Goal: Task Accomplishment & Management: Use online tool/utility

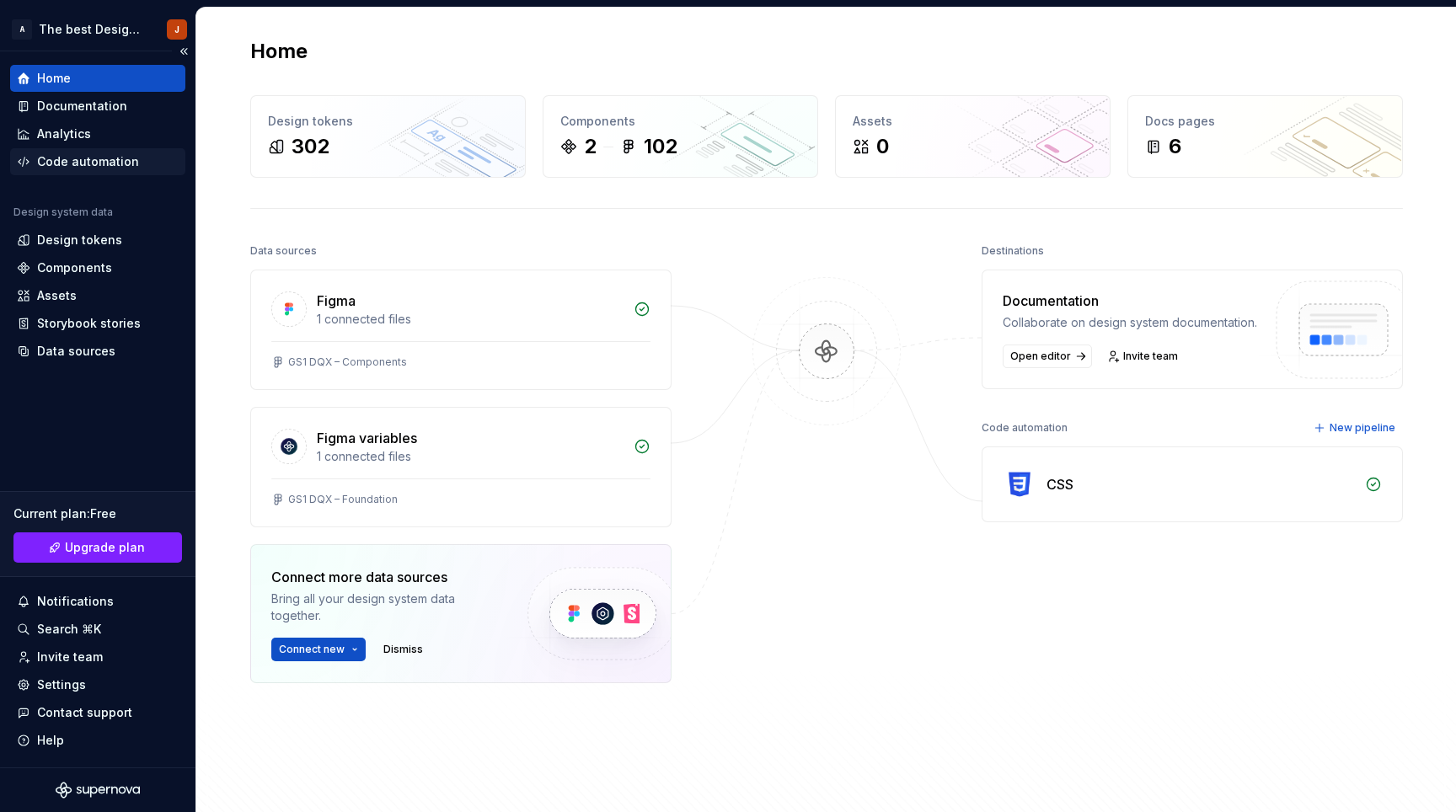
click at [105, 160] on div "Code automation" at bounding box center [88, 162] width 102 height 17
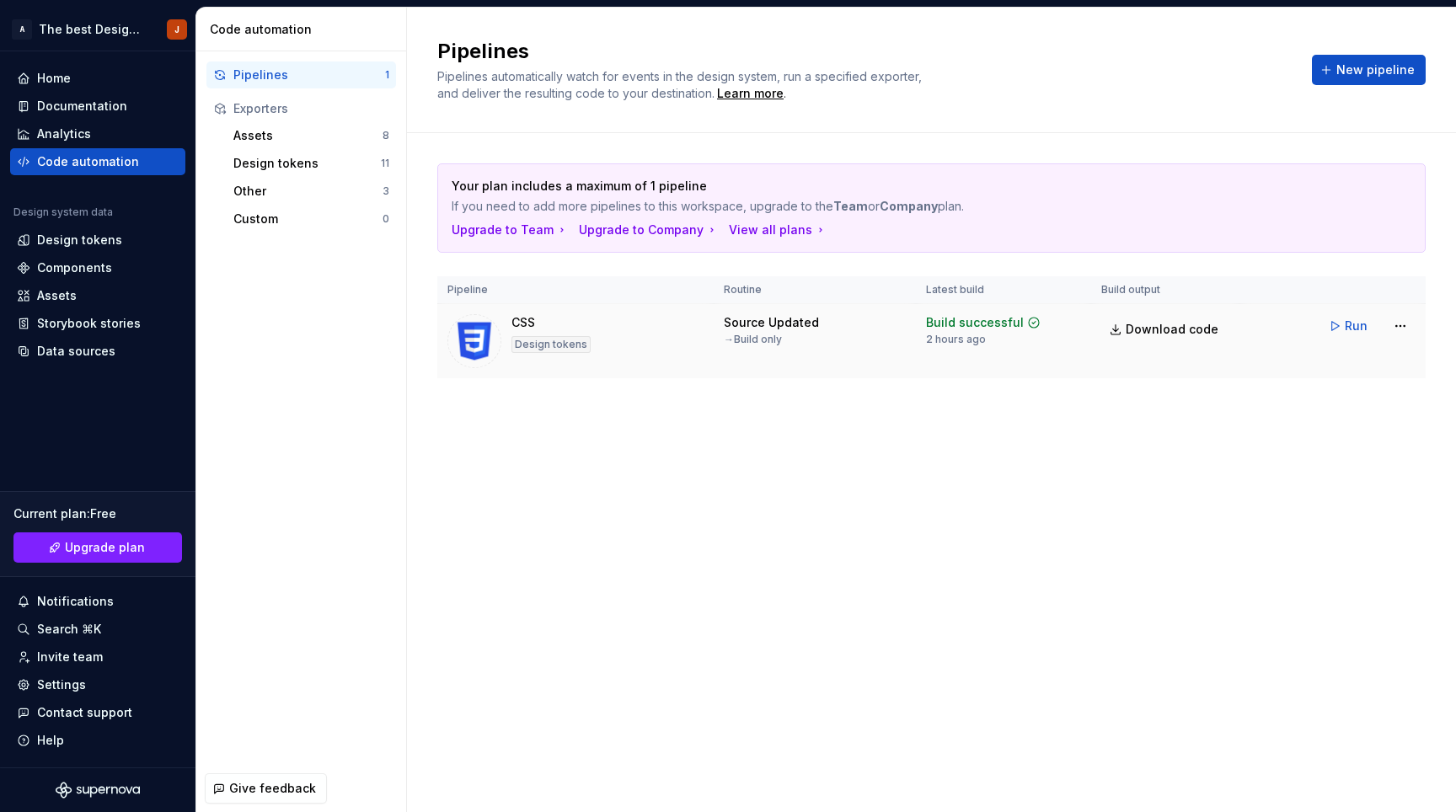
click at [660, 318] on div "CSS Design tokens" at bounding box center [576, 341] width 256 height 54
click at [1401, 322] on html "A The best Design System J Home Documentation Analytics Code automation Design …" at bounding box center [728, 406] width 1456 height 812
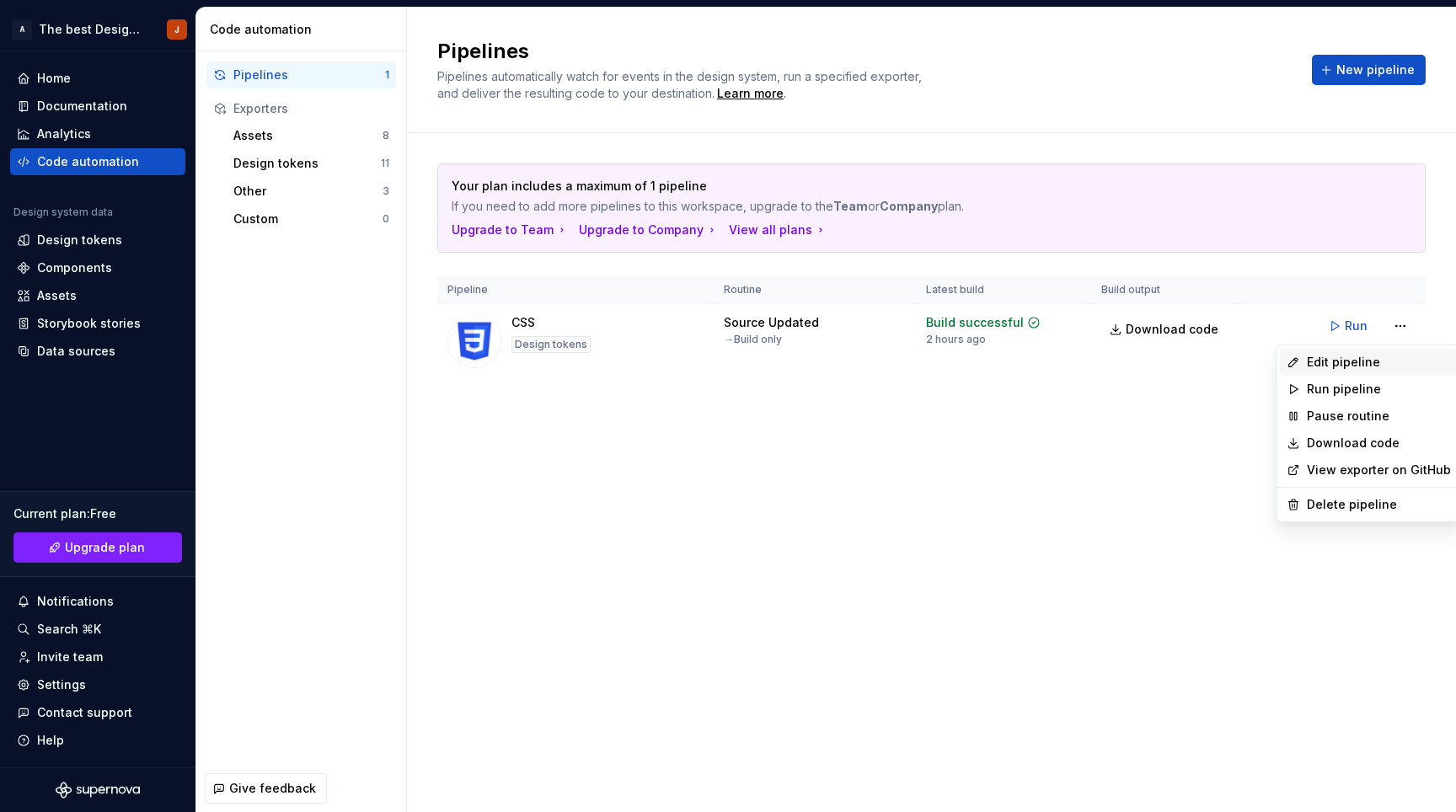
click at [1354, 359] on div "Edit pipeline" at bounding box center [1379, 362] width 144 height 17
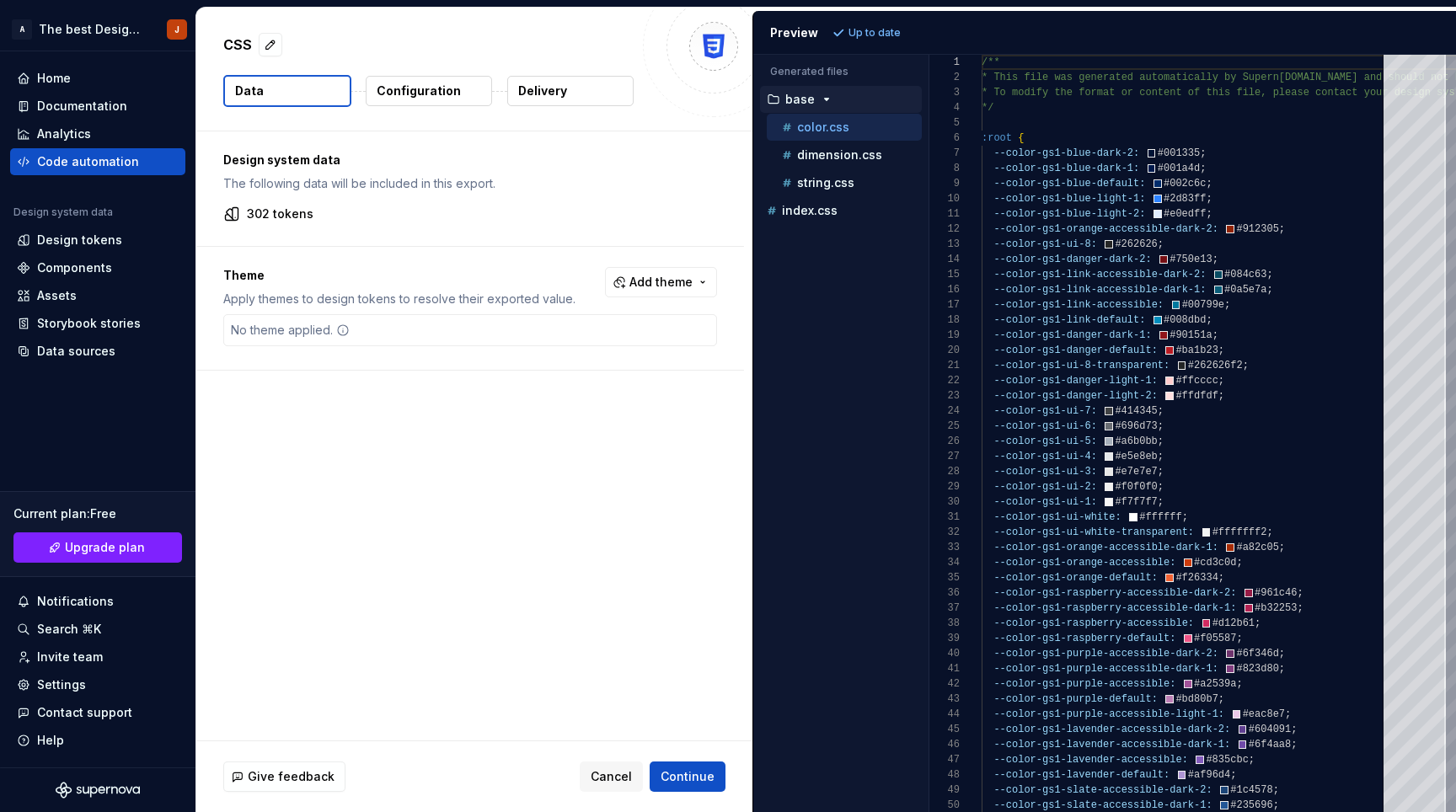
click at [421, 86] on p "Configuration" at bounding box center [419, 91] width 84 height 17
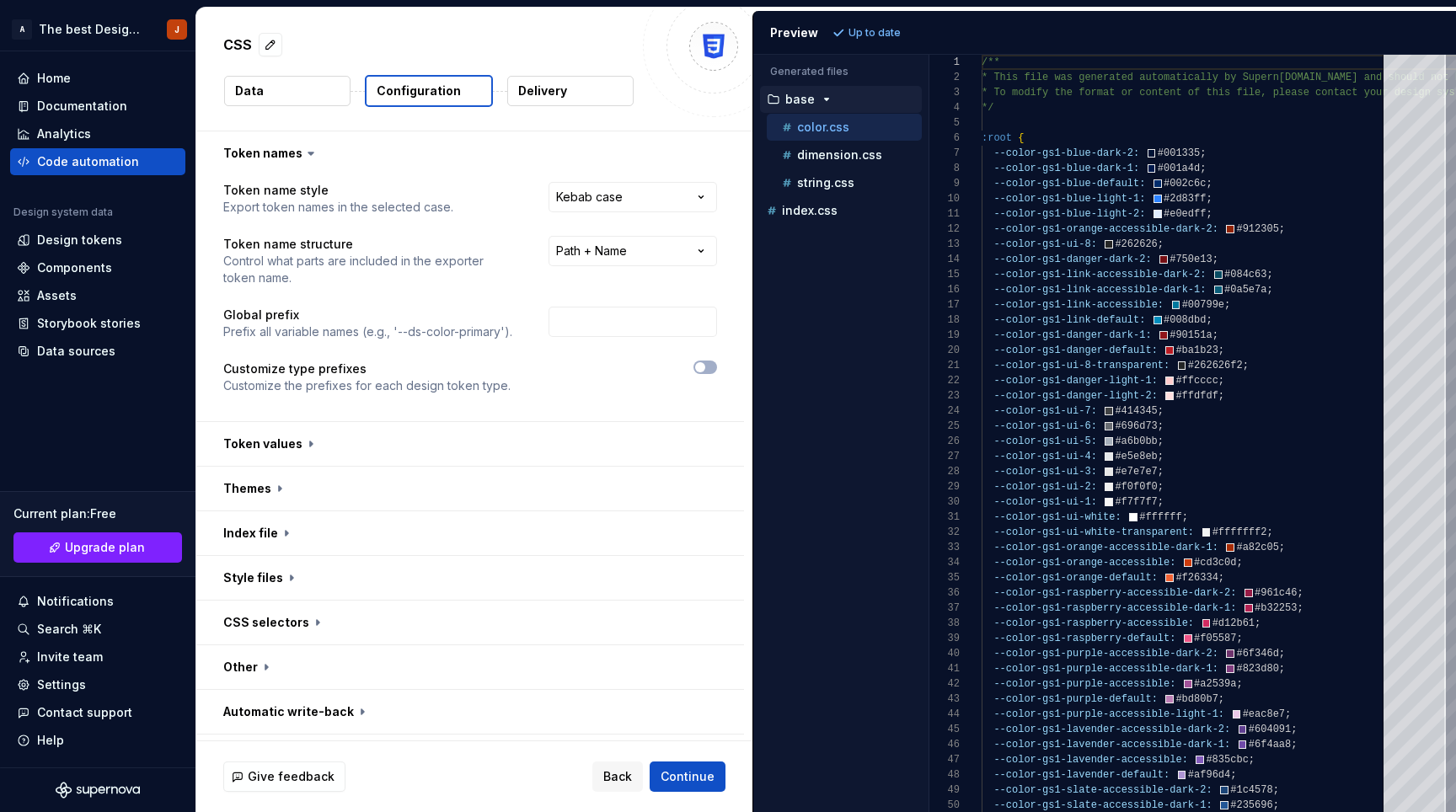
click at [323, 102] on button "Data" at bounding box center [287, 91] width 126 height 31
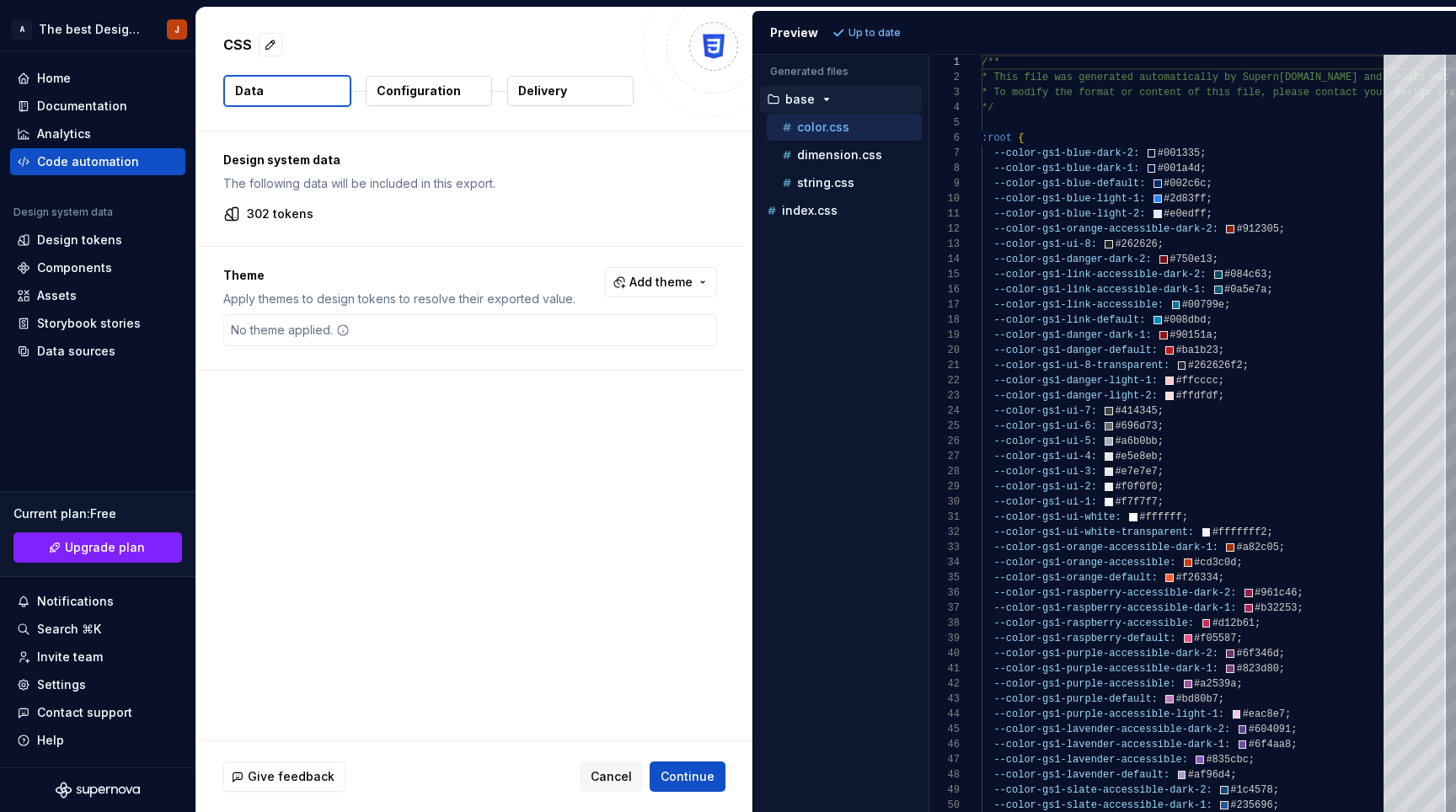
click at [410, 325] on div "No theme applied." at bounding box center [470, 330] width 494 height 32
click at [406, 95] on p "Configuration" at bounding box center [419, 91] width 84 height 17
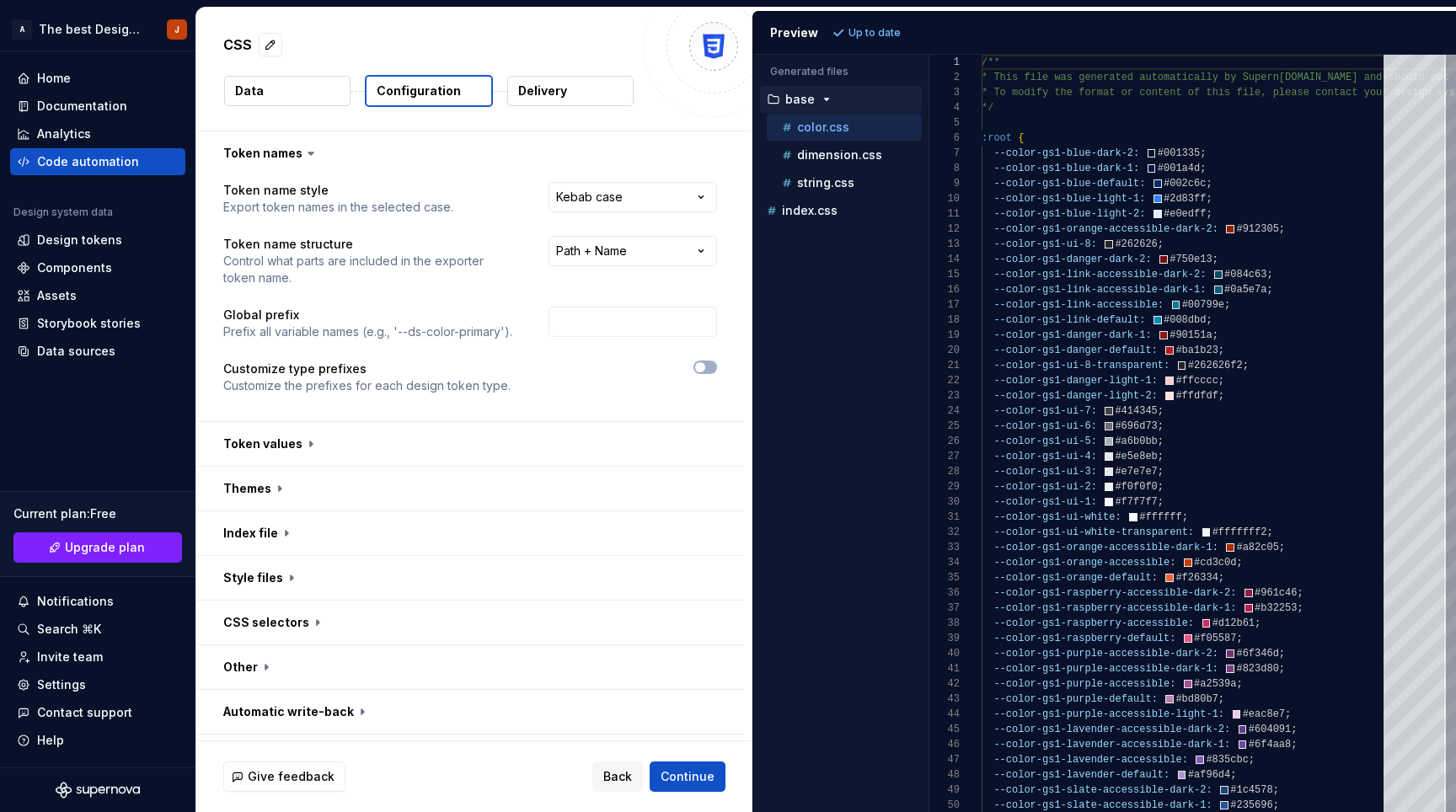
click at [315, 90] on button "Data" at bounding box center [287, 91] width 126 height 31
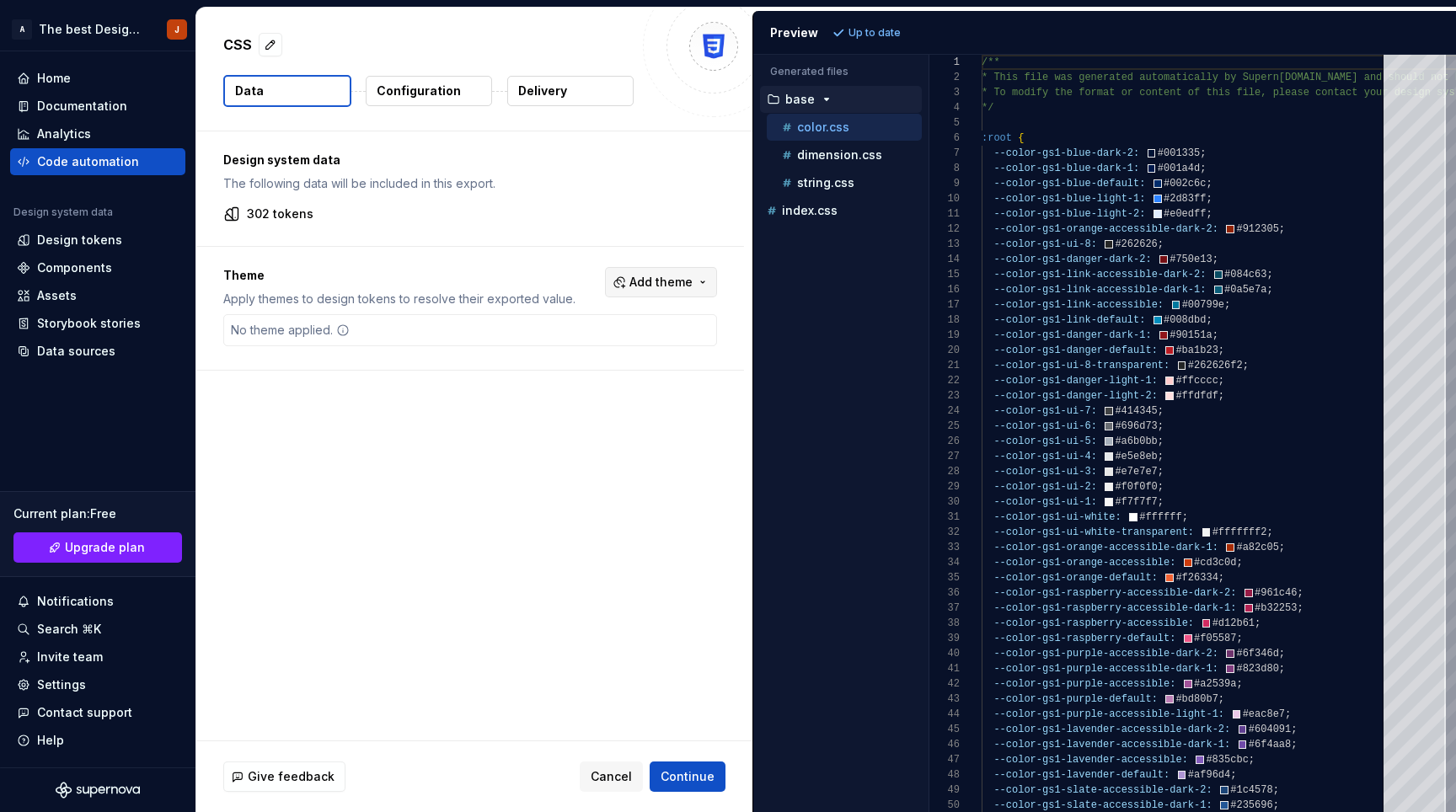
click at [684, 281] on span "Add theme" at bounding box center [661, 282] width 63 height 17
click at [541, 458] on div "Suggestions" at bounding box center [541, 457] width 13 height 13
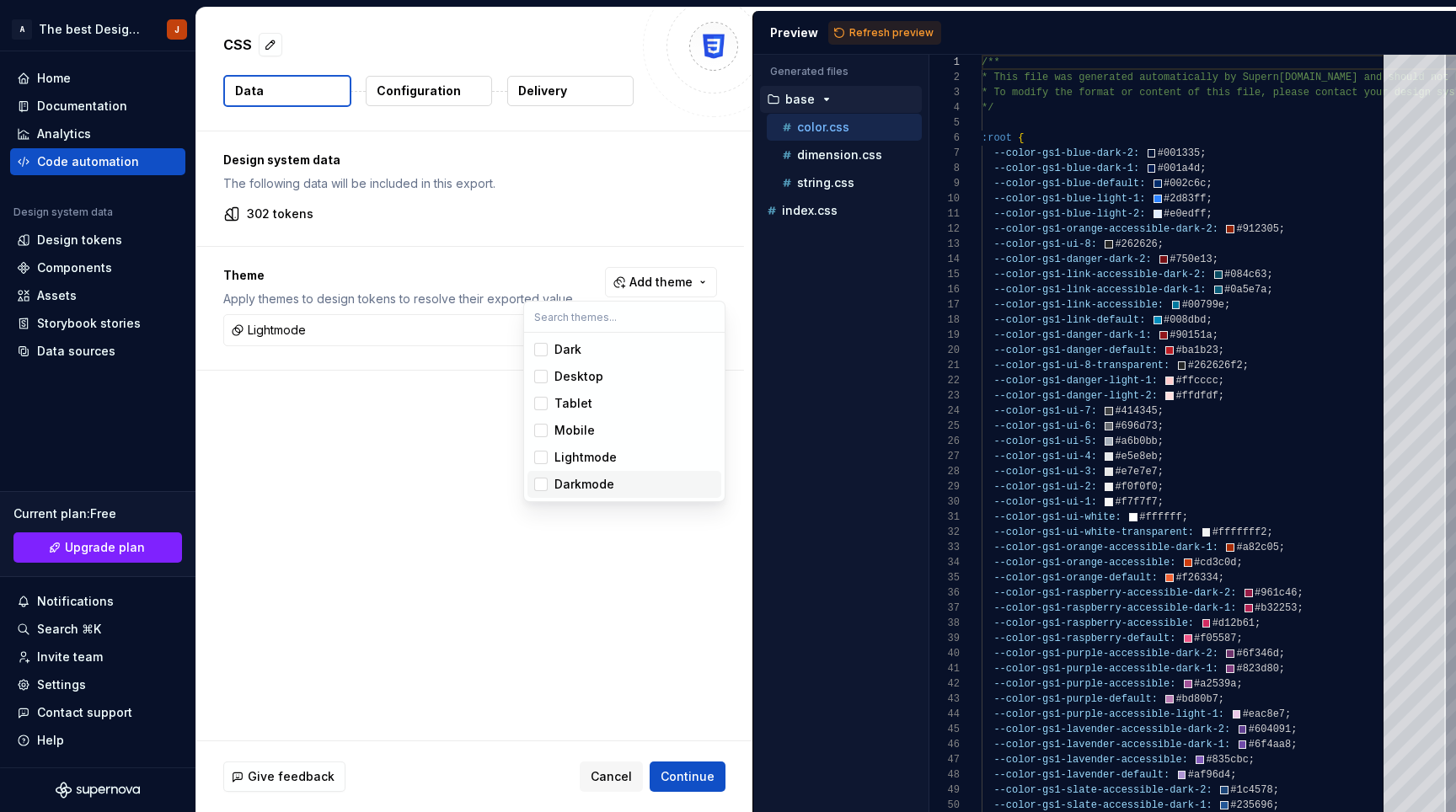
click at [541, 481] on div "Suggestions" at bounding box center [541, 485] width 13 height 13
click at [612, 586] on html "A The best Design System J Home Documentation Analytics Code automation Design …" at bounding box center [728, 406] width 1456 height 812
click at [430, 89] on p "Configuration" at bounding box center [419, 91] width 84 height 17
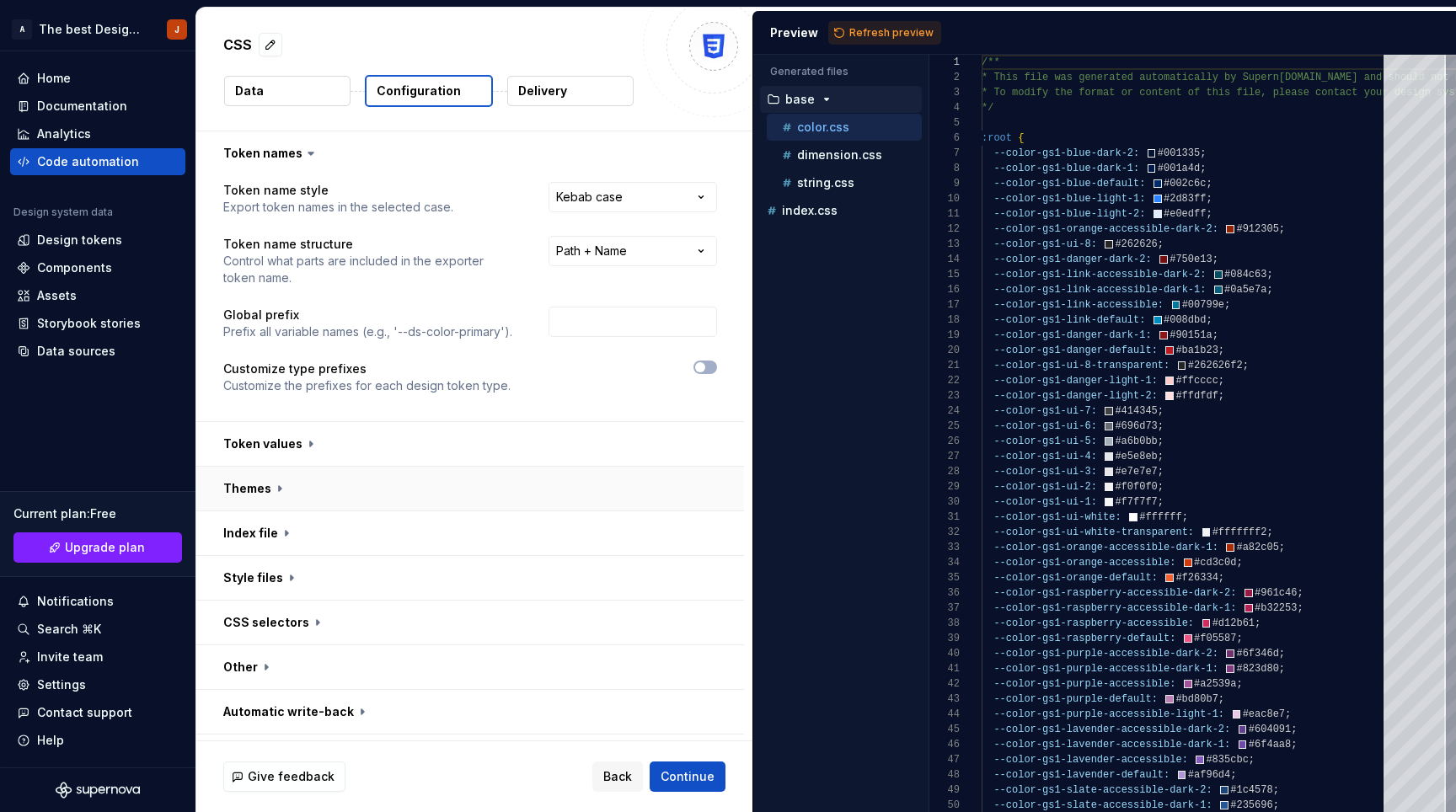
click at [313, 478] on button "button" at bounding box center [470, 489] width 548 height 44
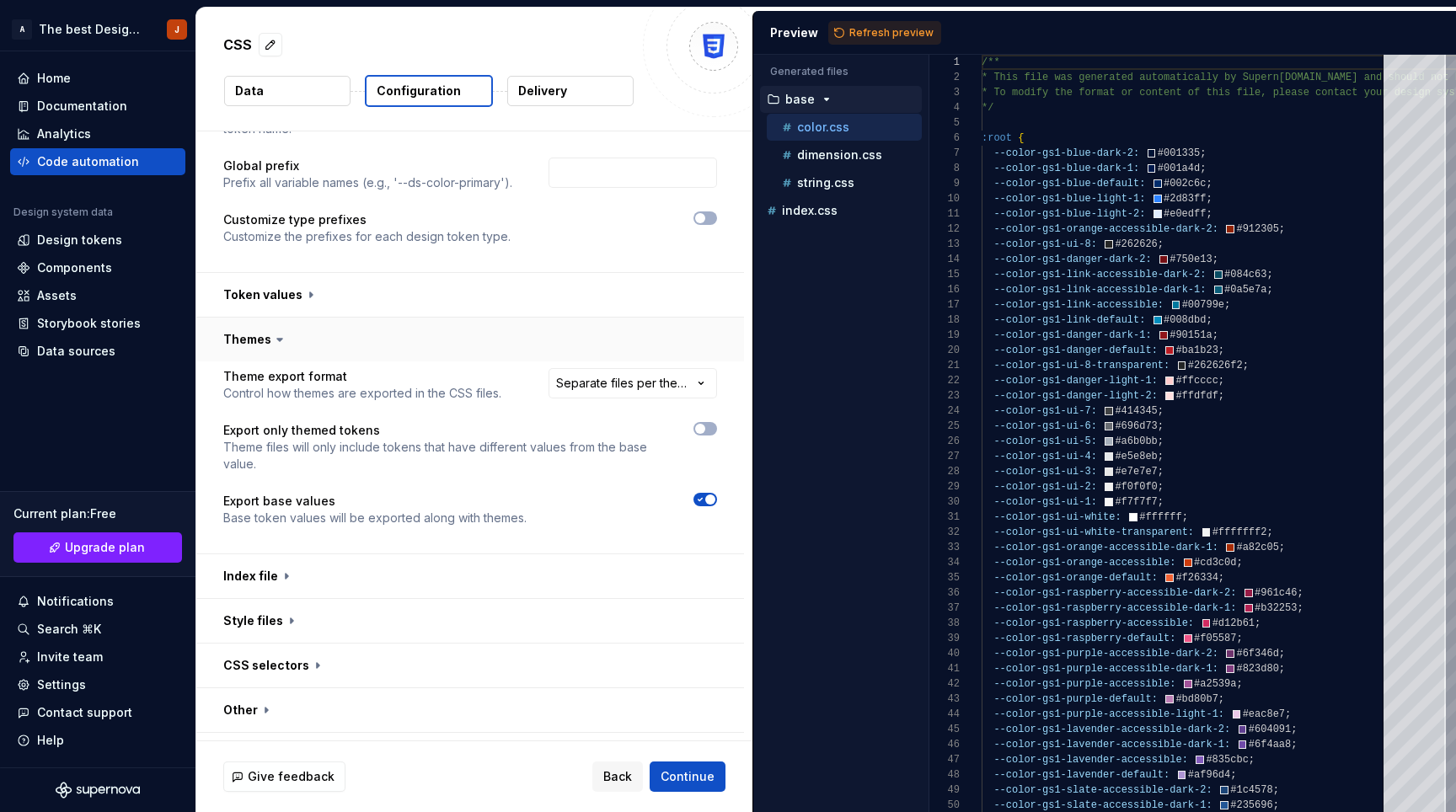
scroll to position [168, 0]
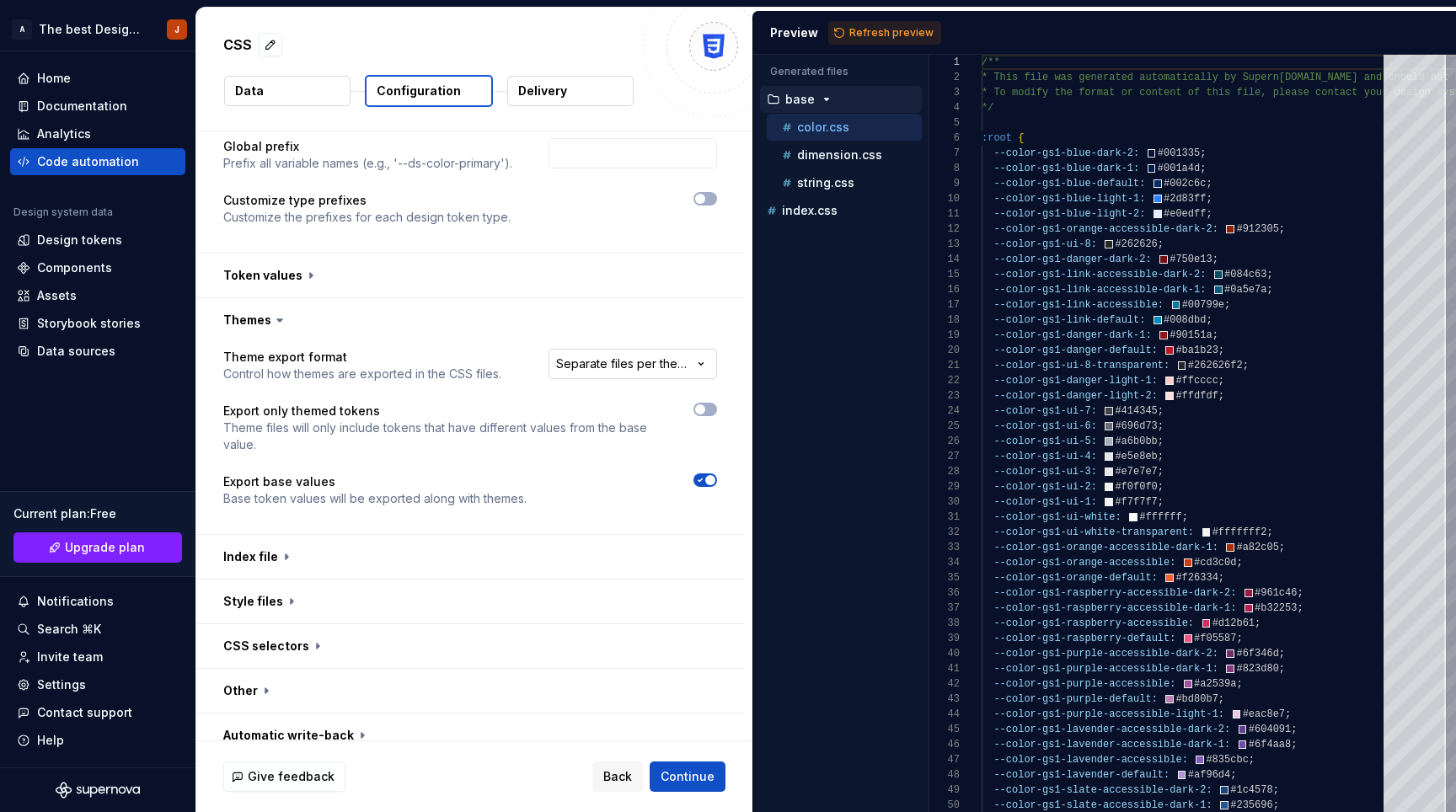
click at [662, 375] on html "**********" at bounding box center [728, 406] width 1456 height 812
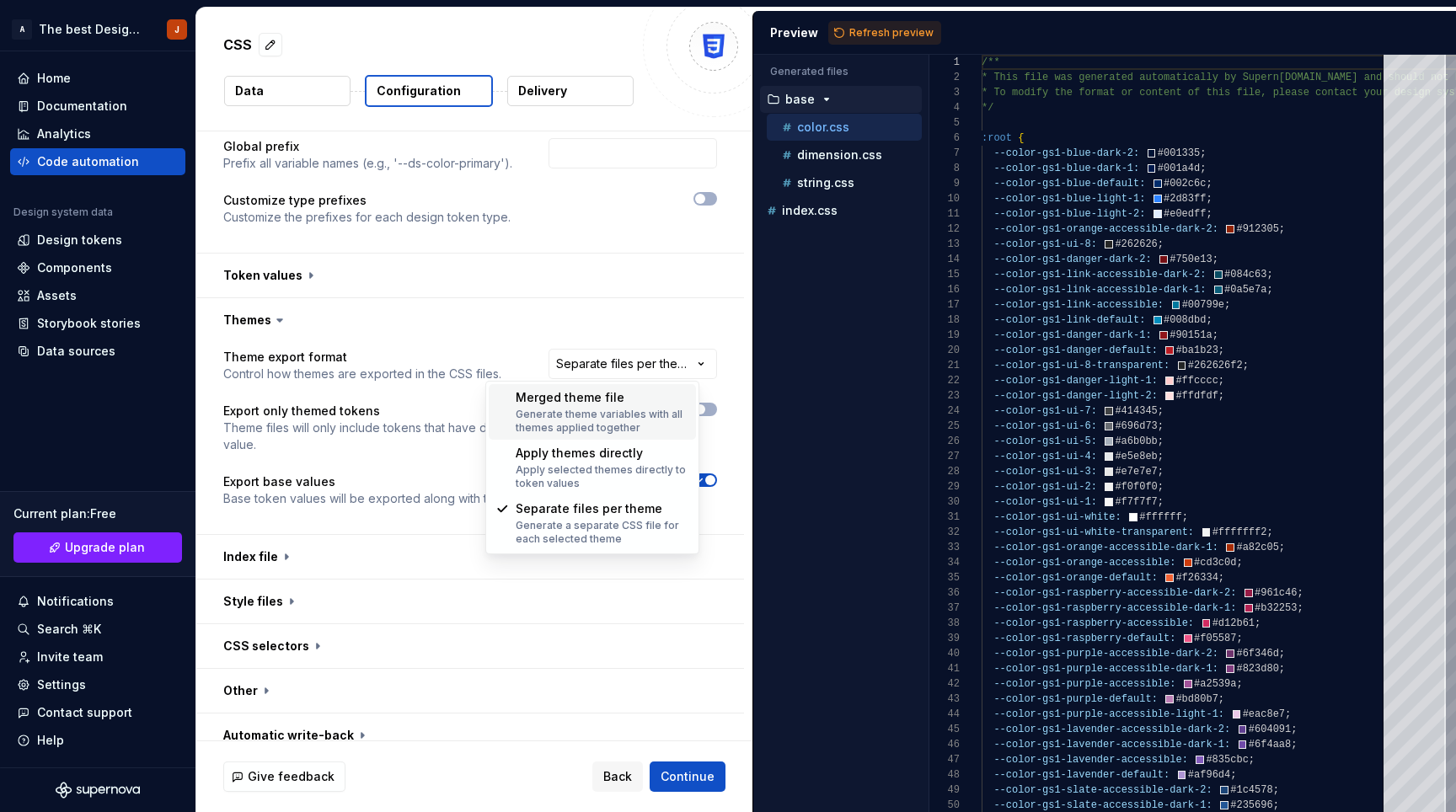
select select "**********"
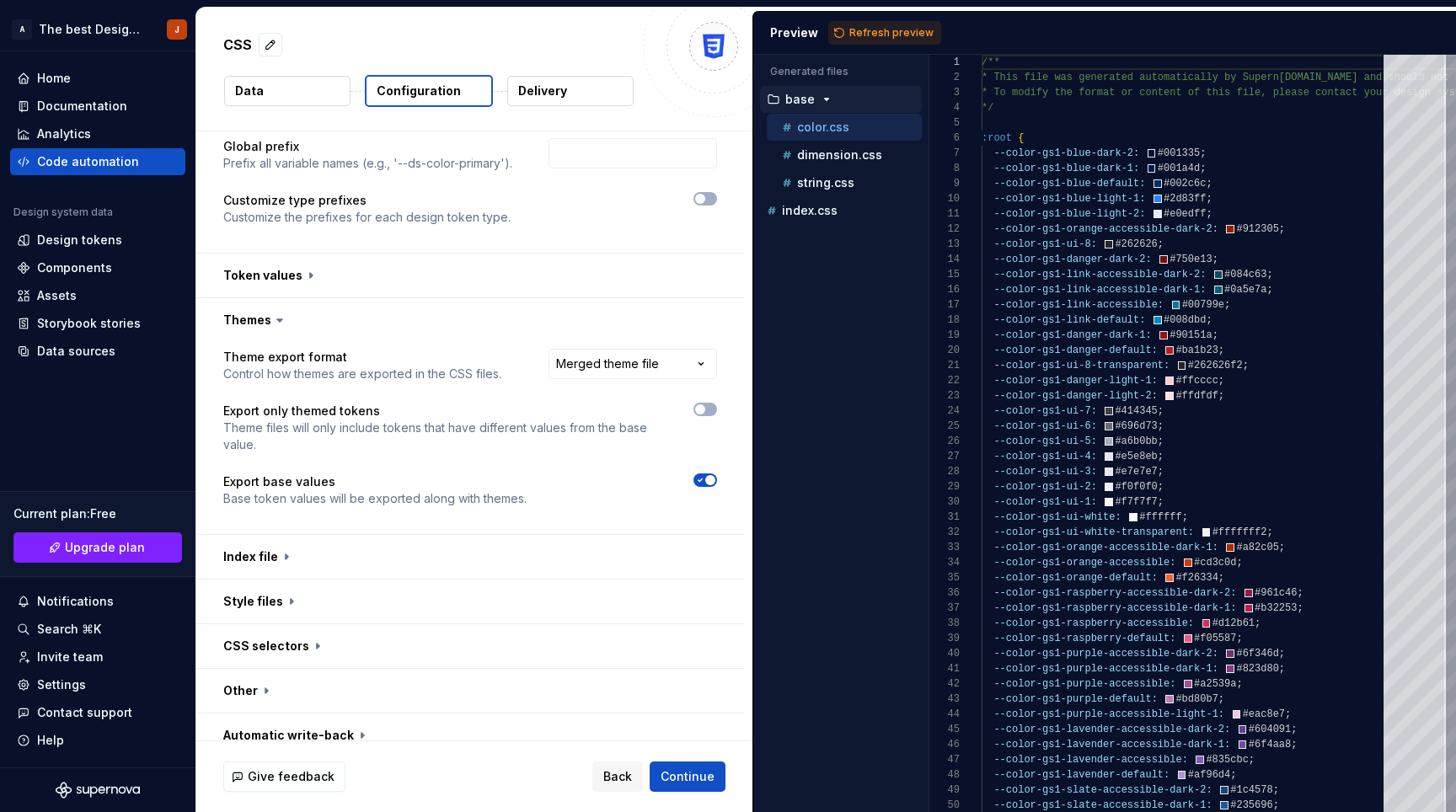
click at [877, 19] on div "Preview Refresh preview" at bounding box center [1105, 33] width 703 height 44
click at [869, 31] on span "Refresh preview" at bounding box center [892, 33] width 84 height 13
click at [824, 243] on p "themed" at bounding box center [807, 238] width 45 height 13
click at [829, 266] on p "color.css" at bounding box center [823, 266] width 53 height 13
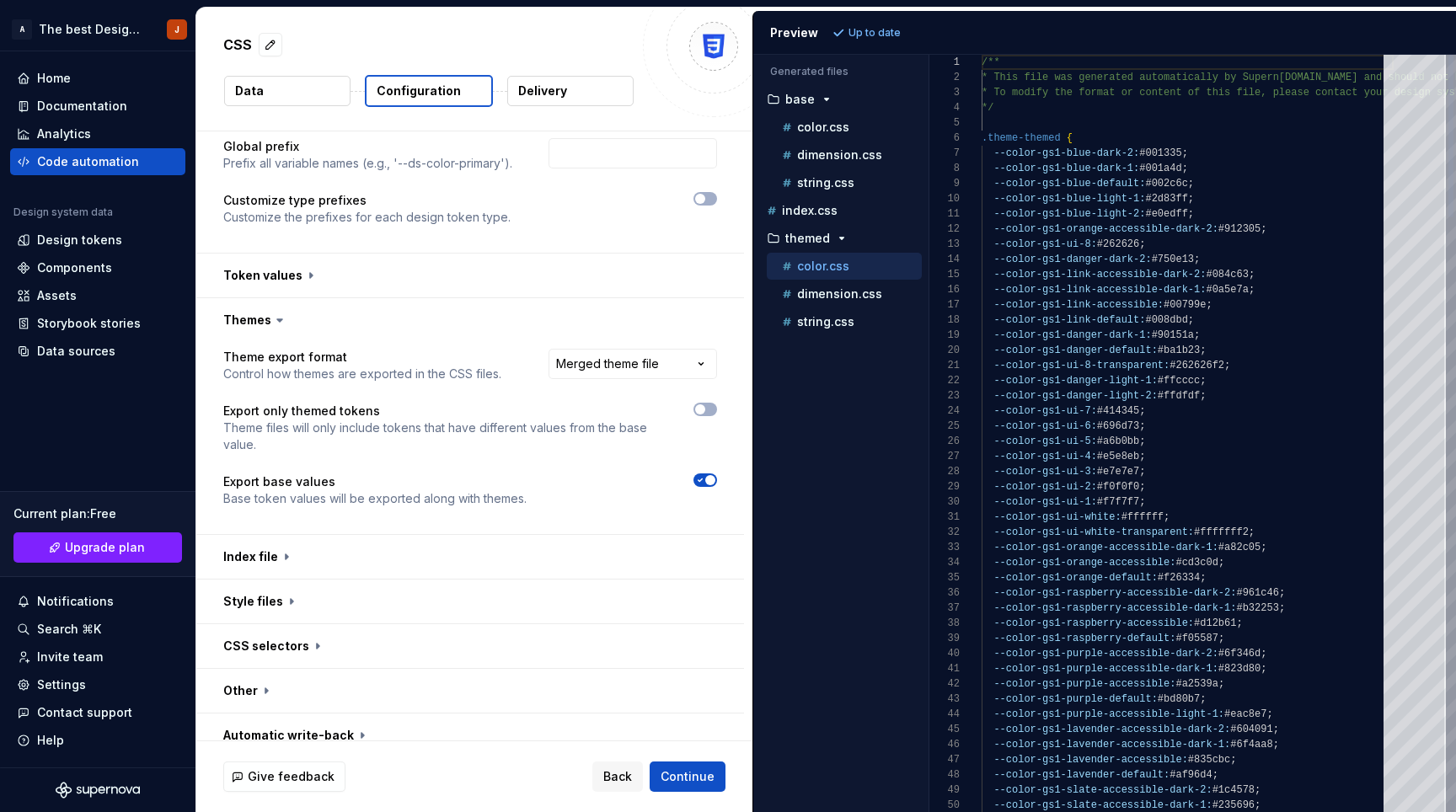
scroll to position [152, 0]
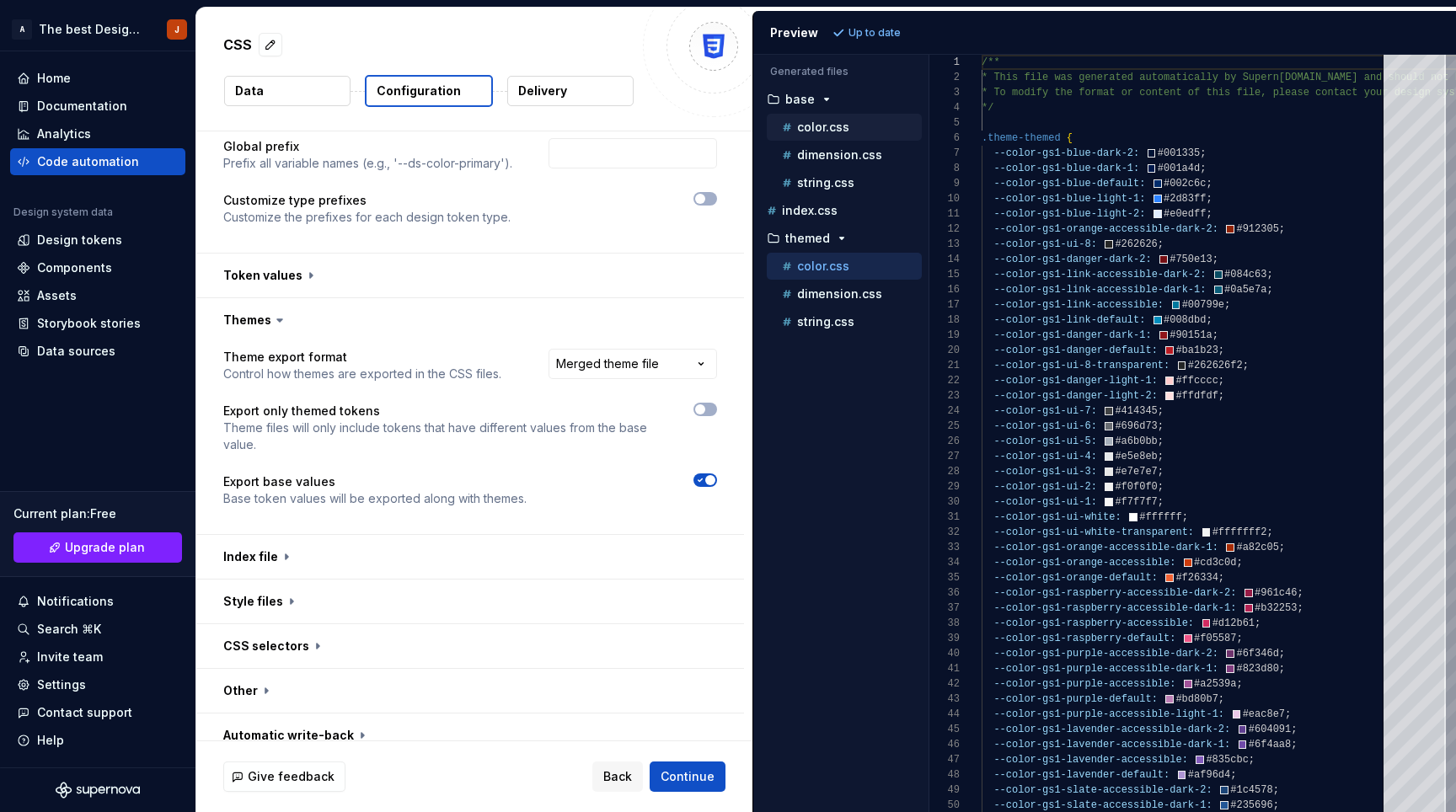
click at [831, 128] on p "color.css" at bounding box center [823, 127] width 53 height 13
click at [834, 259] on p "color.css" at bounding box center [823, 266] width 53 height 13
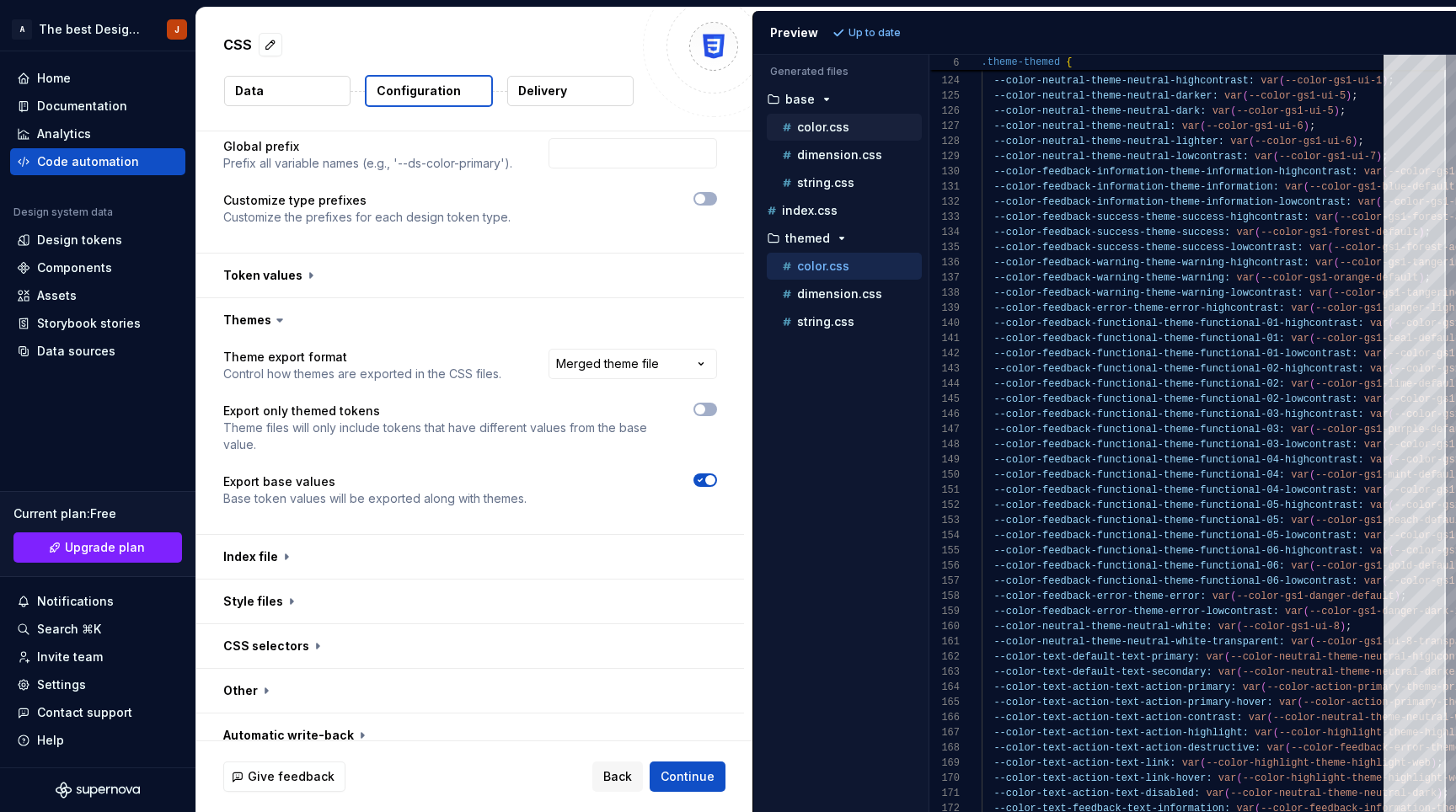
click at [818, 121] on p "color.css" at bounding box center [823, 127] width 53 height 13
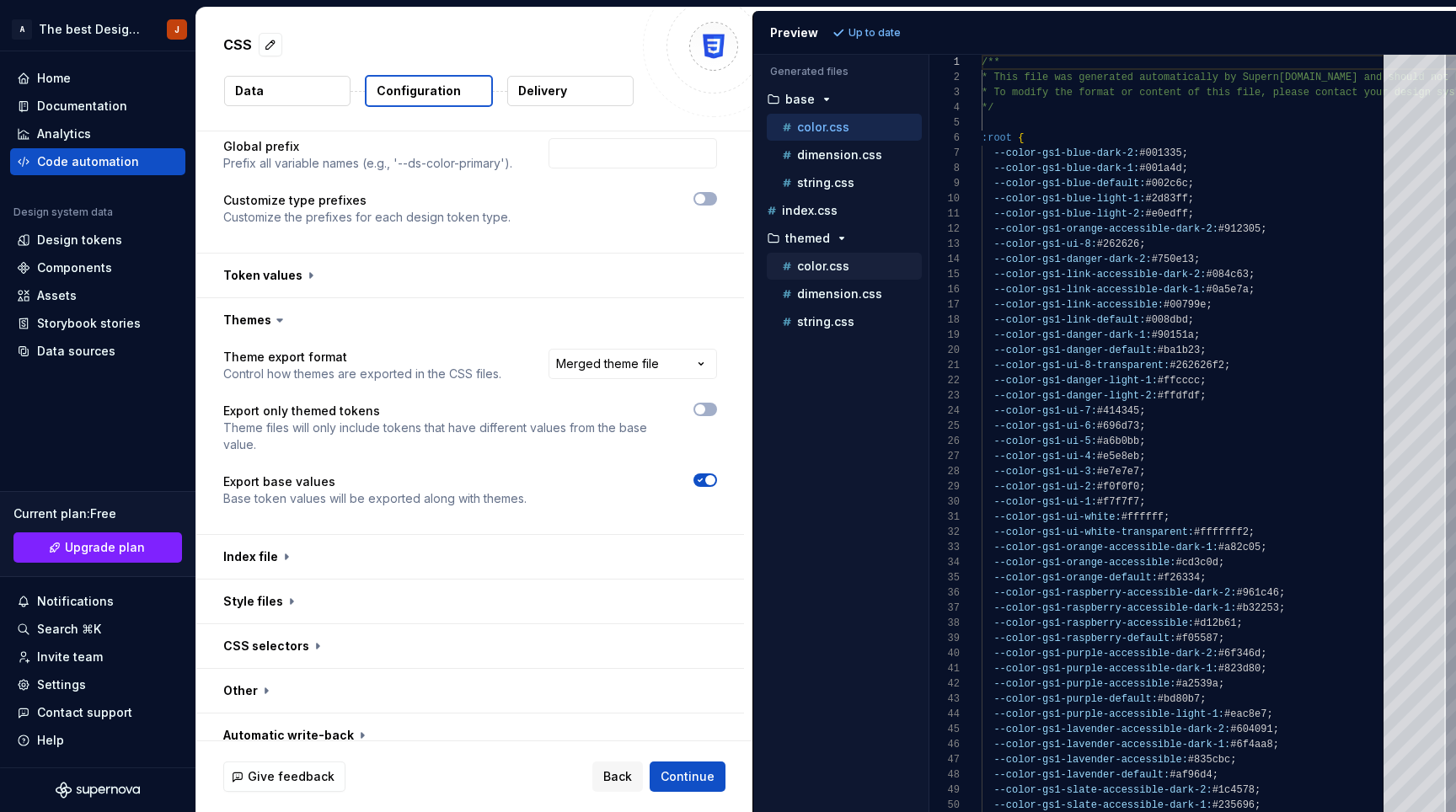
click at [810, 266] on p "color.css" at bounding box center [823, 266] width 53 height 13
click at [826, 132] on p "color.css" at bounding box center [823, 127] width 53 height 13
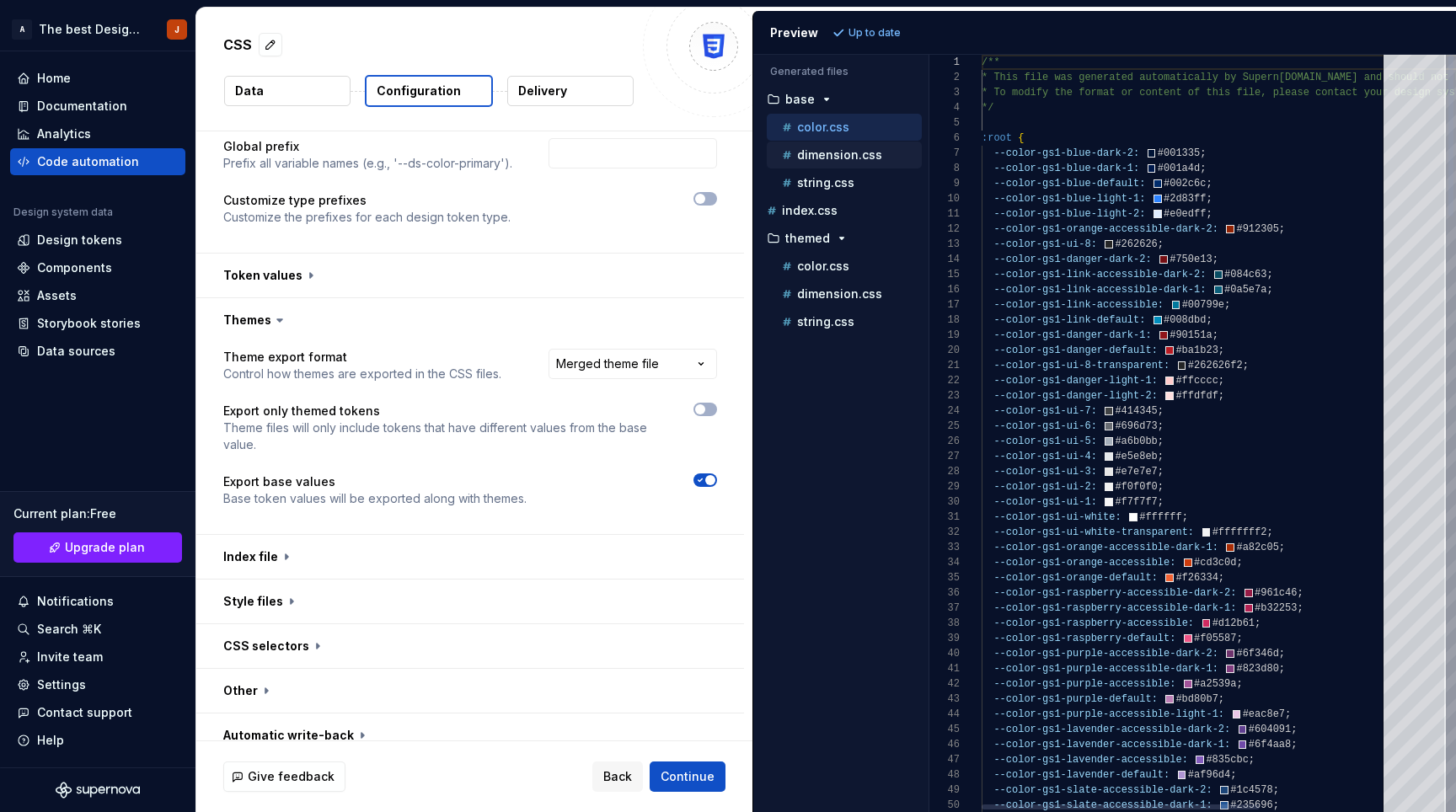
click at [828, 166] on div "dimension.css" at bounding box center [845, 155] width 155 height 27
click at [823, 288] on p "dimension.css" at bounding box center [839, 294] width 85 height 13
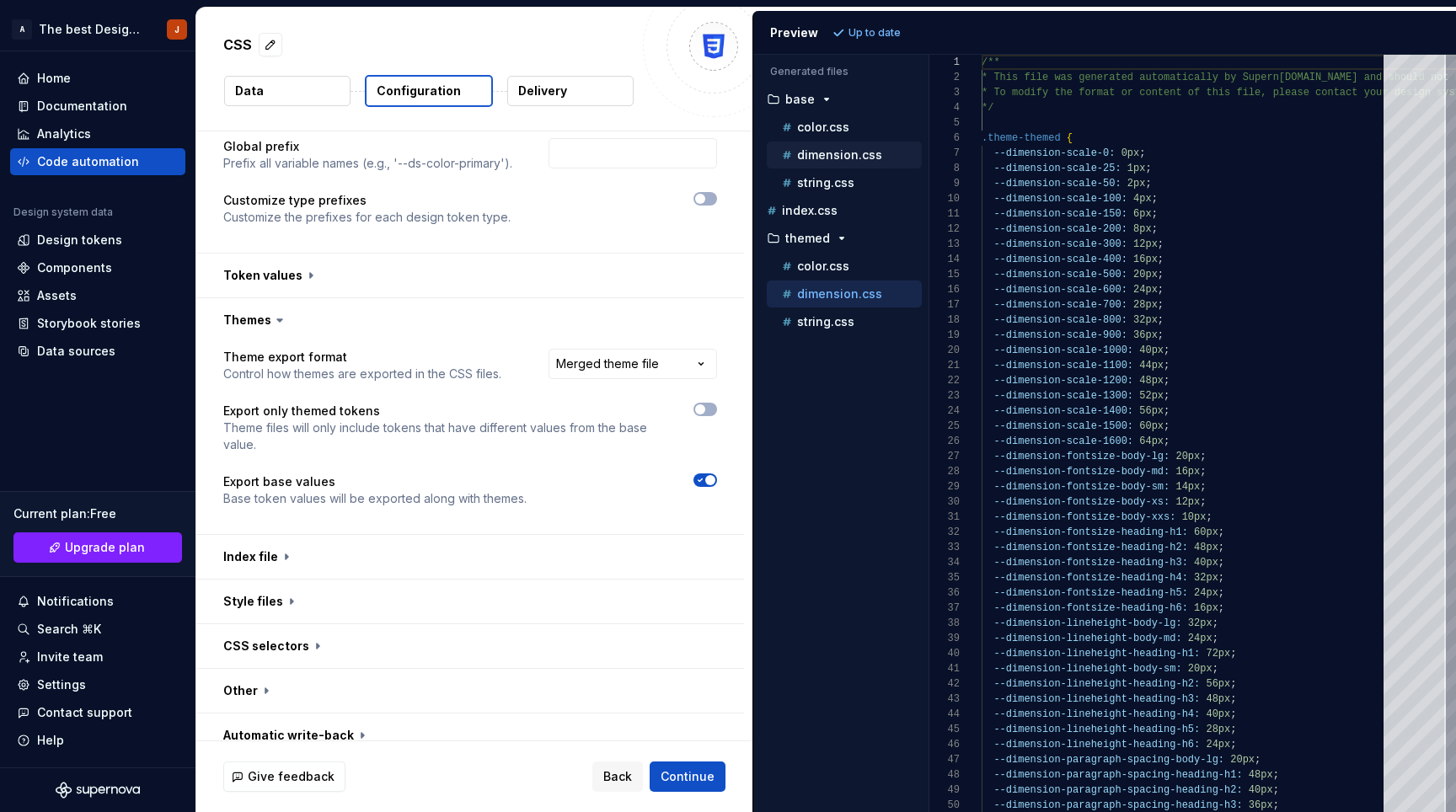
click at [824, 152] on p "dimension.css" at bounding box center [839, 155] width 85 height 13
click at [826, 286] on div "dimension.css" at bounding box center [850, 295] width 143 height 17
type textarea "**********"
click at [633, 352] on html "**********" at bounding box center [728, 406] width 1456 height 812
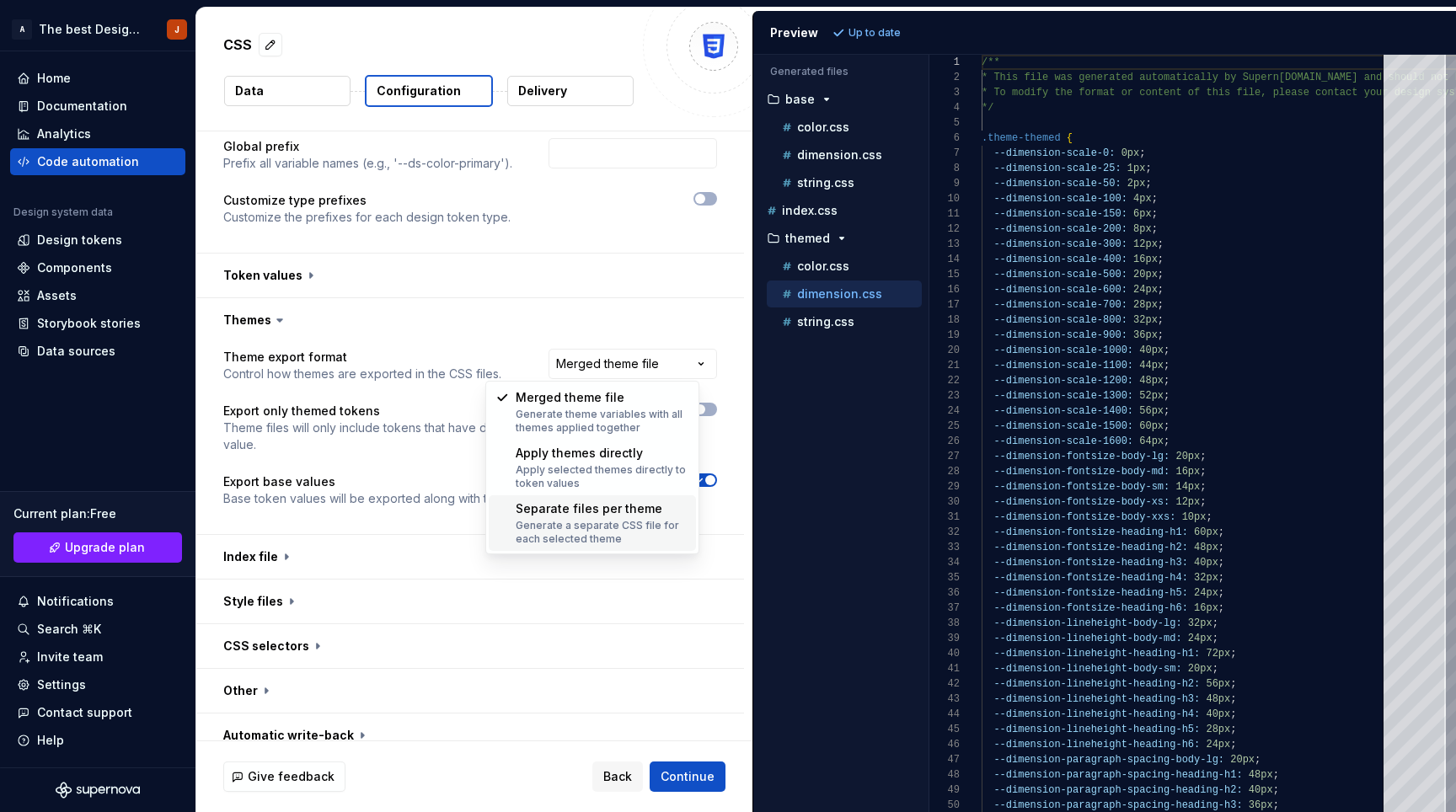
select select "**********"
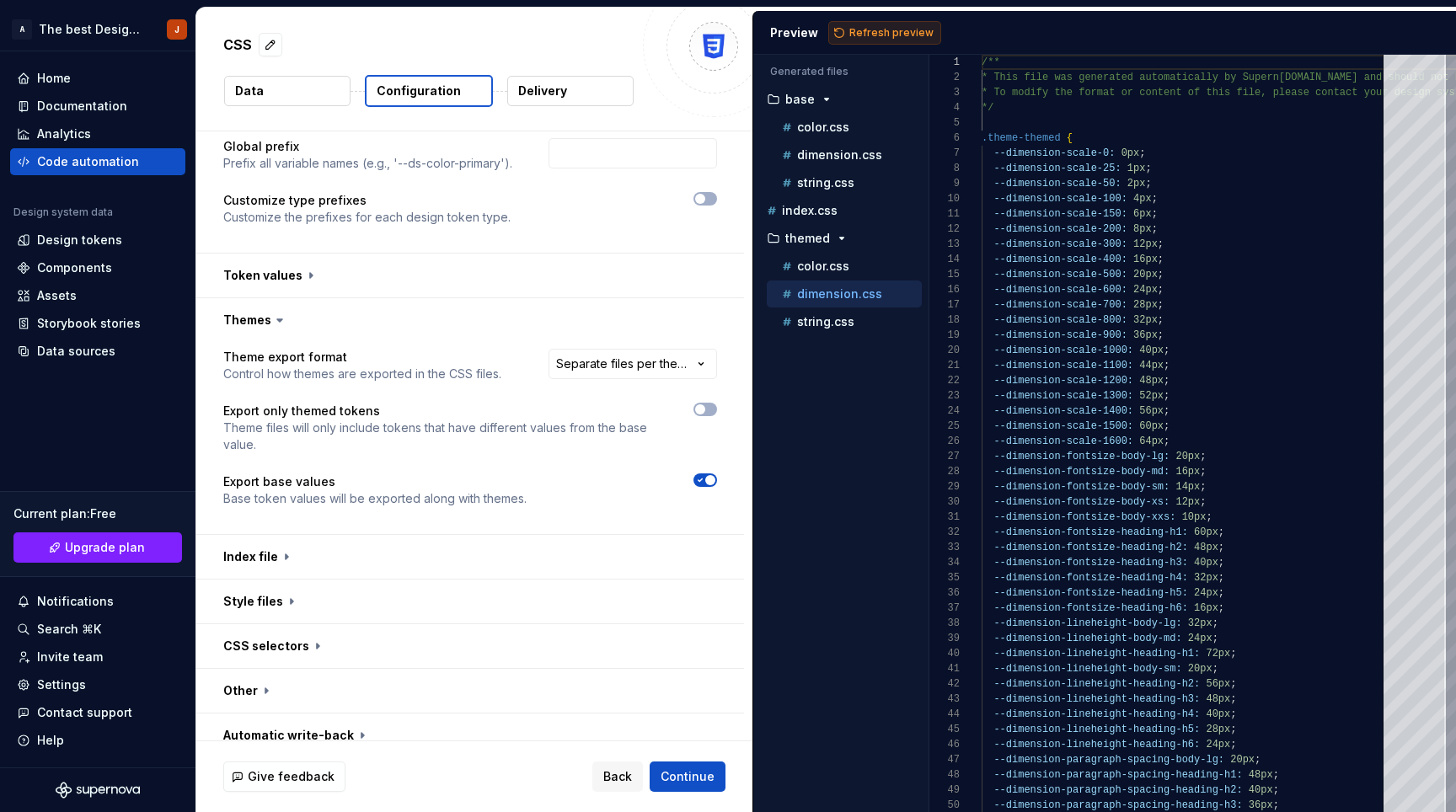
click at [860, 21] on button "Refresh preview" at bounding box center [885, 33] width 113 height 24
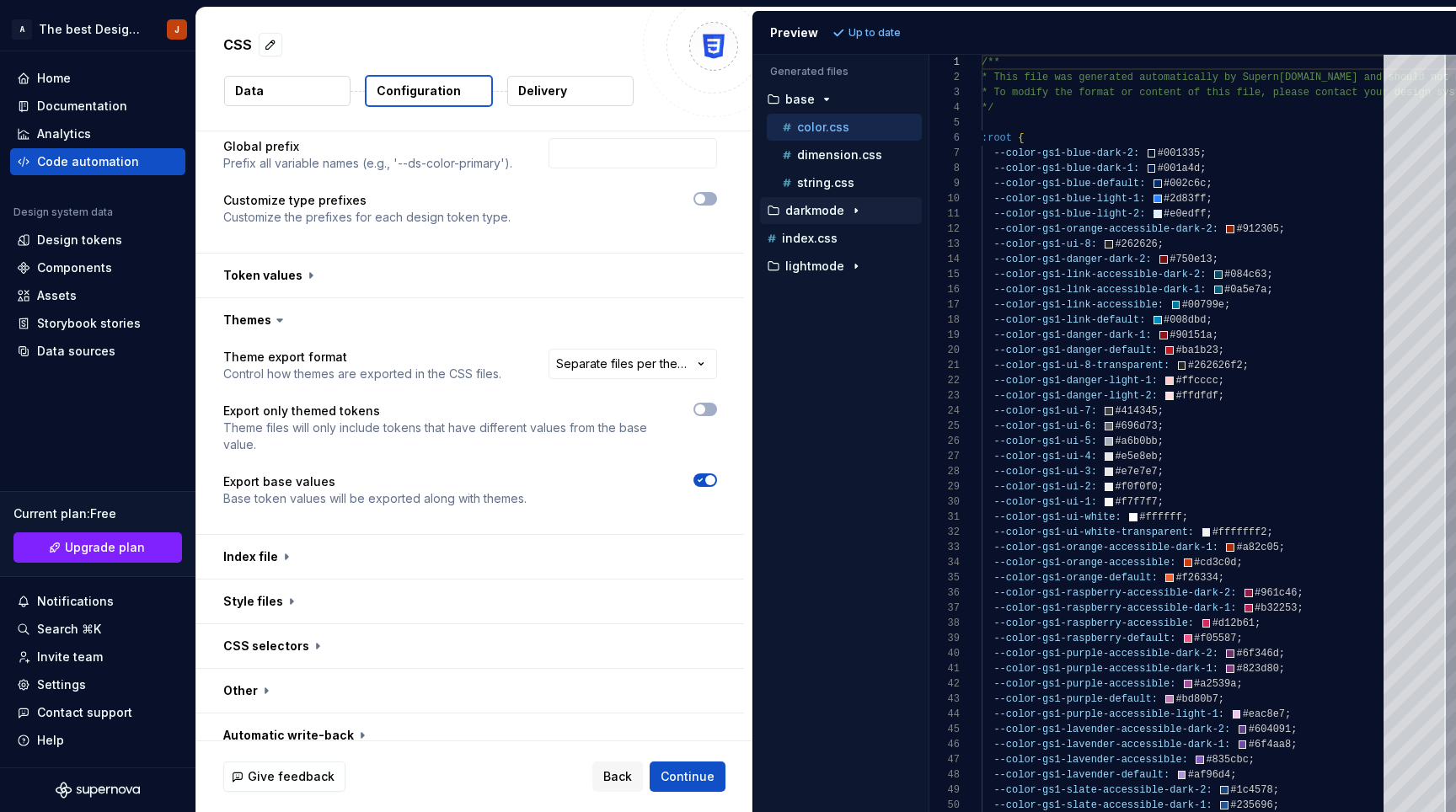
click at [853, 211] on icon "button" at bounding box center [856, 210] width 13 height 13
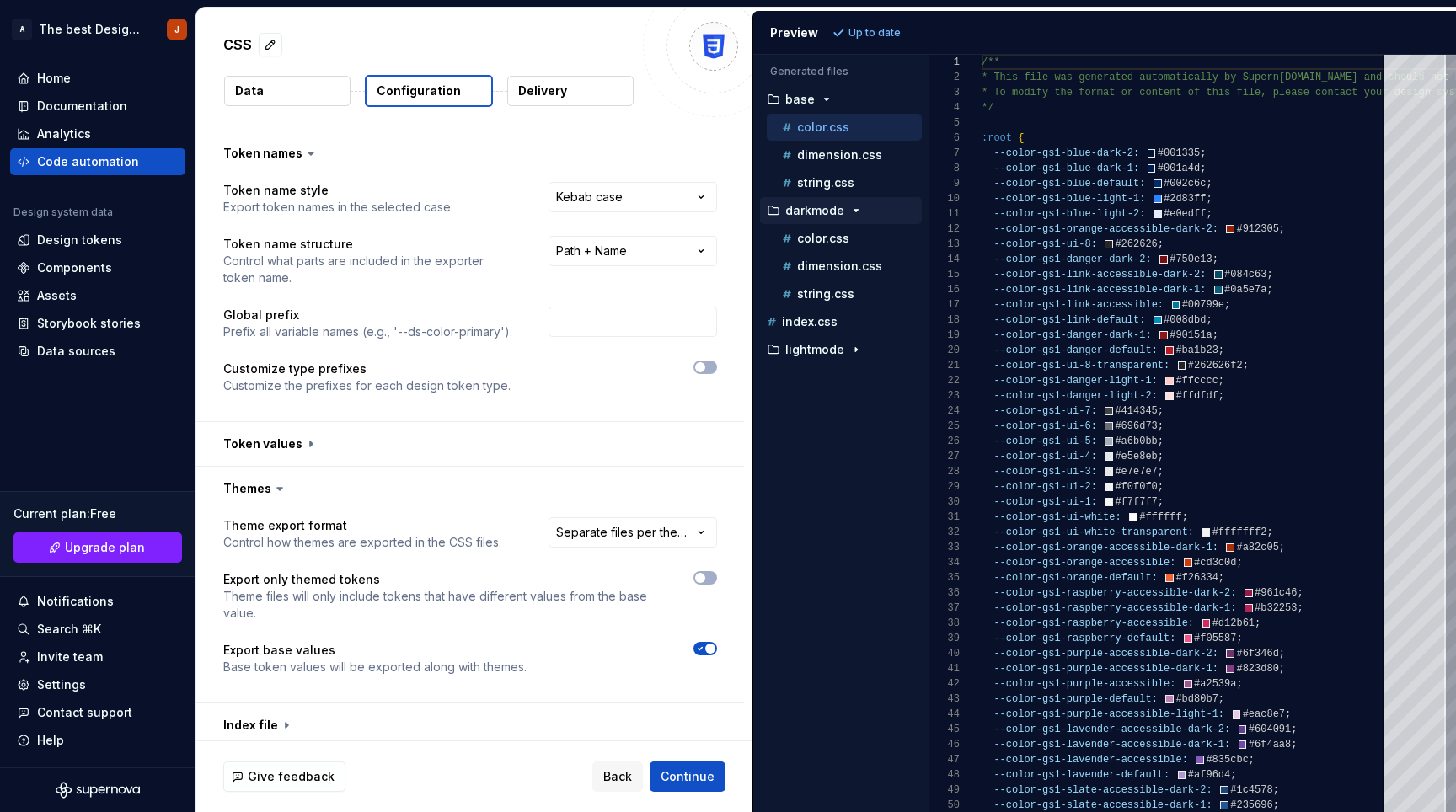
scroll to position [0, 0]
click at [294, 435] on button "button" at bounding box center [470, 444] width 548 height 44
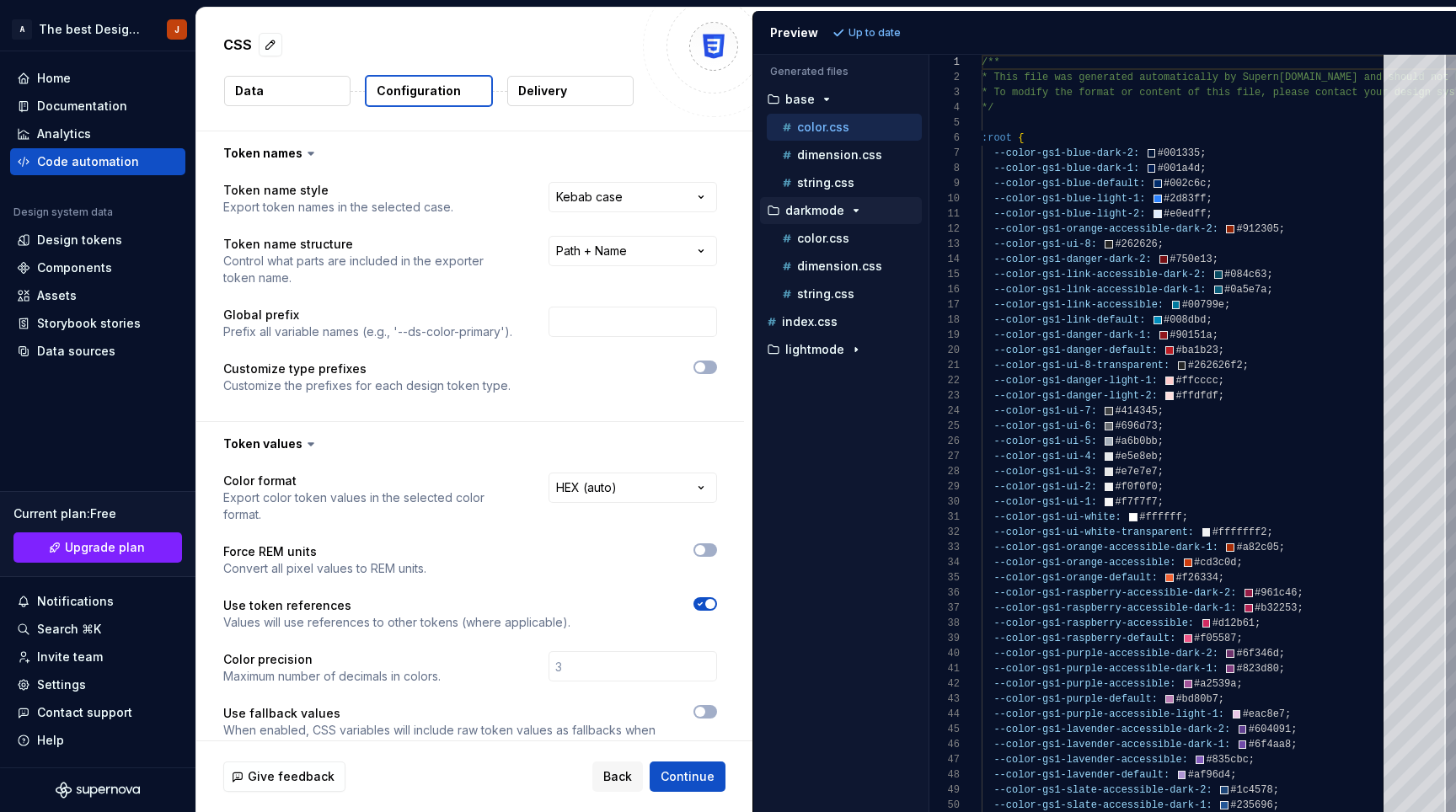
click at [322, 81] on button "Data" at bounding box center [287, 91] width 126 height 31
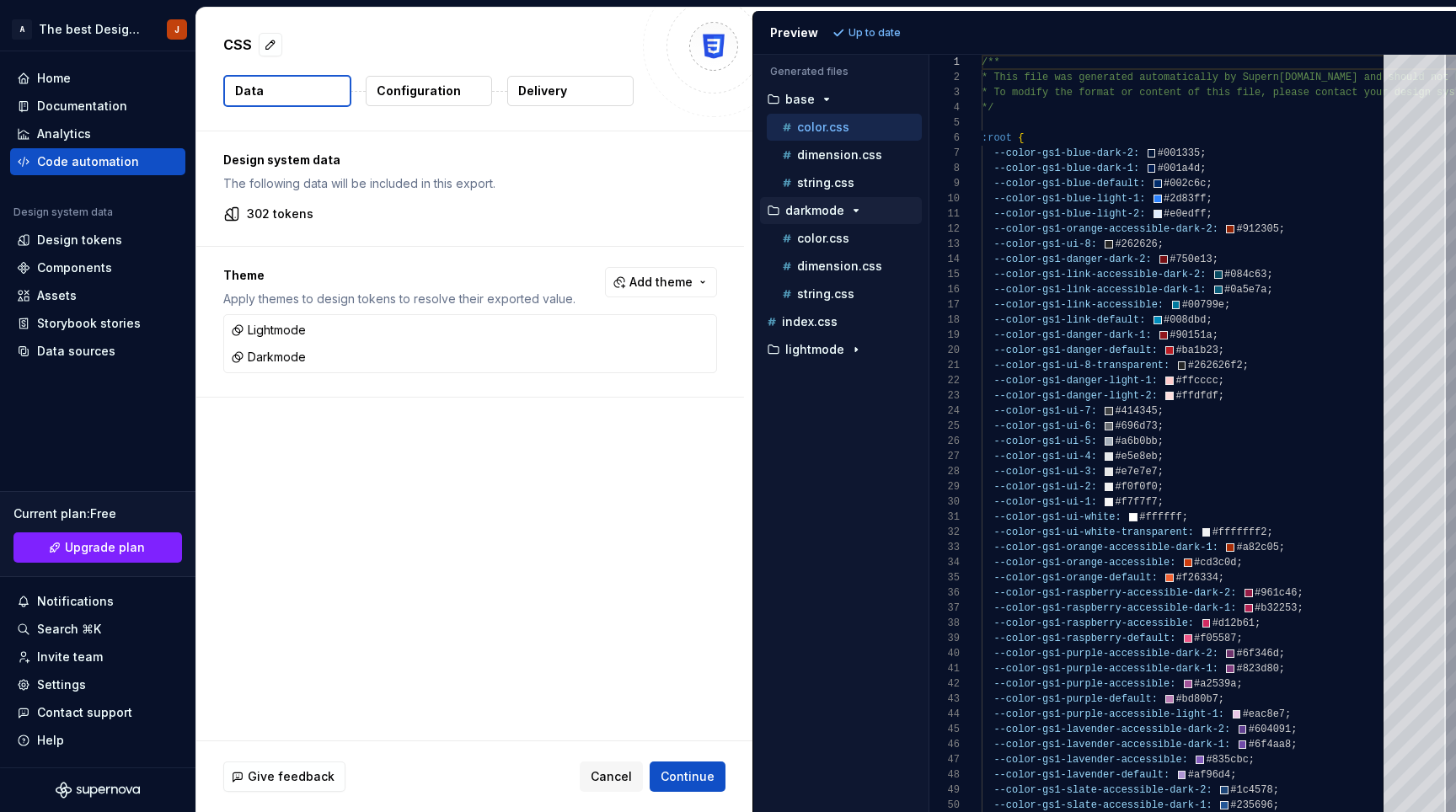
click at [431, 90] on p "Configuration" at bounding box center [419, 91] width 84 height 17
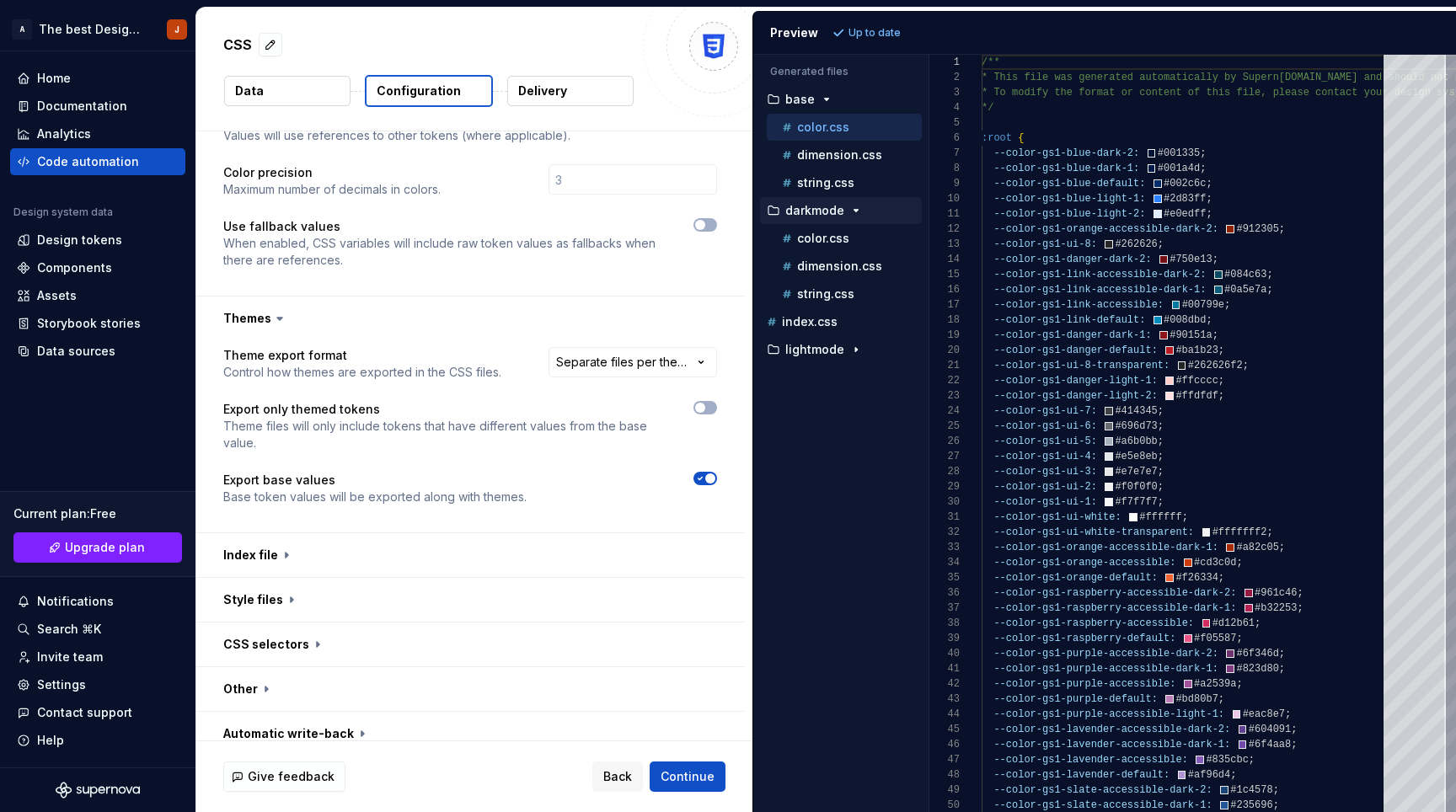
scroll to position [486, 0]
click at [824, 324] on p "index.css" at bounding box center [810, 321] width 55 height 13
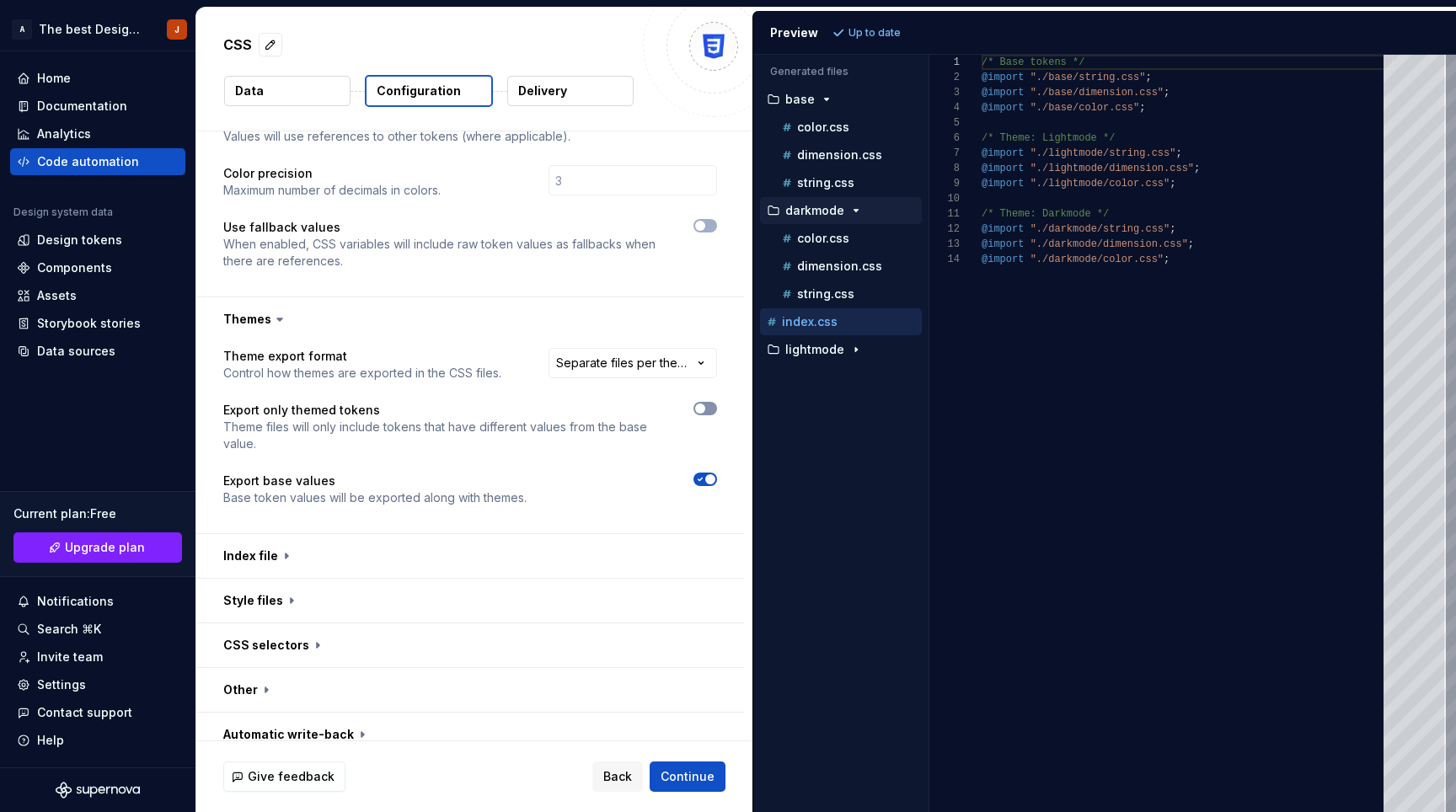
click at [707, 404] on icon "button" at bounding box center [700, 408] width 13 height 11
click at [876, 31] on span "Refresh preview" at bounding box center [892, 33] width 84 height 13
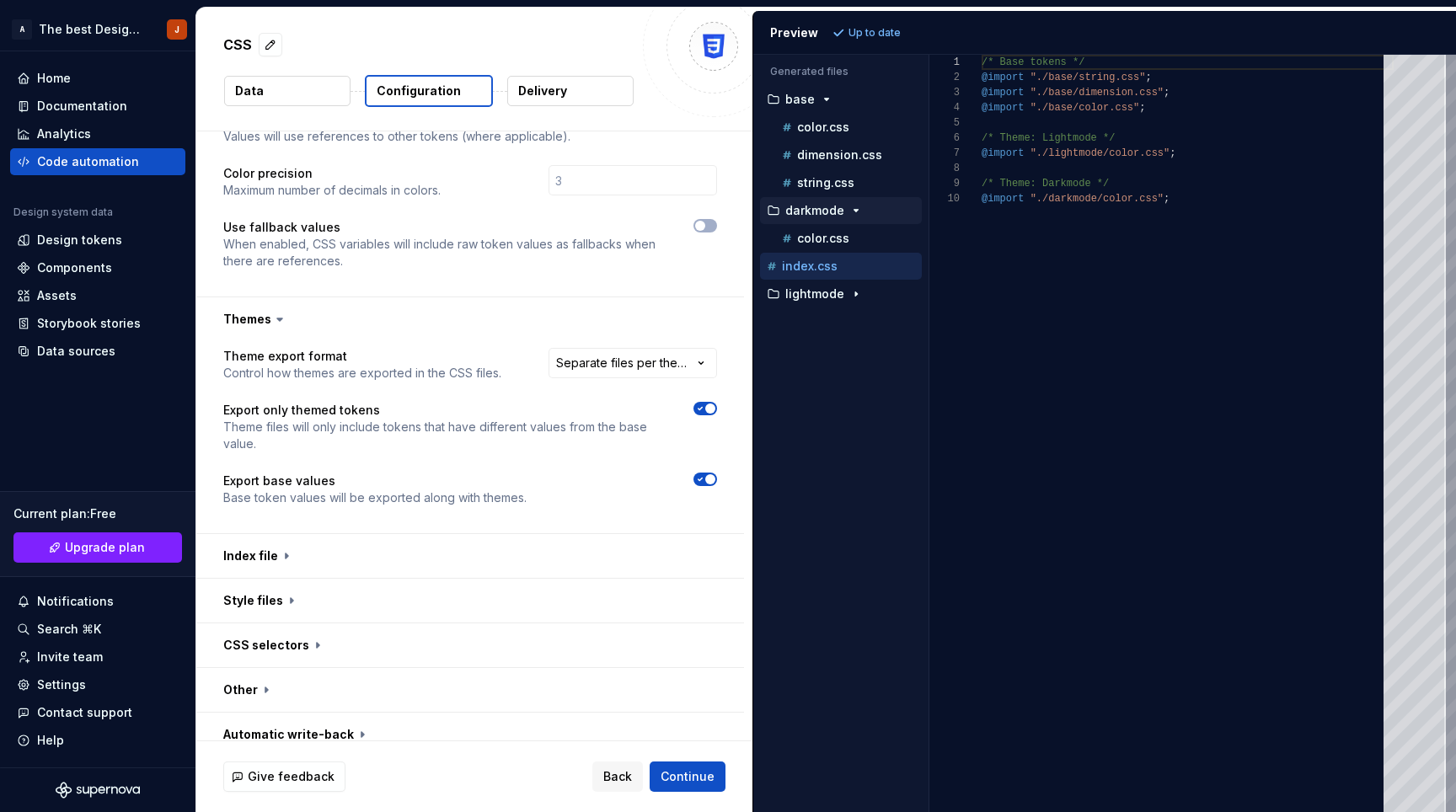
scroll to position [137, 0]
click at [842, 241] on p "color.css" at bounding box center [823, 238] width 53 height 13
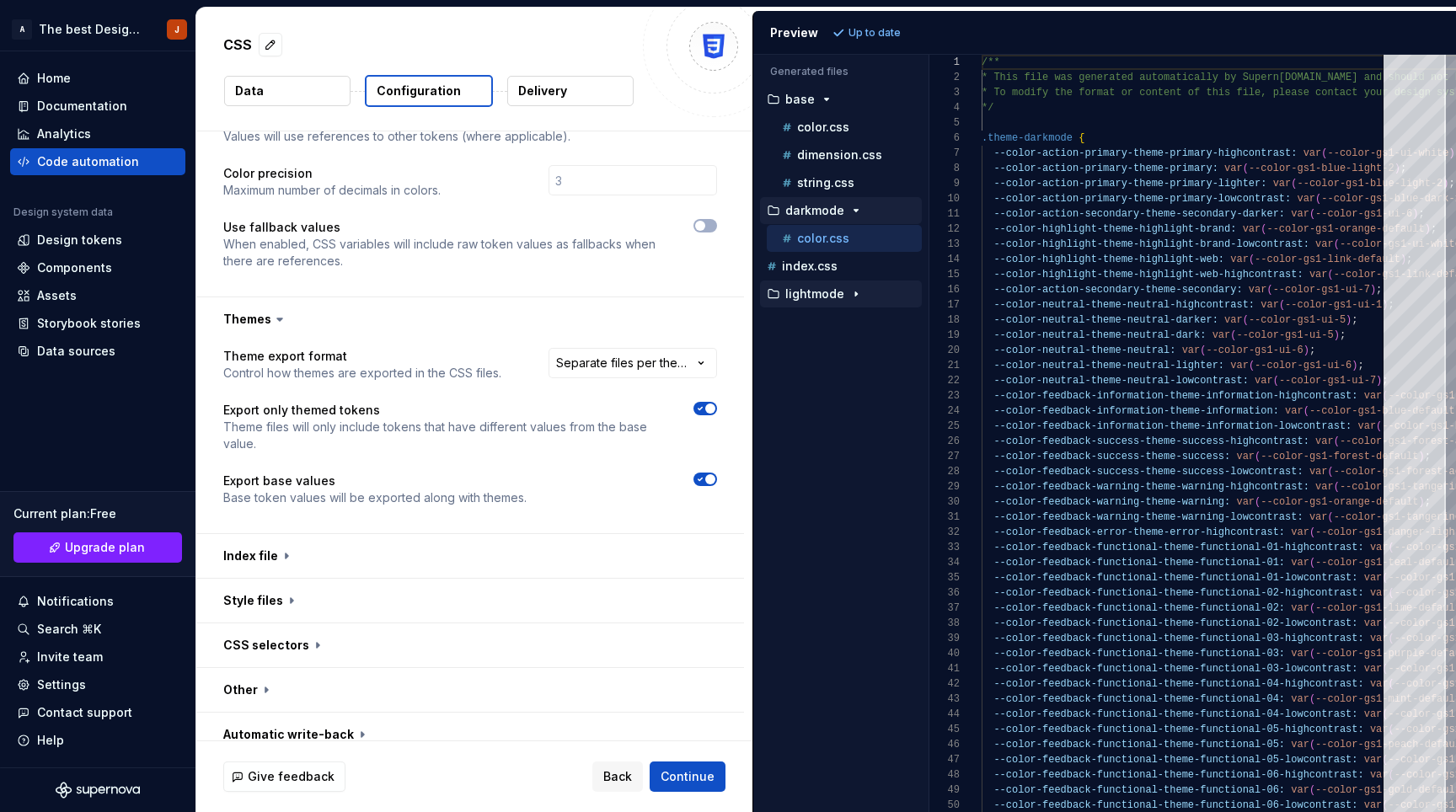
click at [846, 294] on div "button" at bounding box center [855, 294] width 20 height 13
click at [707, 474] on icon "button" at bounding box center [700, 479] width 13 height 11
click at [874, 28] on span "Refresh preview" at bounding box center [892, 33] width 84 height 13
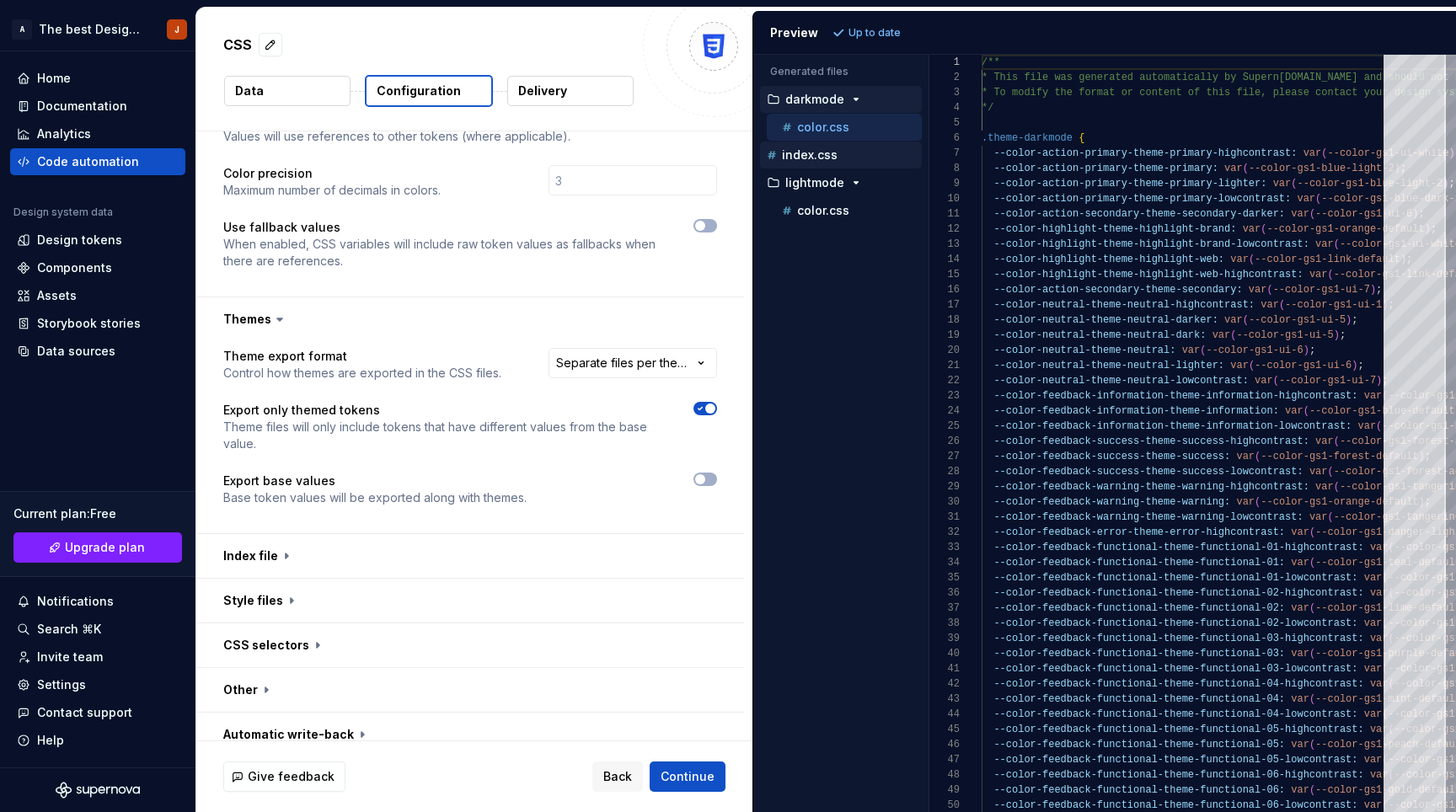
click at [820, 149] on p "index.css" at bounding box center [810, 155] width 55 height 13
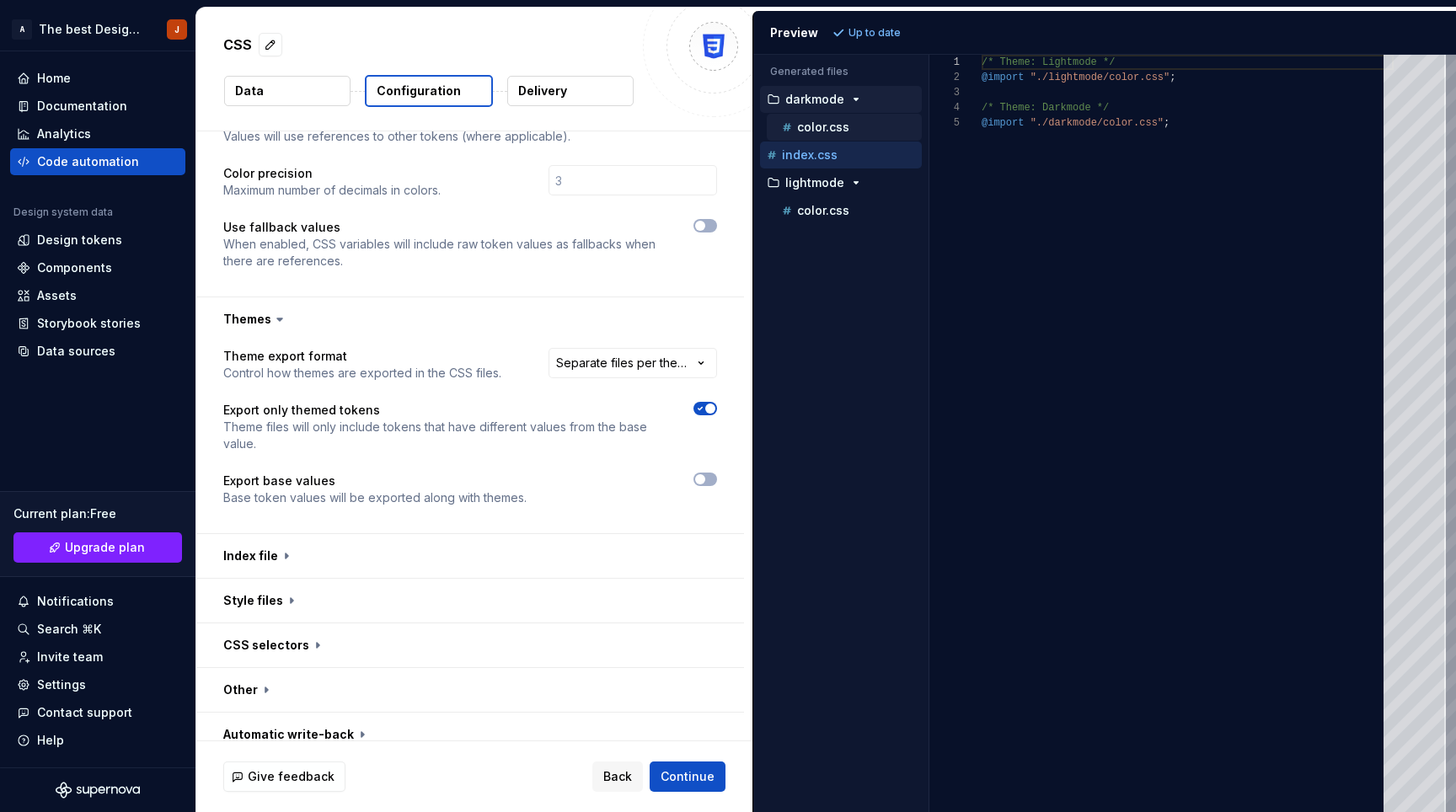
click at [835, 128] on p "color.css" at bounding box center [823, 127] width 53 height 13
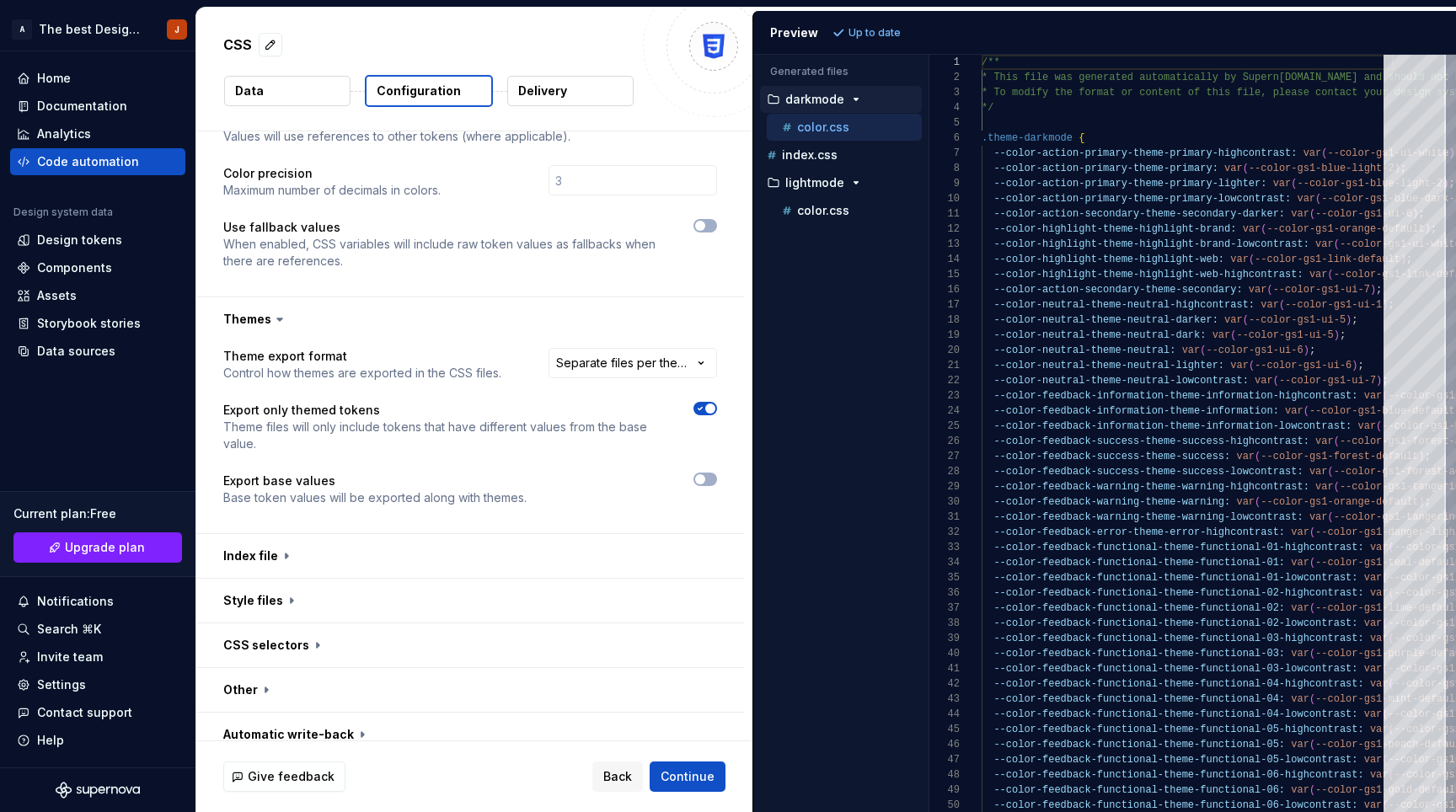
scroll to position [137, 0]
click at [705, 474] on span "button" at bounding box center [700, 479] width 11 height 11
click at [899, 40] on button "Refresh preview" at bounding box center [885, 33] width 113 height 24
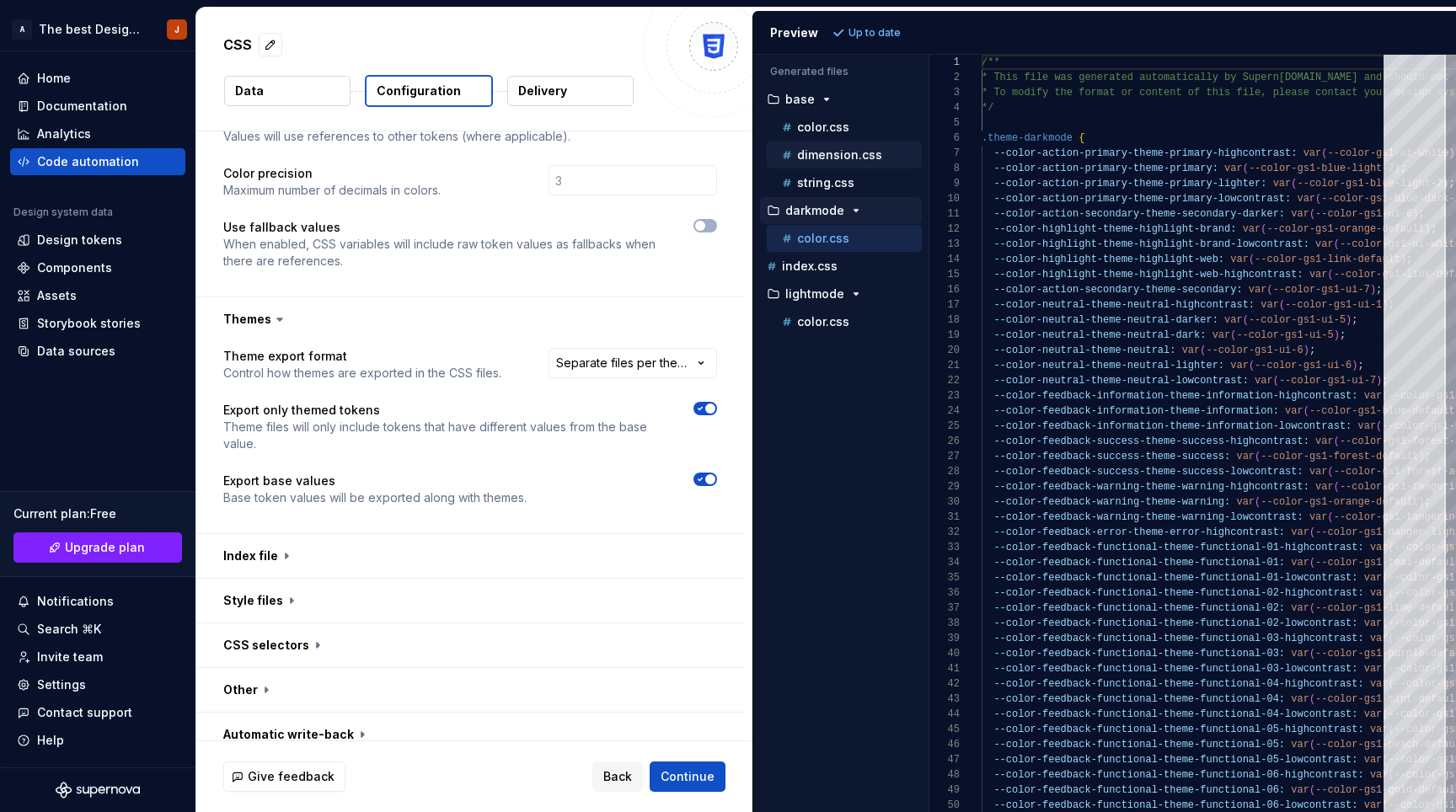
click at [824, 156] on p "dimension.css" at bounding box center [839, 155] width 85 height 13
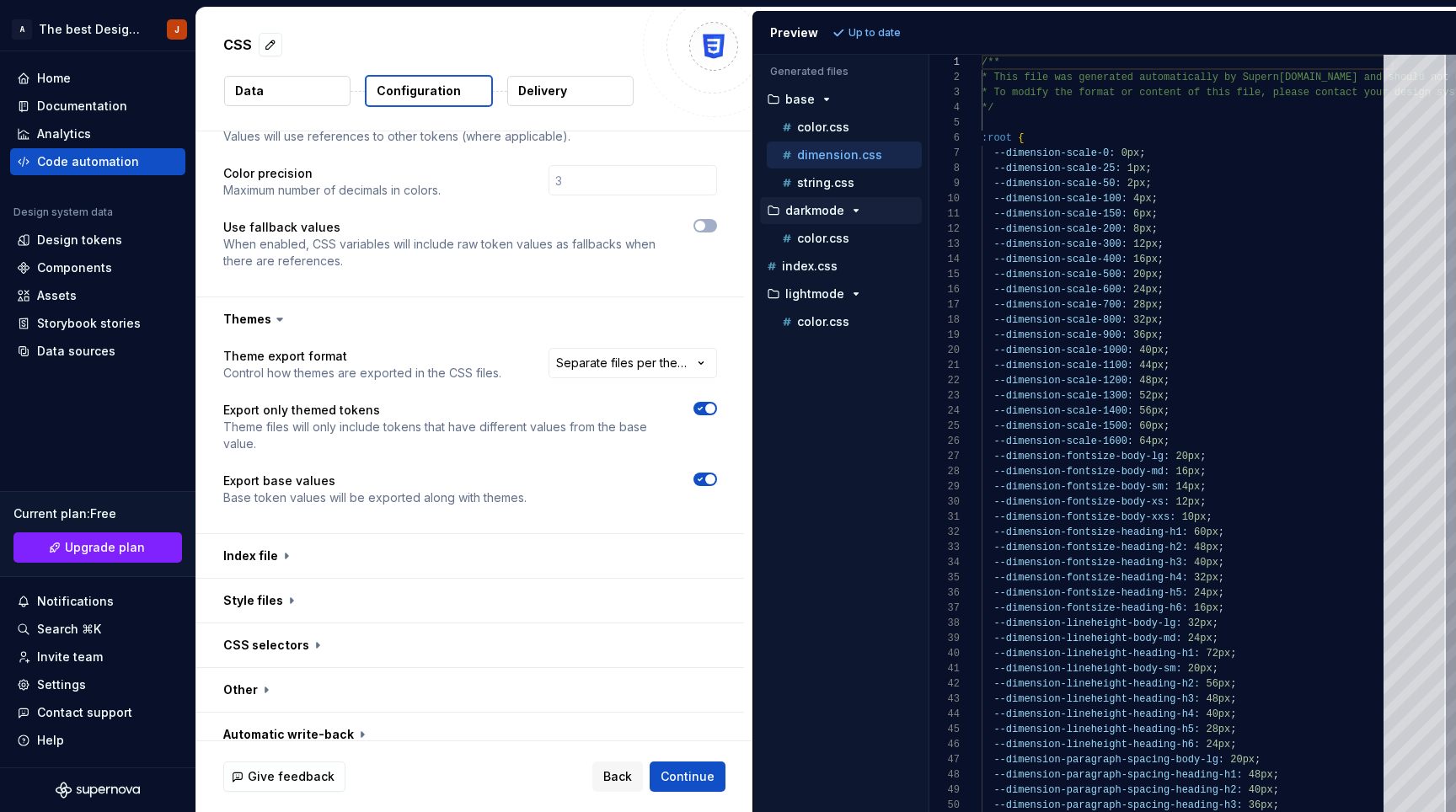
scroll to position [152, 0]
click at [838, 181] on p "string.css" at bounding box center [826, 183] width 57 height 13
type textarea "**********"
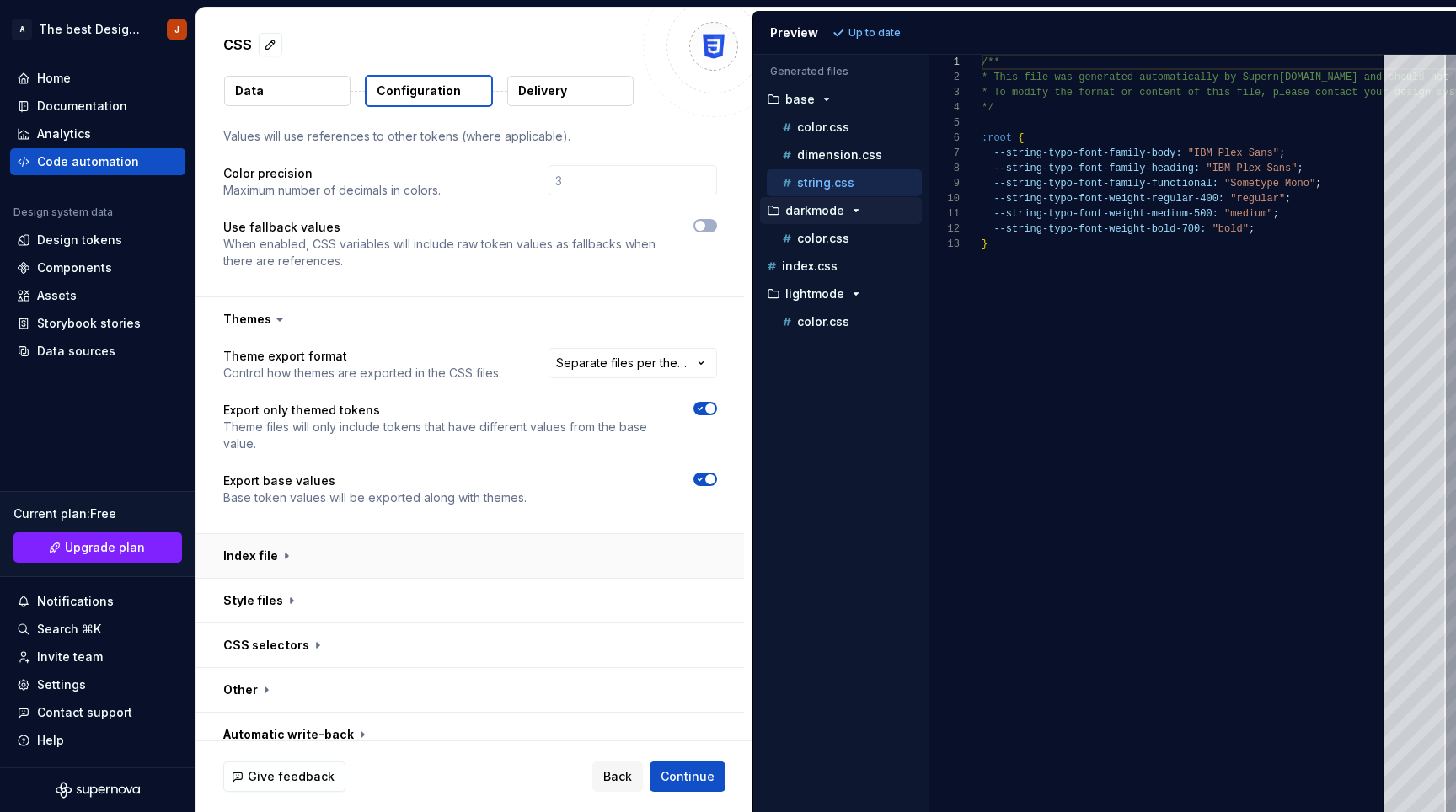
click at [286, 541] on button "button" at bounding box center [470, 557] width 548 height 44
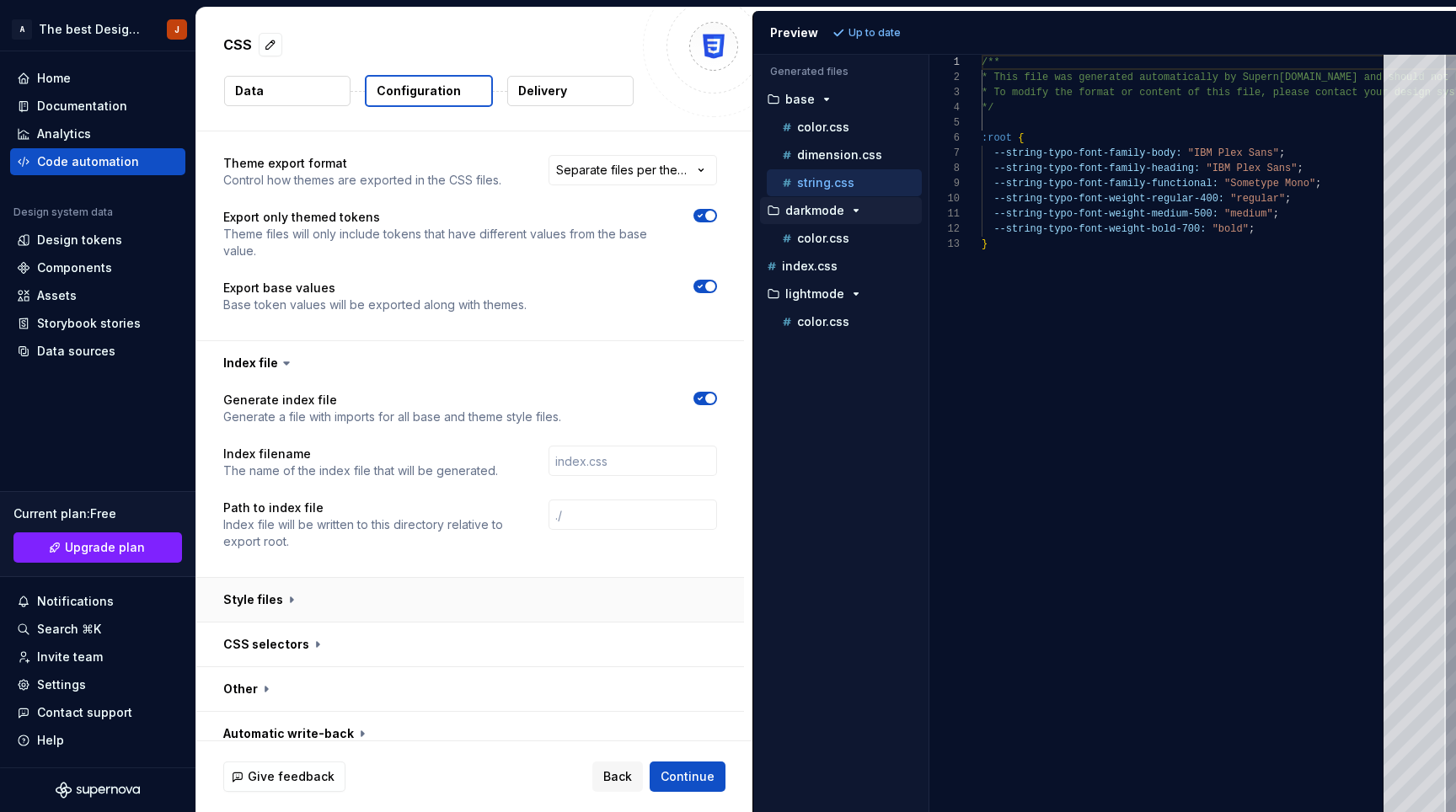
scroll to position [678, 0]
click at [294, 582] on button "button" at bounding box center [470, 601] width 548 height 44
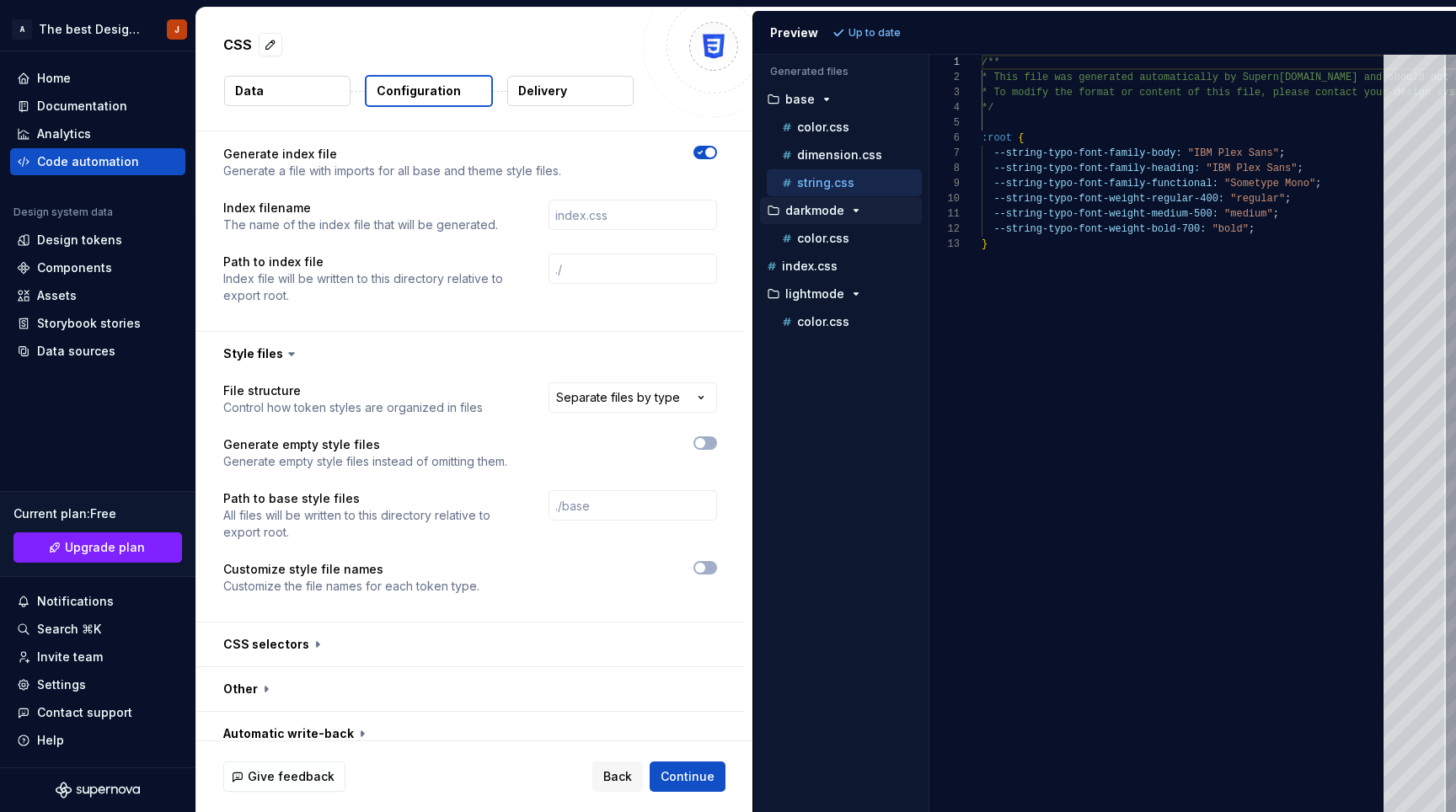
scroll to position [924, 0]
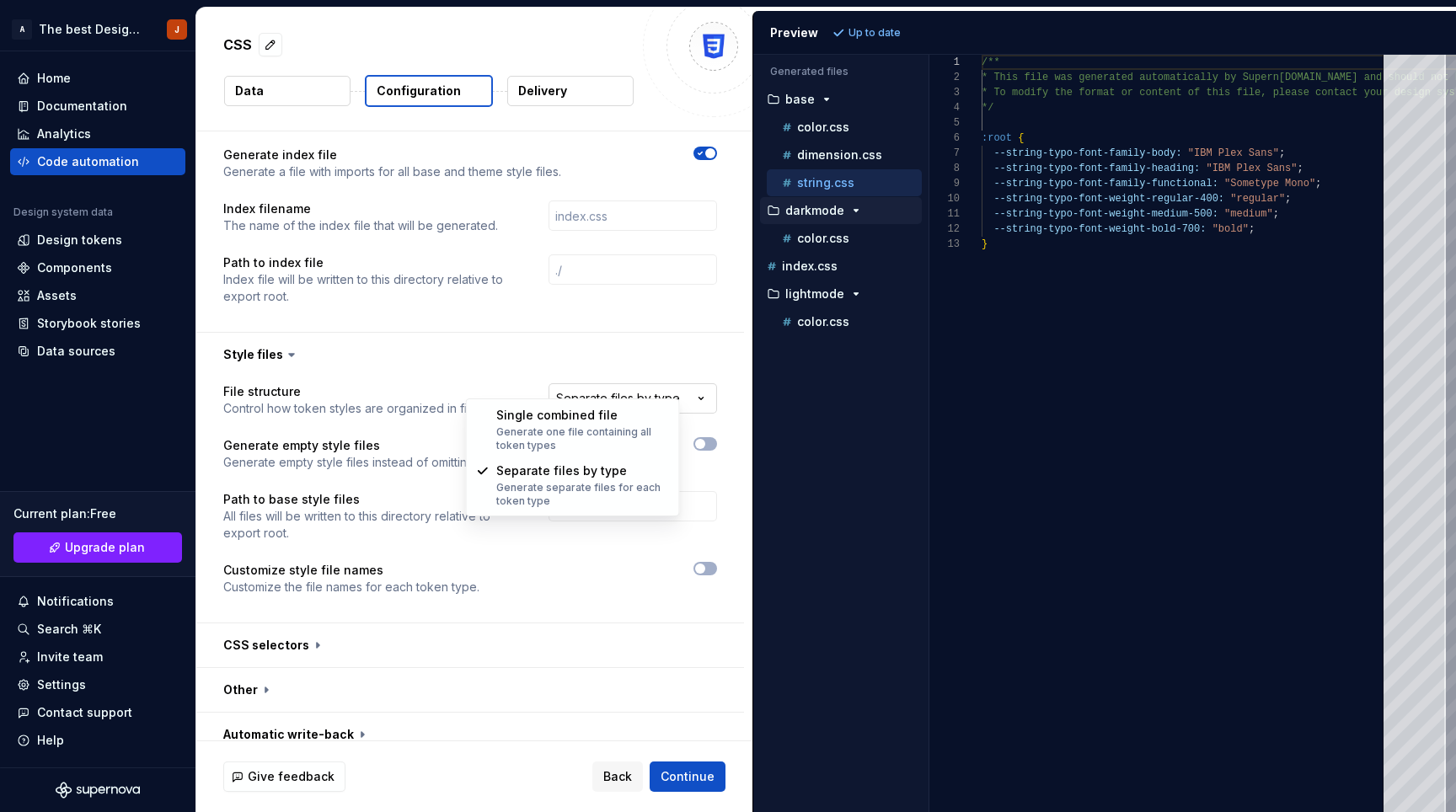
click at [670, 388] on html "**********" at bounding box center [728, 406] width 1456 height 812
click at [664, 385] on html "**********" at bounding box center [728, 406] width 1456 height 812
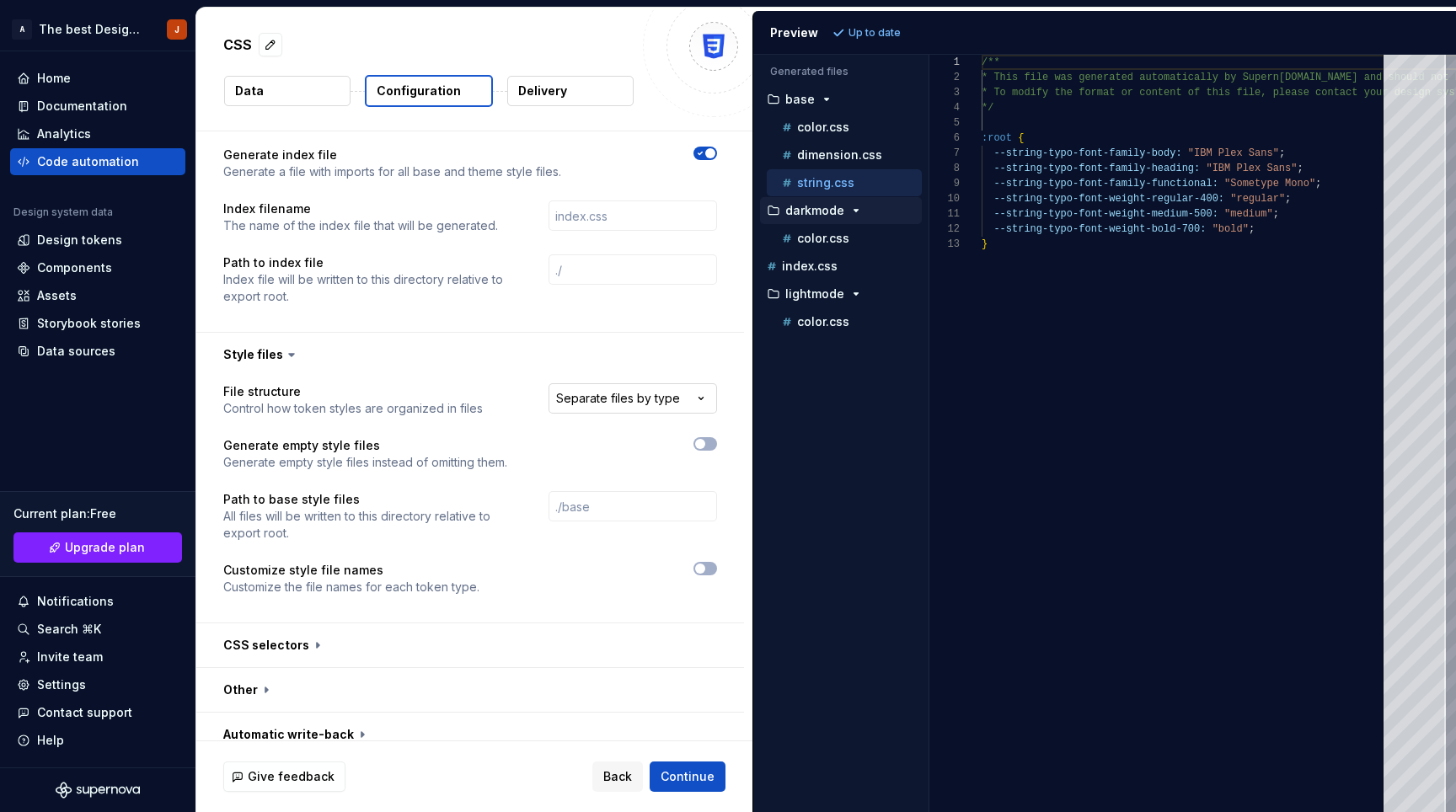
click at [663, 383] on html "**********" at bounding box center [728, 406] width 1456 height 812
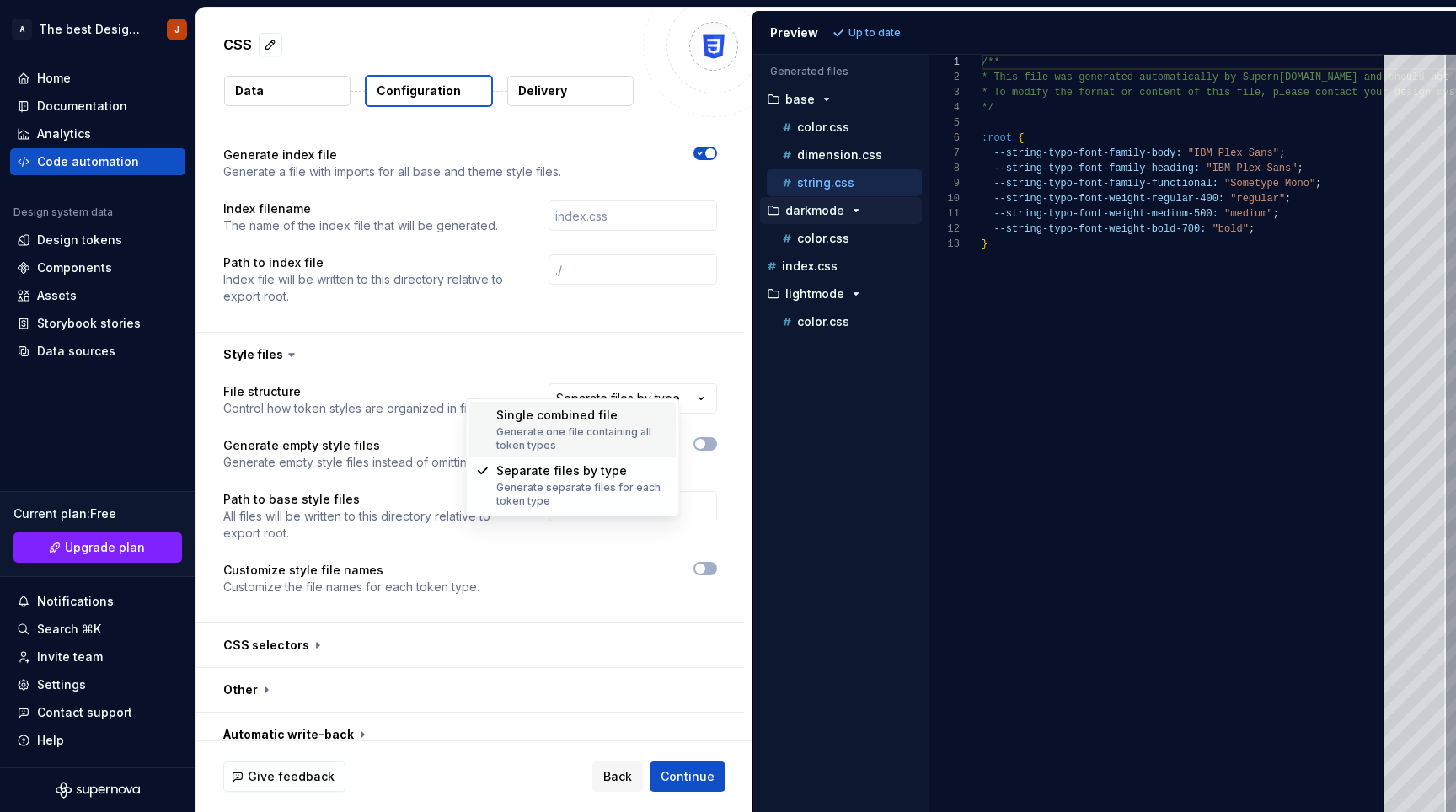
select select "**********"
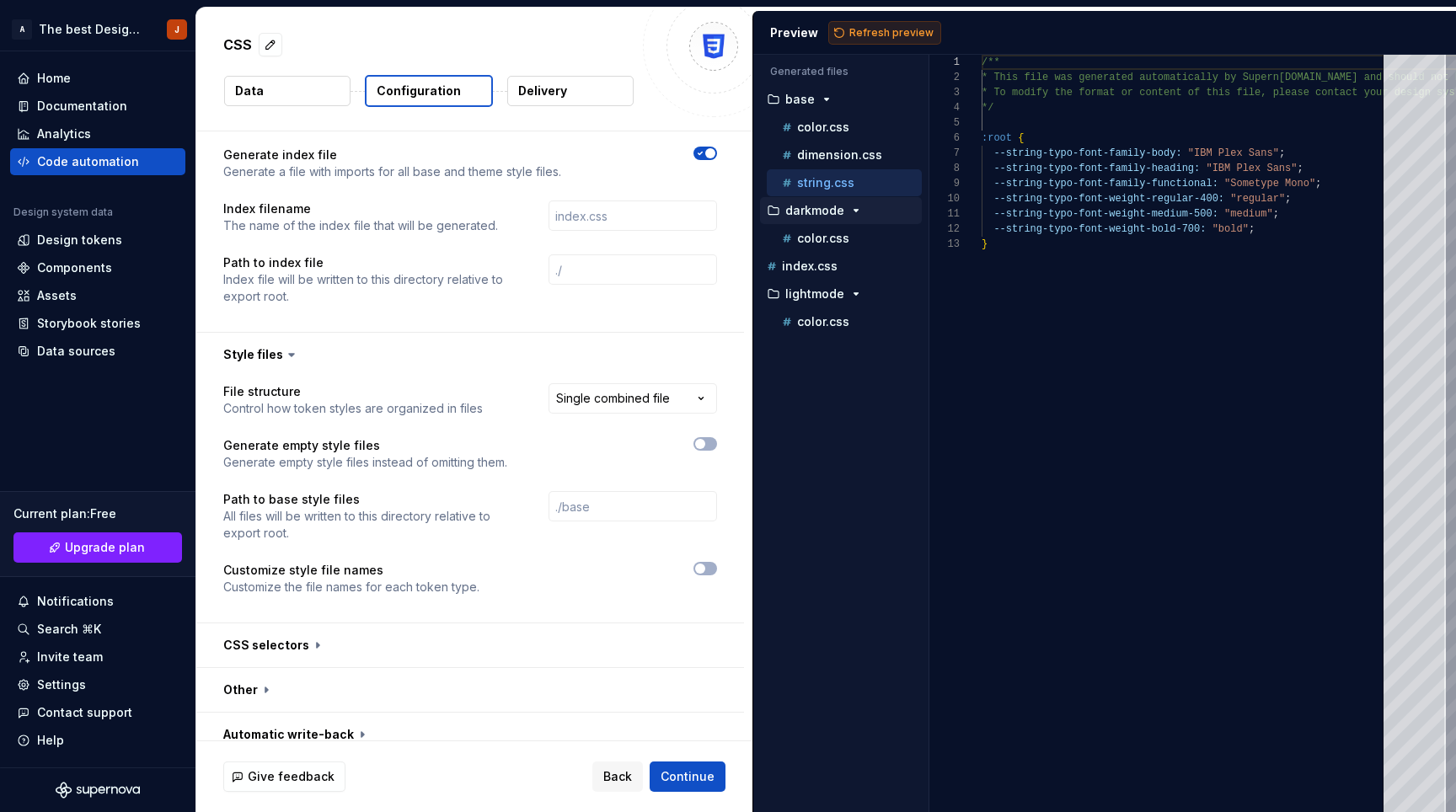
click at [871, 29] on span "Refresh preview" at bounding box center [892, 33] width 84 height 13
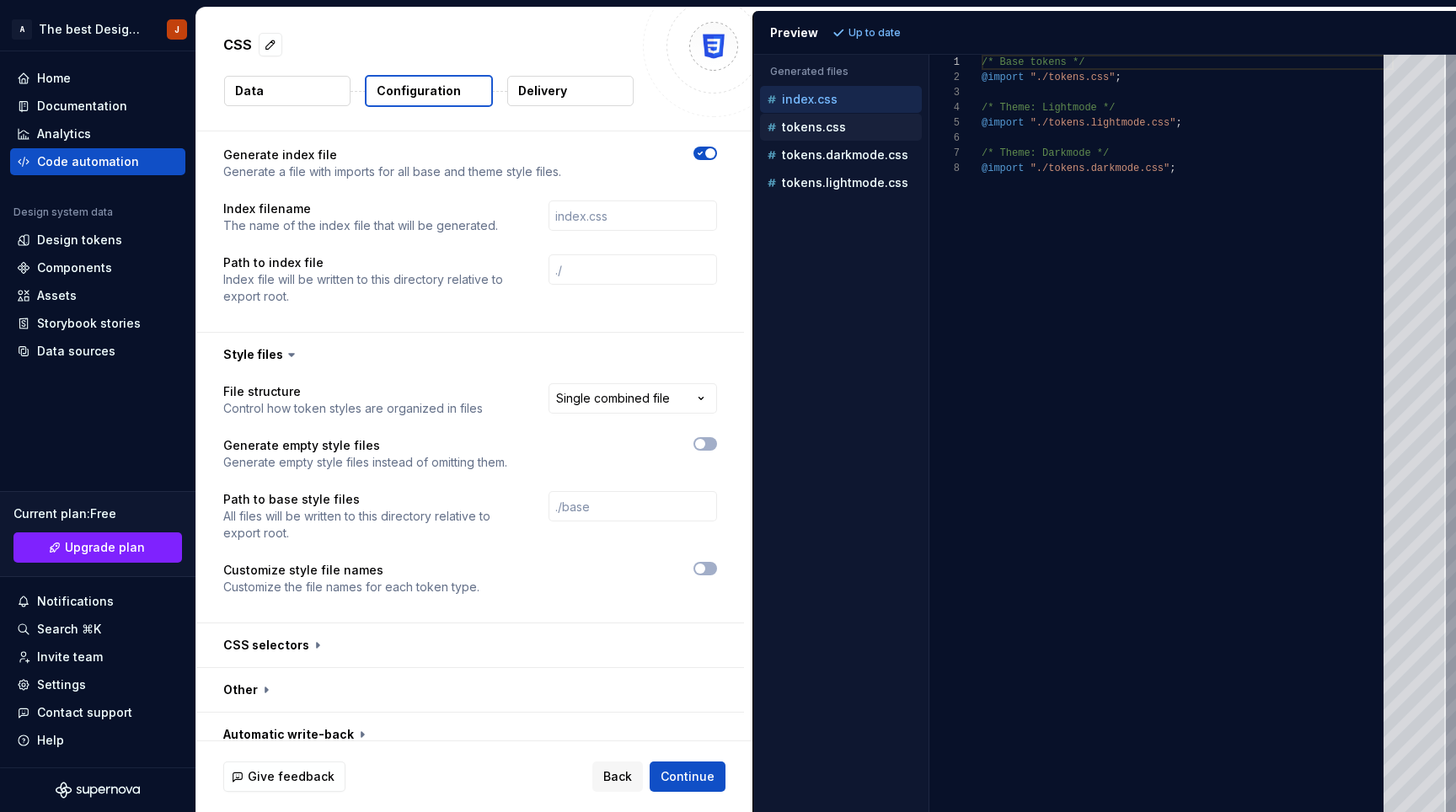
click at [838, 130] on p "tokens.css" at bounding box center [814, 127] width 64 height 13
type textarea "**********"
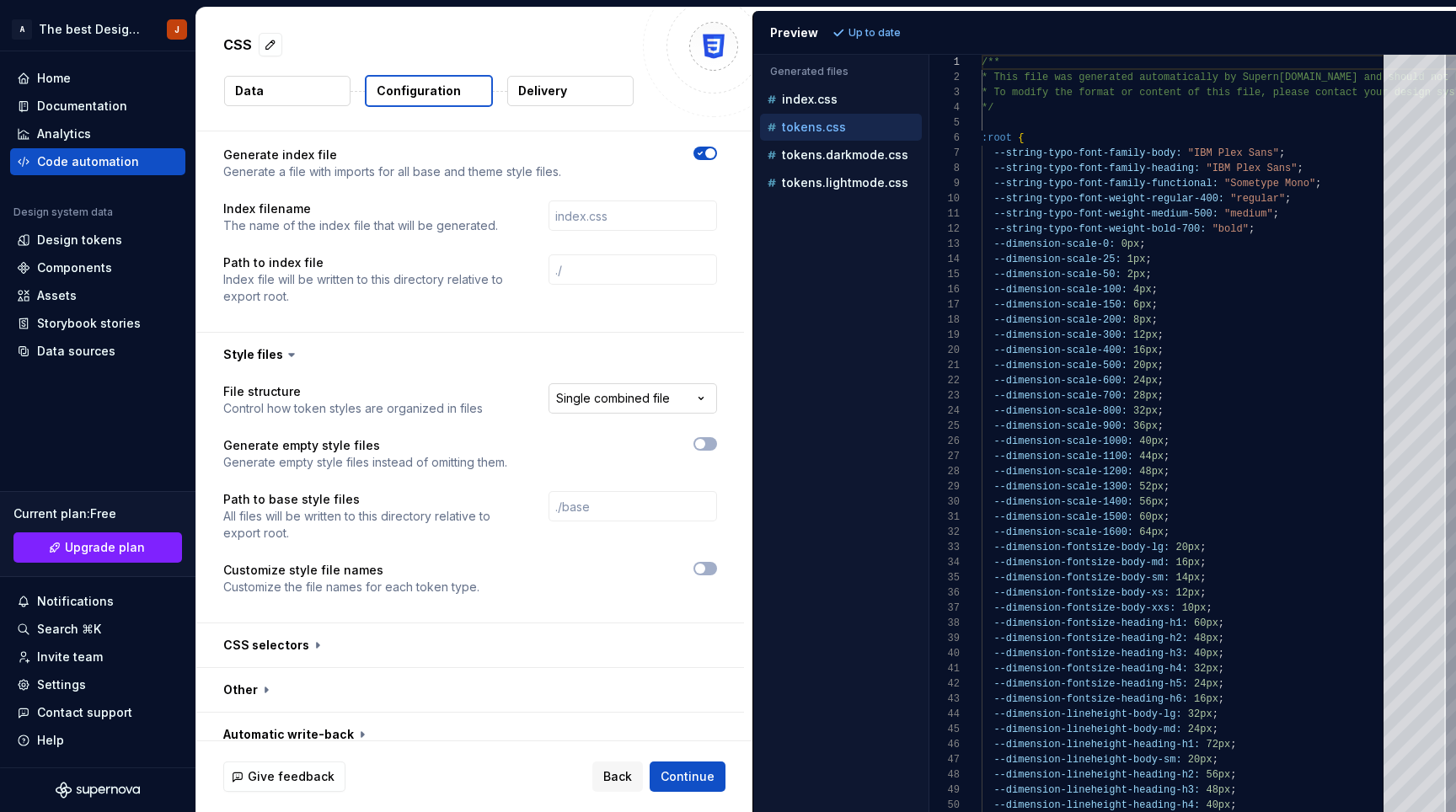
click at [640, 389] on html "**********" at bounding box center [728, 406] width 1456 height 812
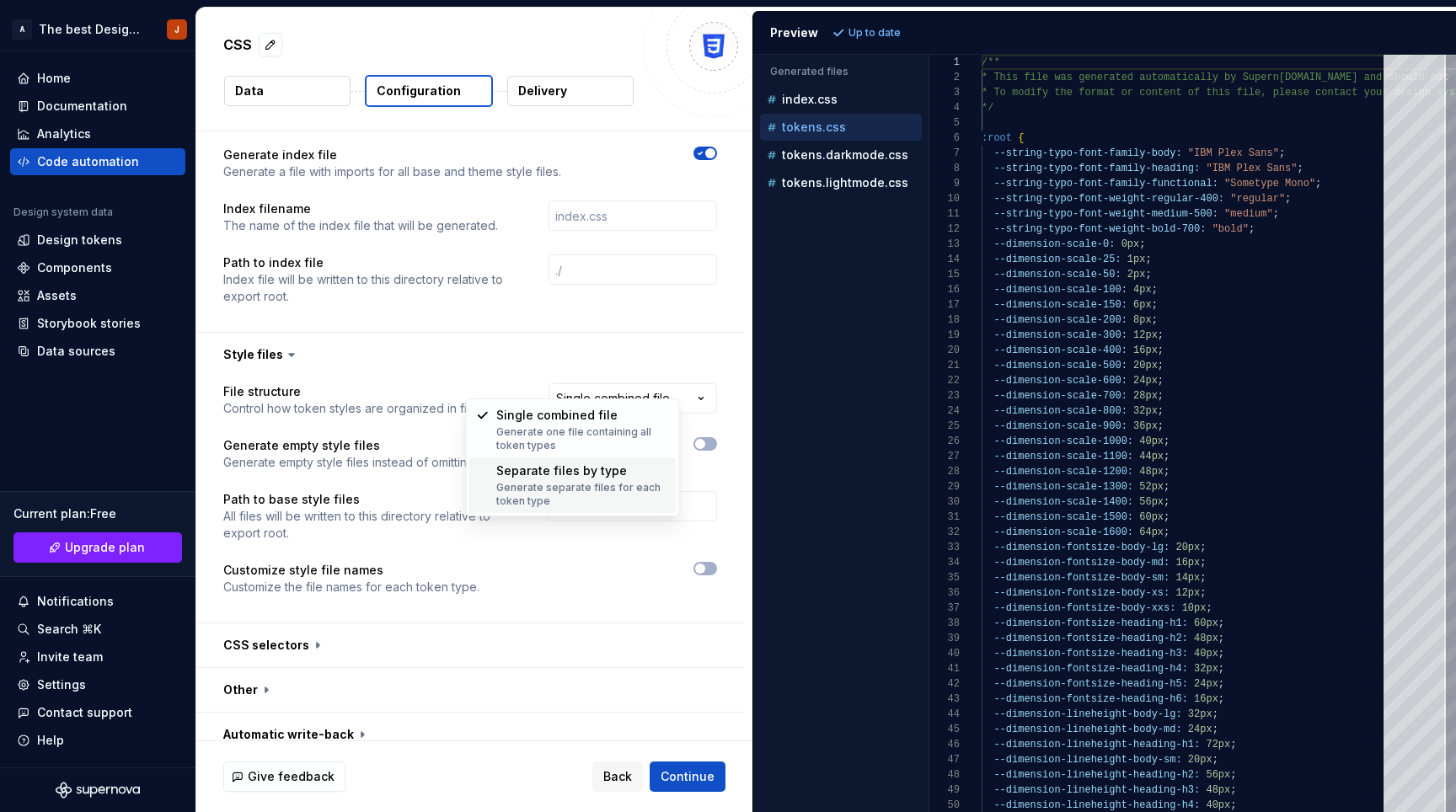
select select "**********"
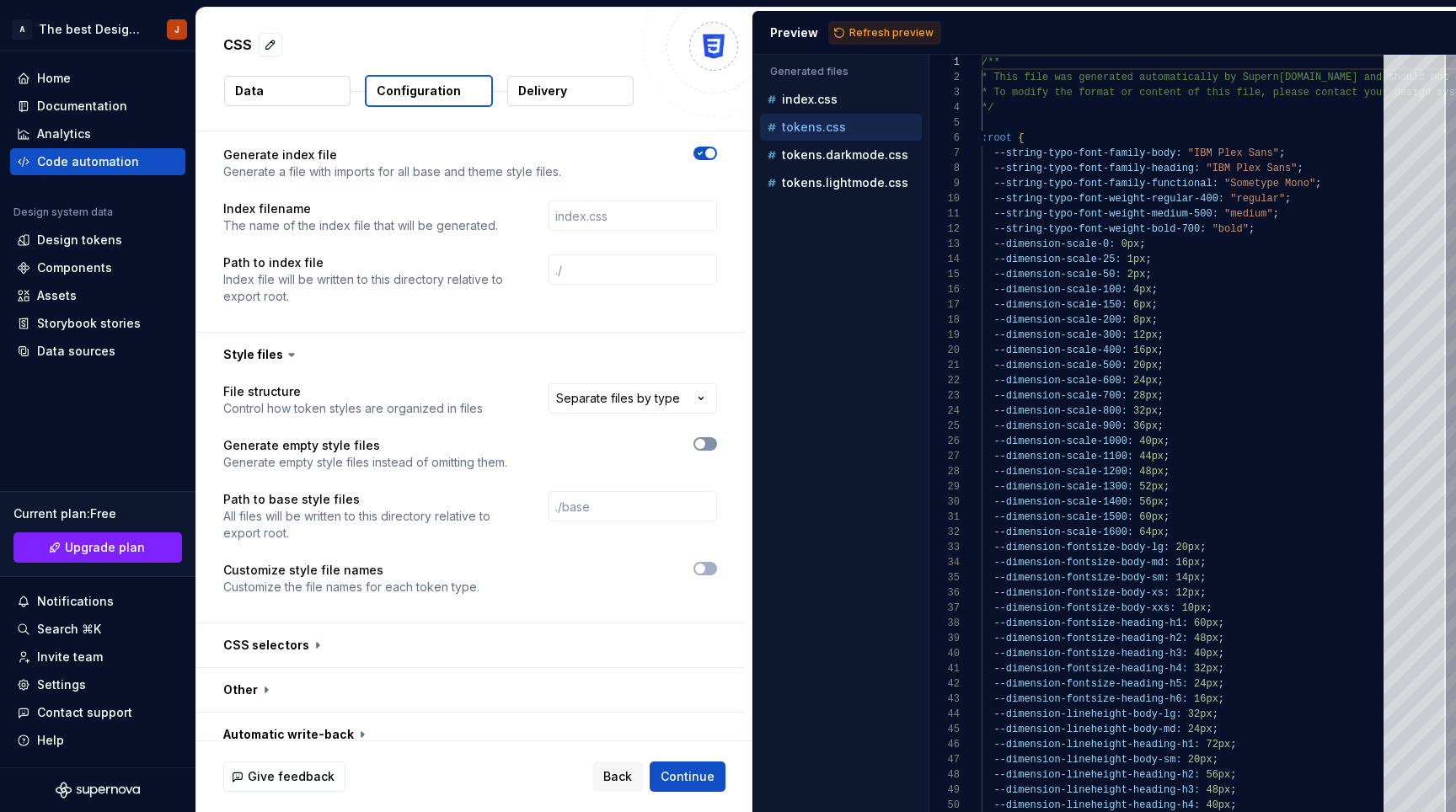
click at [716, 437] on button "button" at bounding box center [705, 444] width 24 height 13
click at [857, 26] on span "Refresh preview" at bounding box center [892, 33] width 84 height 13
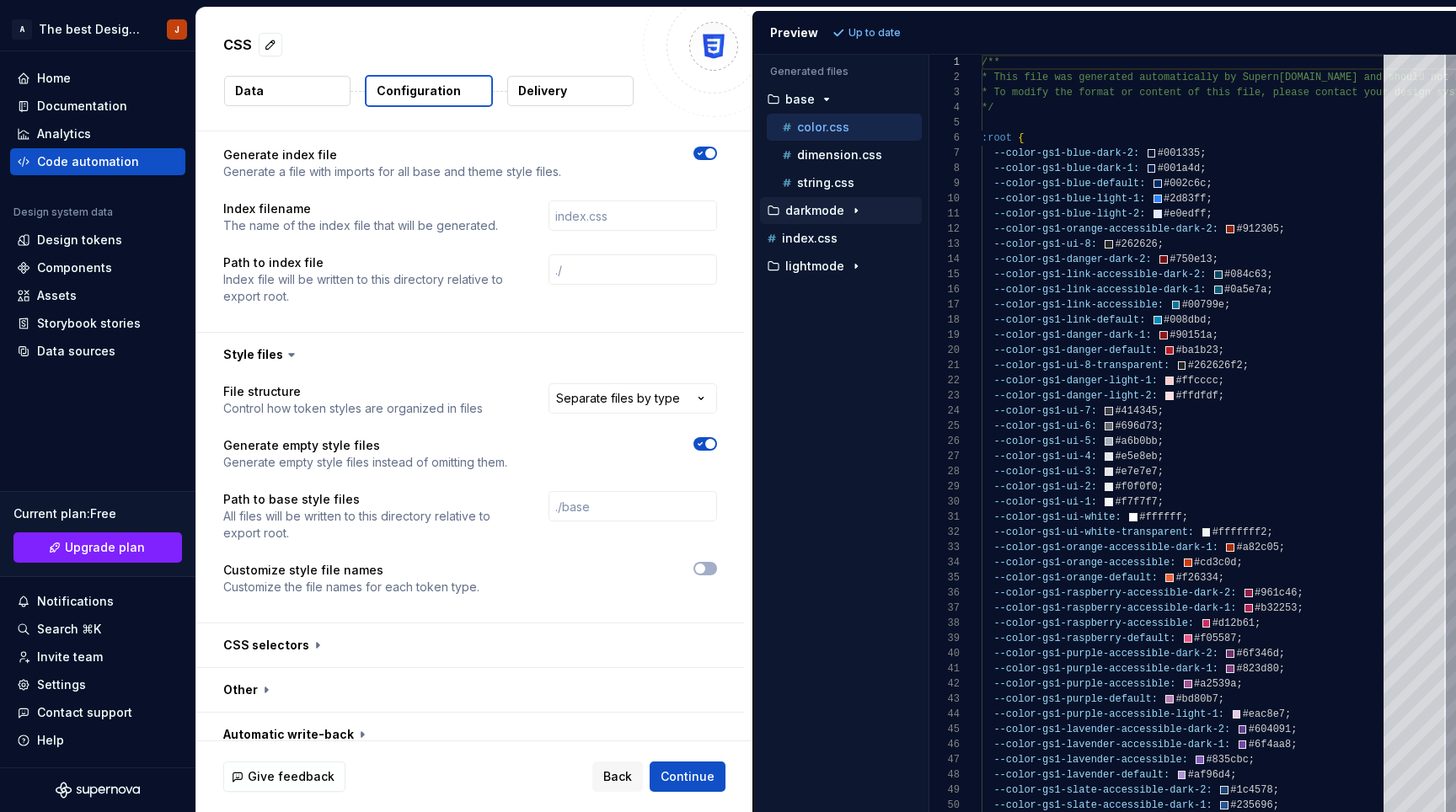
click at [853, 208] on icon "button" at bounding box center [856, 210] width 13 height 13
click at [716, 439] on span "button" at bounding box center [710, 444] width 11 height 11
click at [868, 32] on span "Refresh preview" at bounding box center [892, 33] width 84 height 13
click at [851, 295] on icon "button" at bounding box center [856, 294] width 13 height 13
click at [830, 235] on p "color.css" at bounding box center [823, 238] width 53 height 13
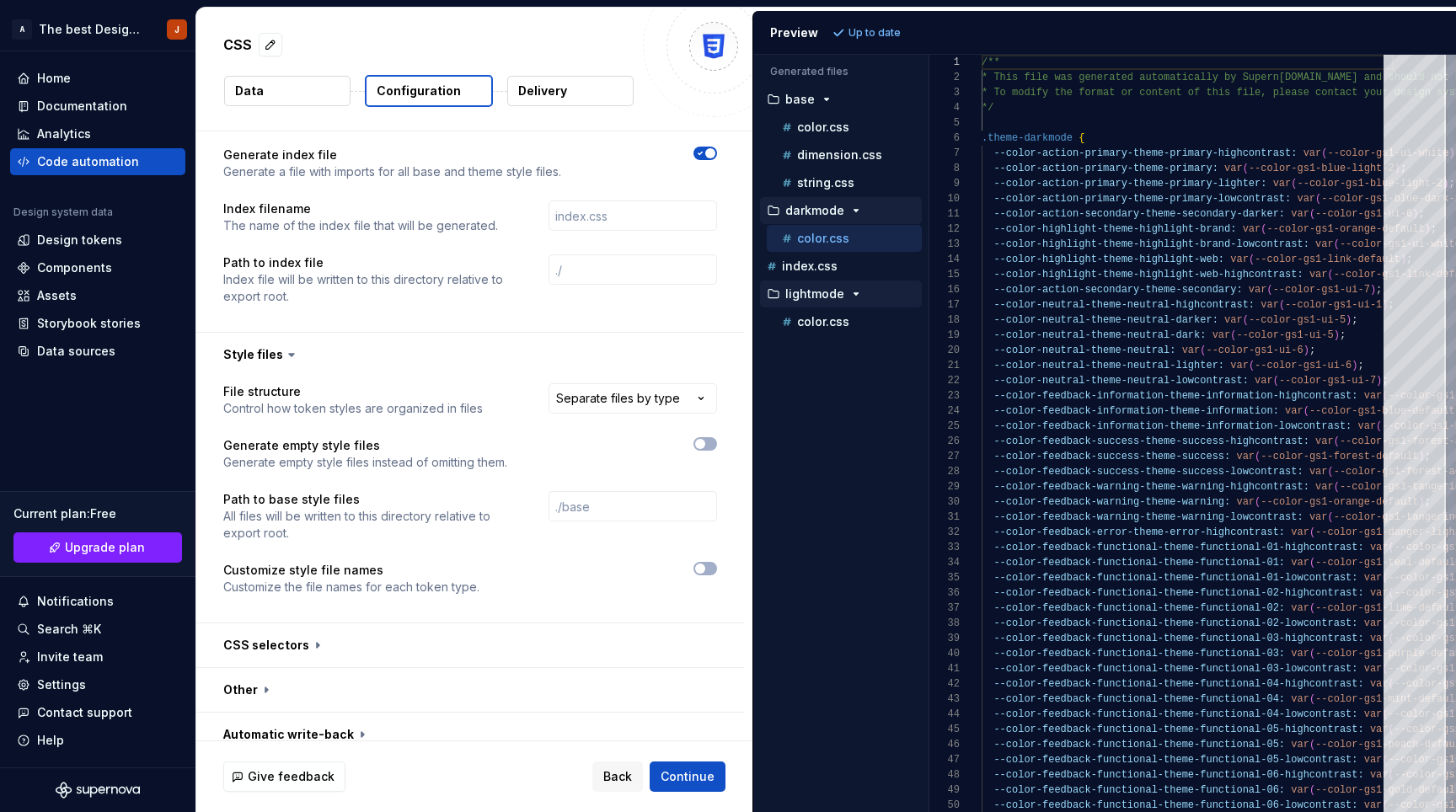
scroll to position [137, 0]
click at [828, 317] on p "color.css" at bounding box center [823, 321] width 53 height 13
click at [814, 237] on p "color.css" at bounding box center [823, 238] width 53 height 13
click at [709, 562] on button "button" at bounding box center [705, 569] width 24 height 13
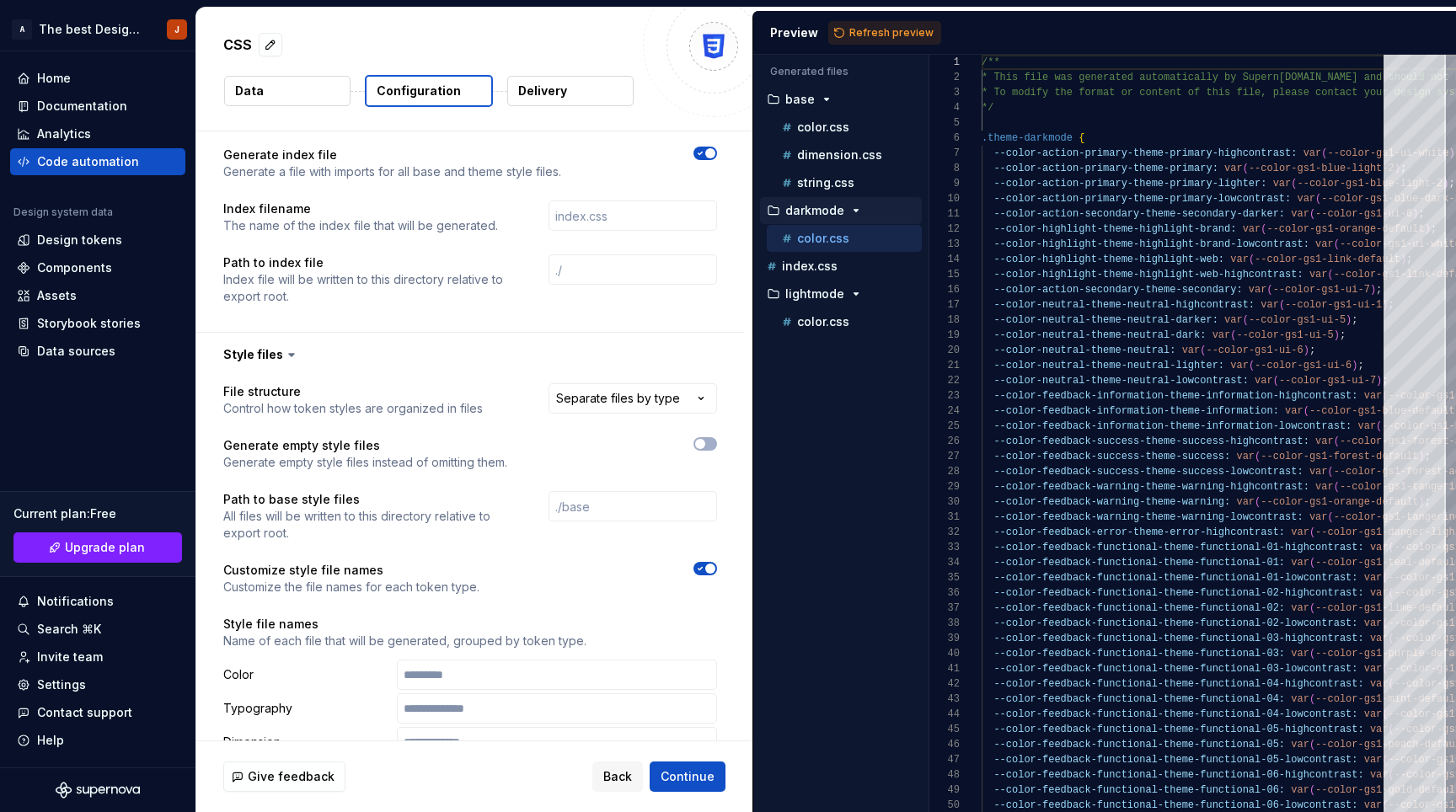
click at [709, 562] on button "button" at bounding box center [705, 569] width 24 height 13
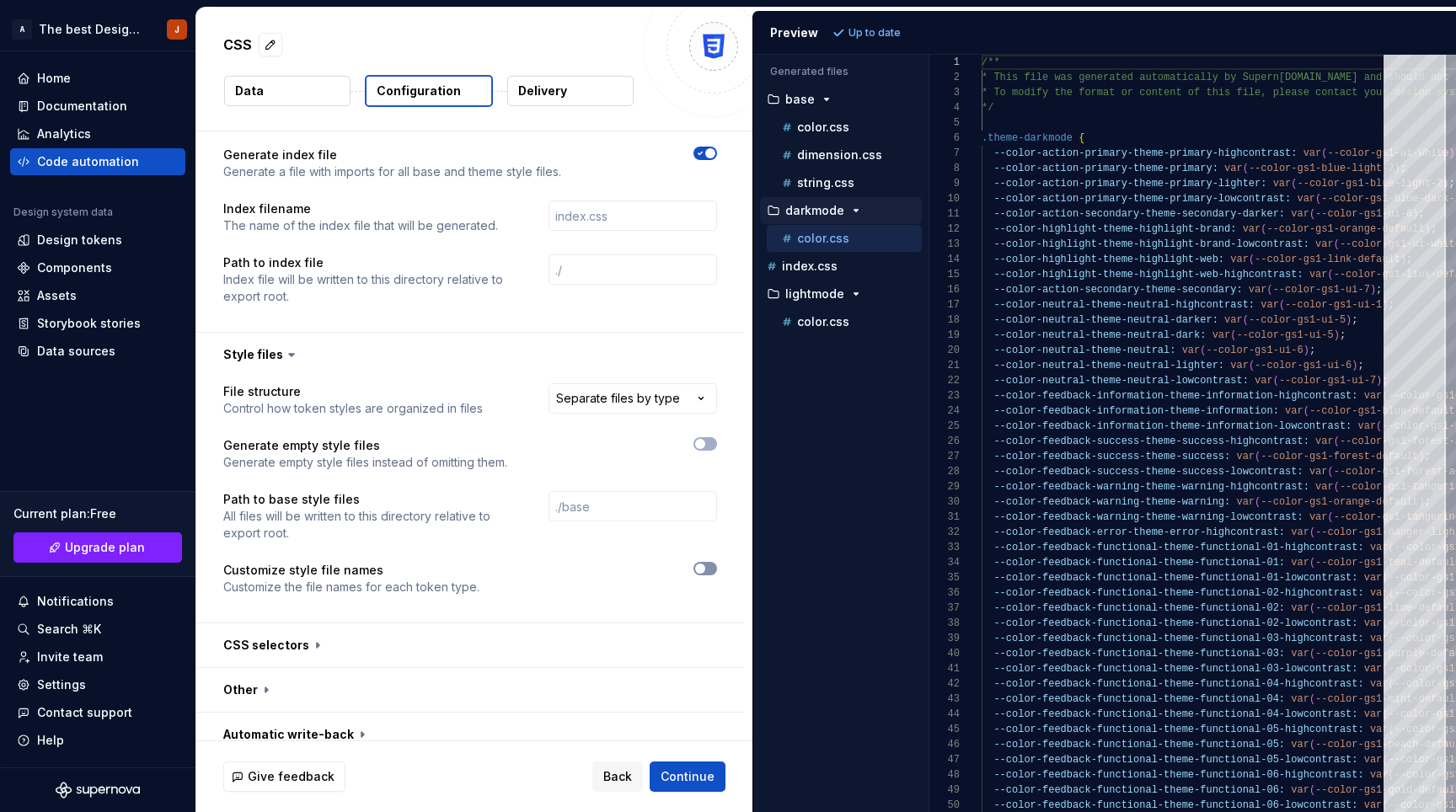
click at [709, 562] on button "button" at bounding box center [705, 569] width 24 height 13
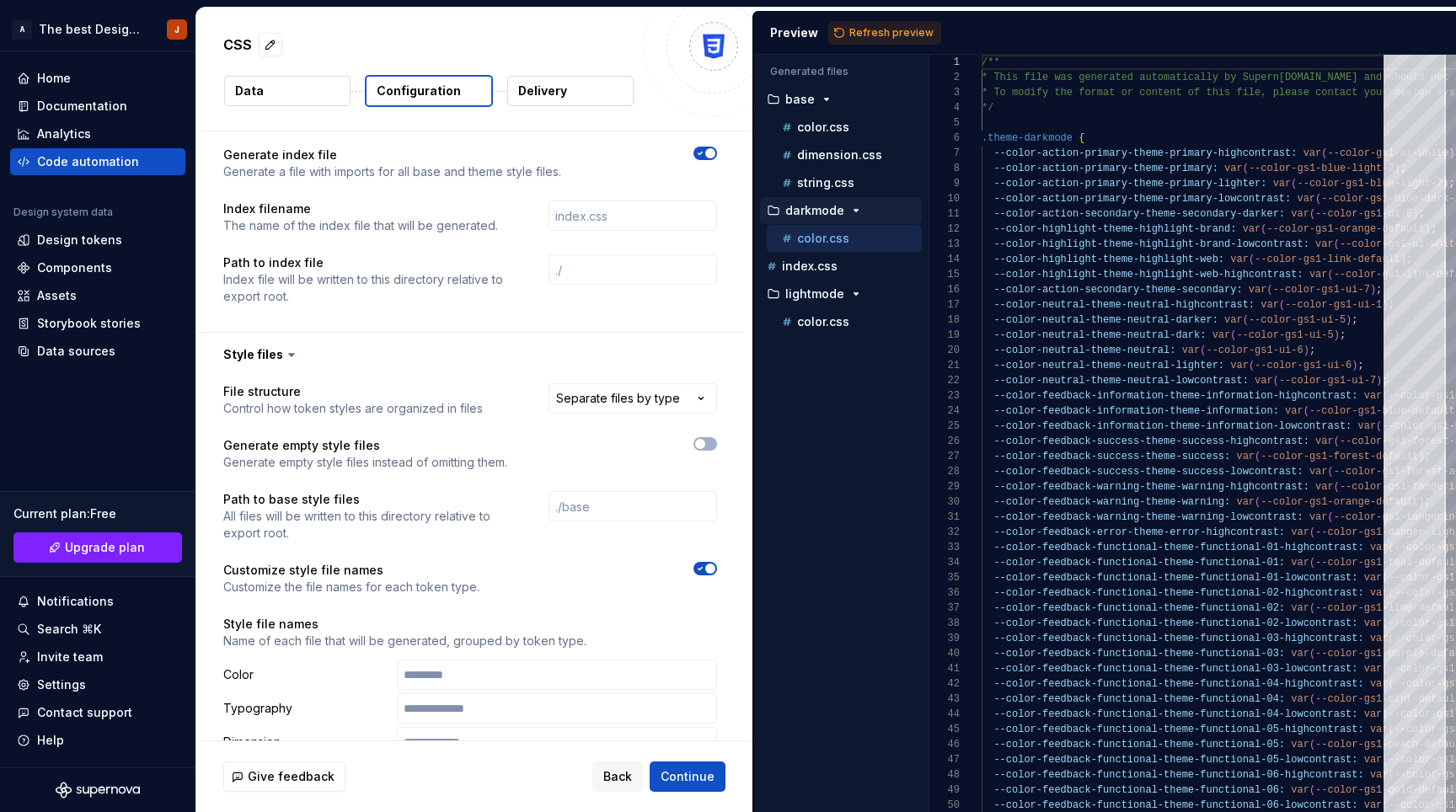
click at [709, 562] on button "button" at bounding box center [705, 569] width 24 height 13
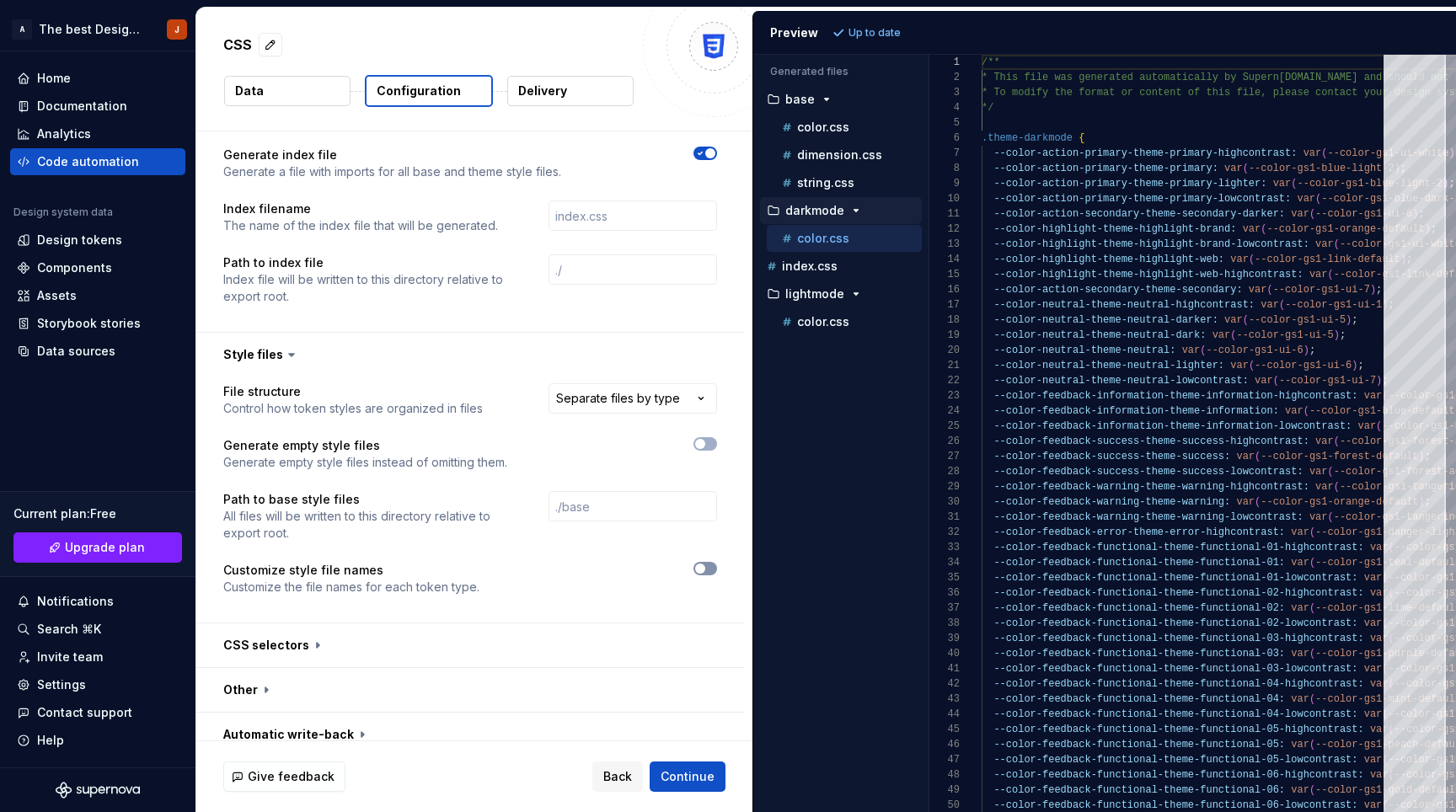
click at [707, 563] on icon "button" at bounding box center [700, 568] width 13 height 11
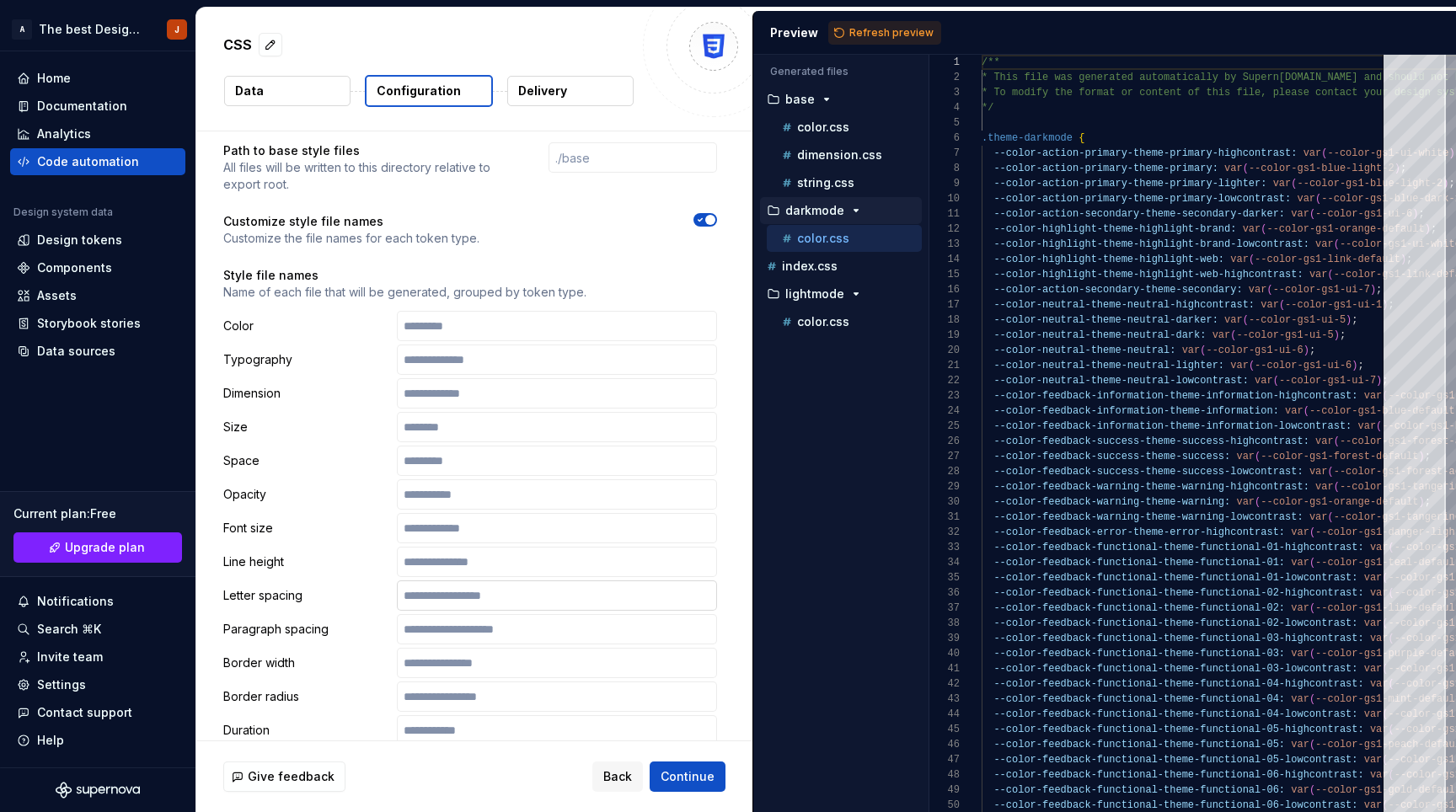
scroll to position [1253, 0]
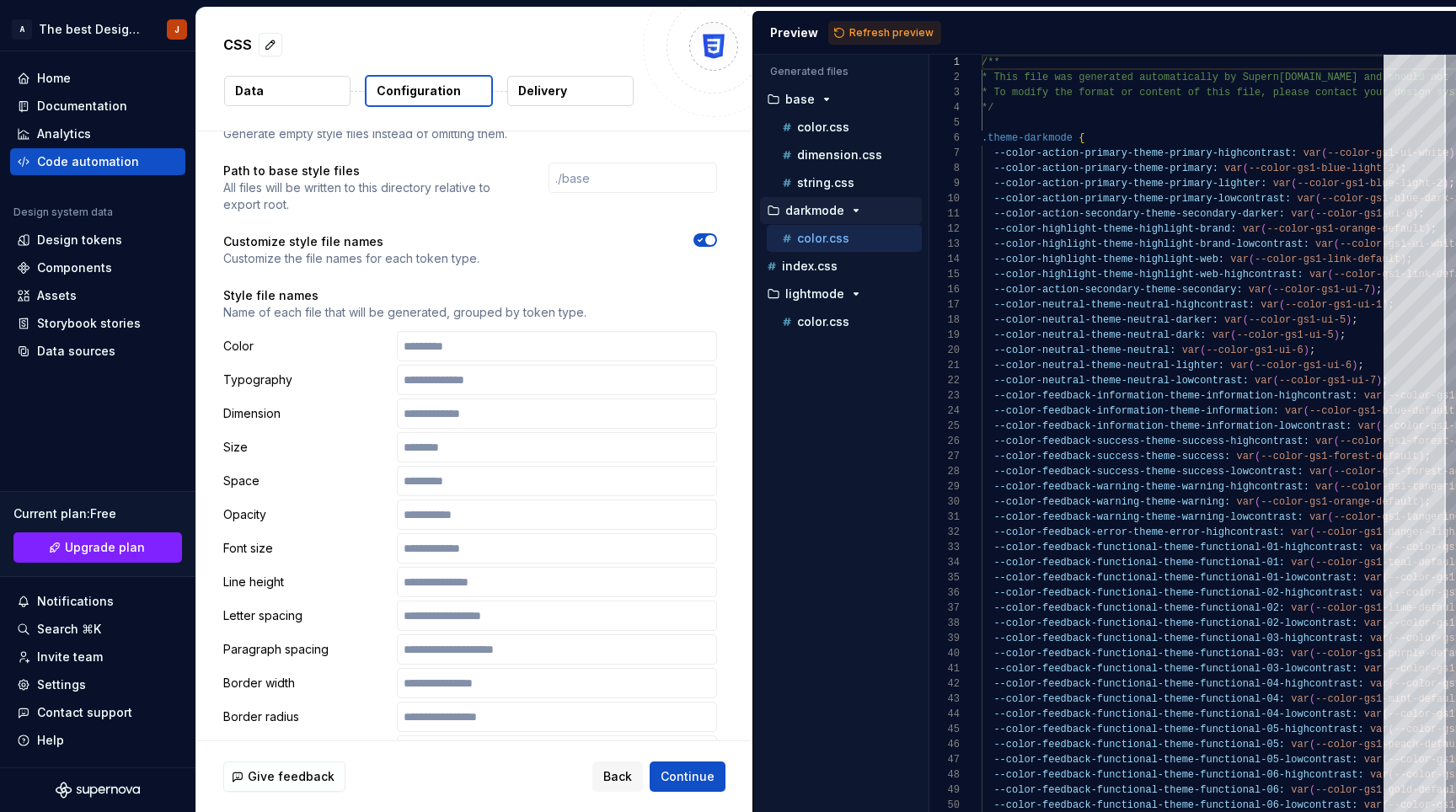
click at [707, 235] on icon "button" at bounding box center [700, 240] width 13 height 11
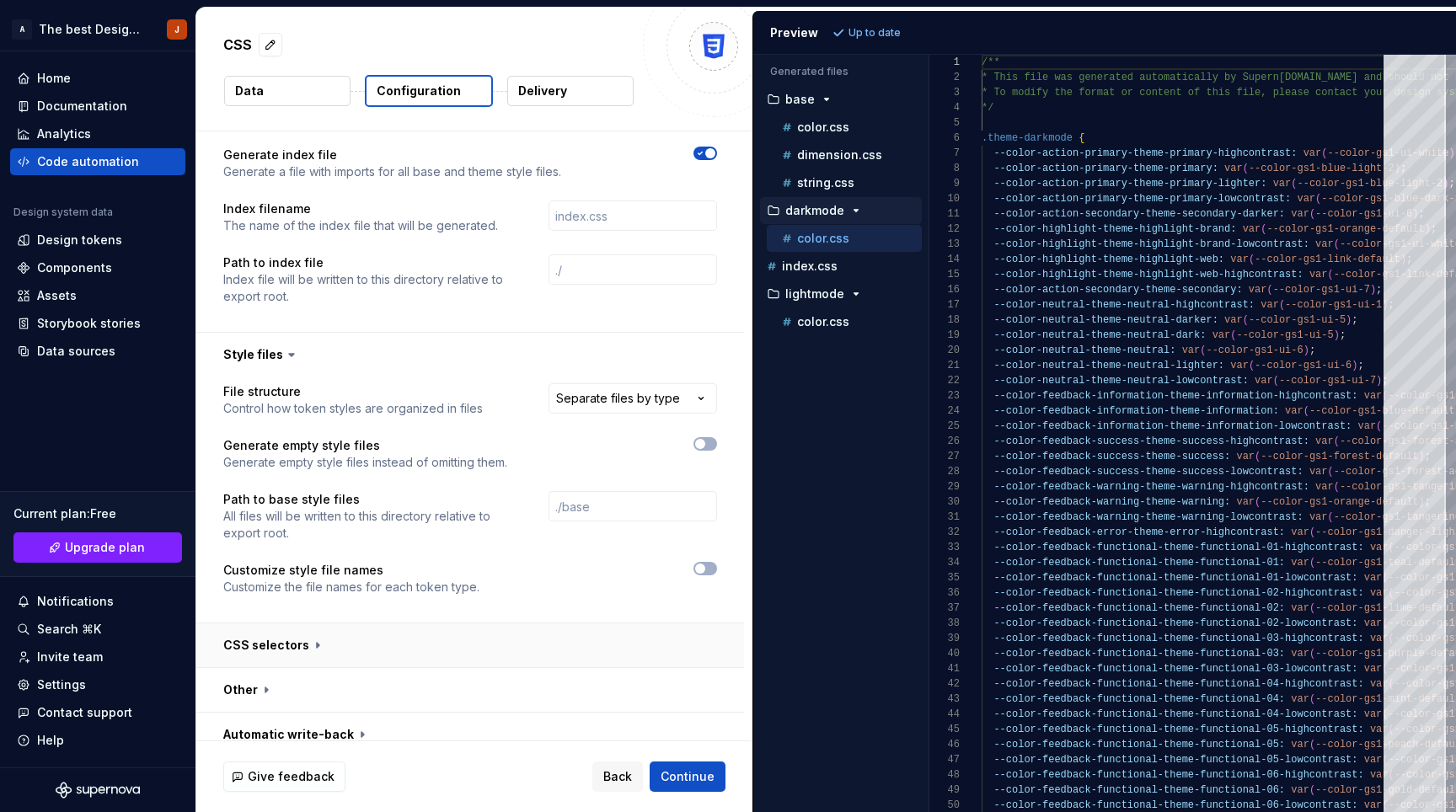
click at [315, 624] on button "button" at bounding box center [470, 646] width 548 height 44
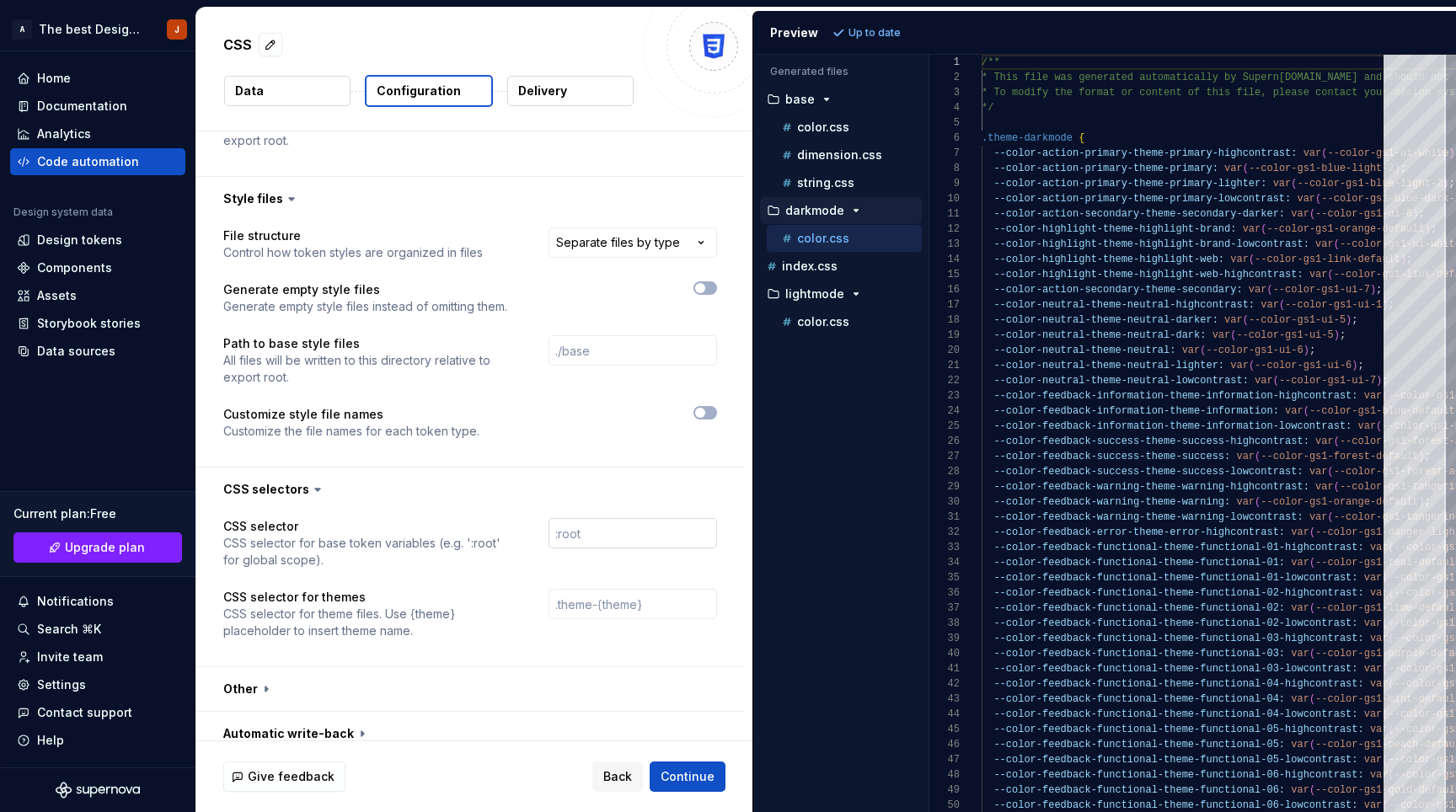
scroll to position [1080, 0]
click at [261, 669] on button "button" at bounding box center [470, 691] width 548 height 44
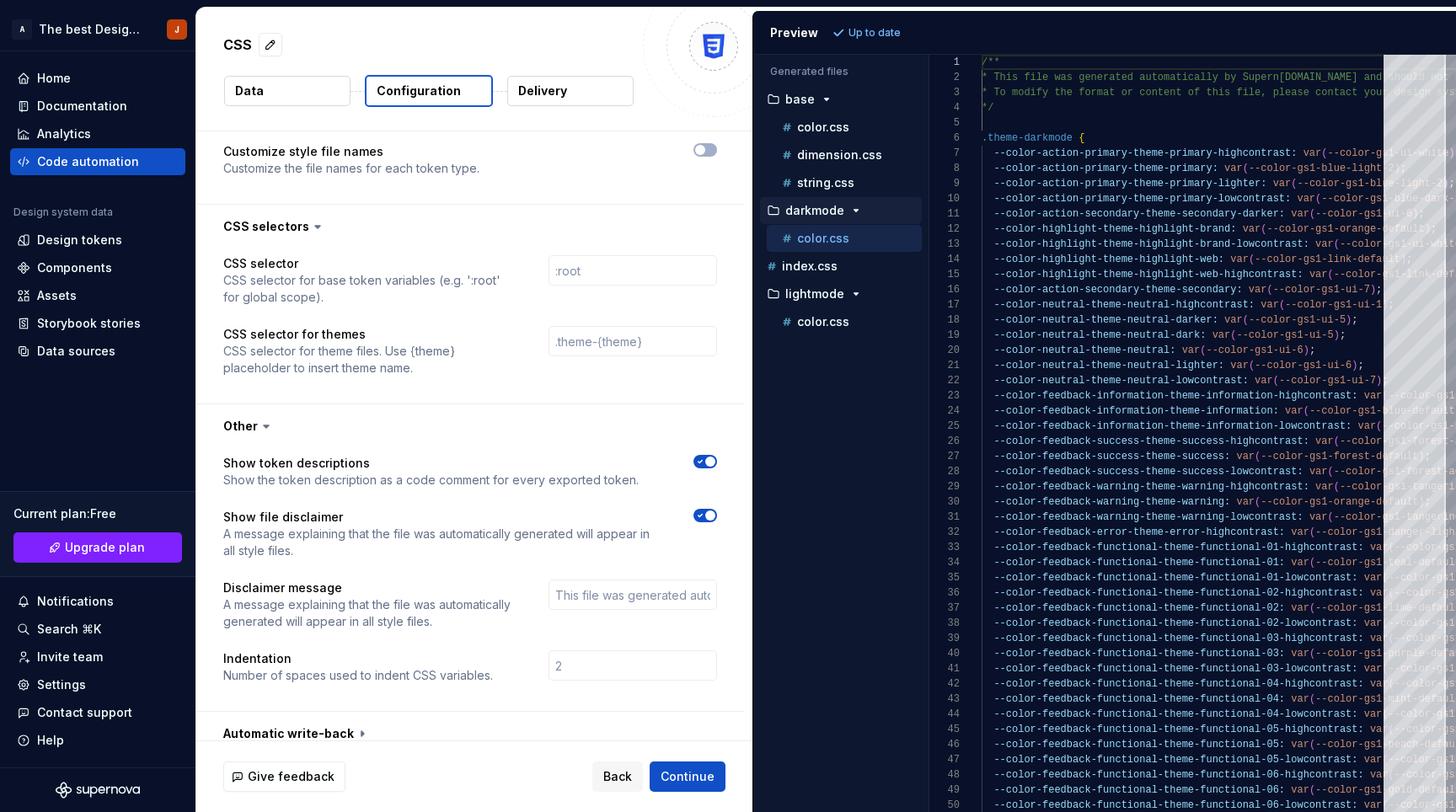
scroll to position [1342, 0]
click at [360, 713] on button "button" at bounding box center [470, 735] width 548 height 44
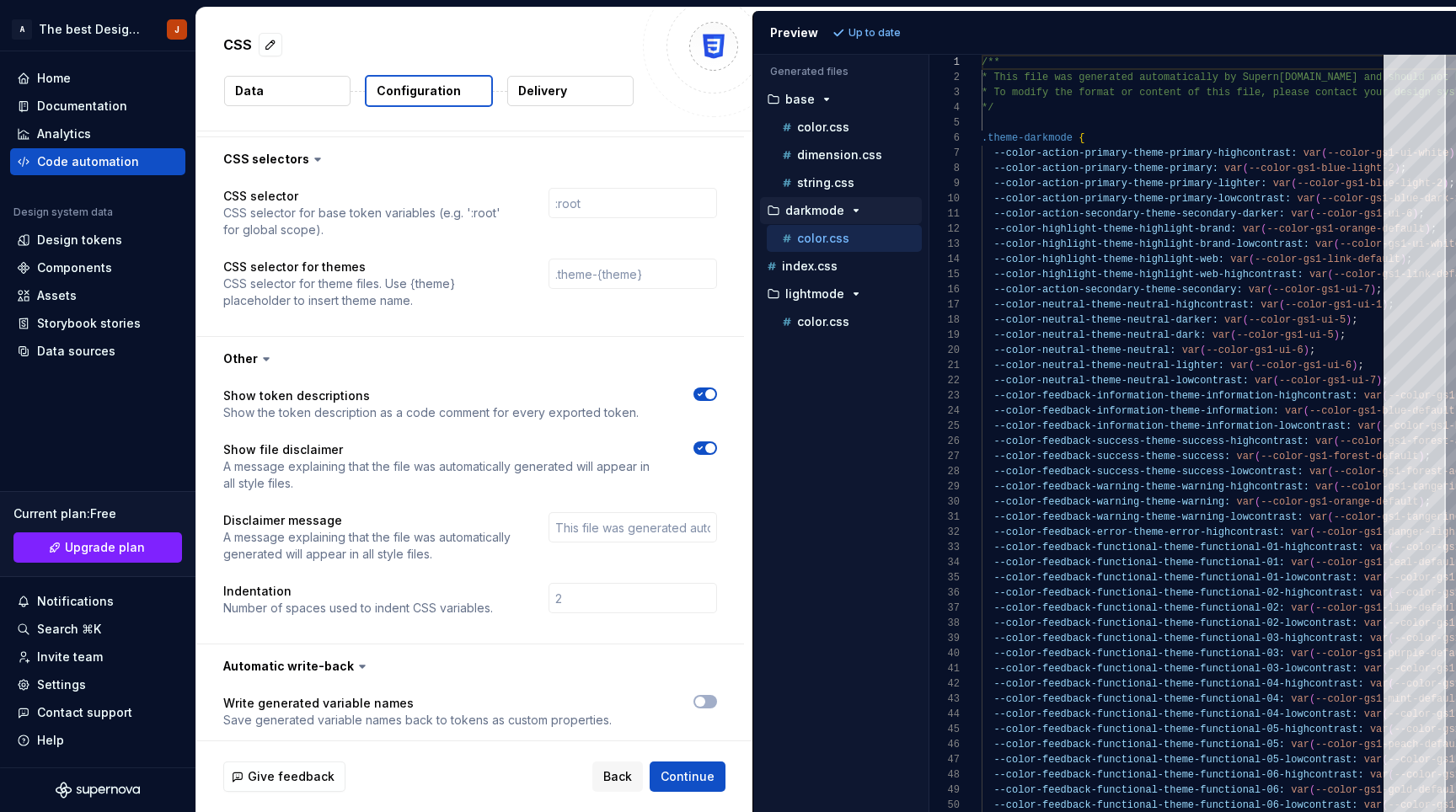
scroll to position [1410, 0]
click at [707, 697] on icon "button" at bounding box center [700, 702] width 13 height 11
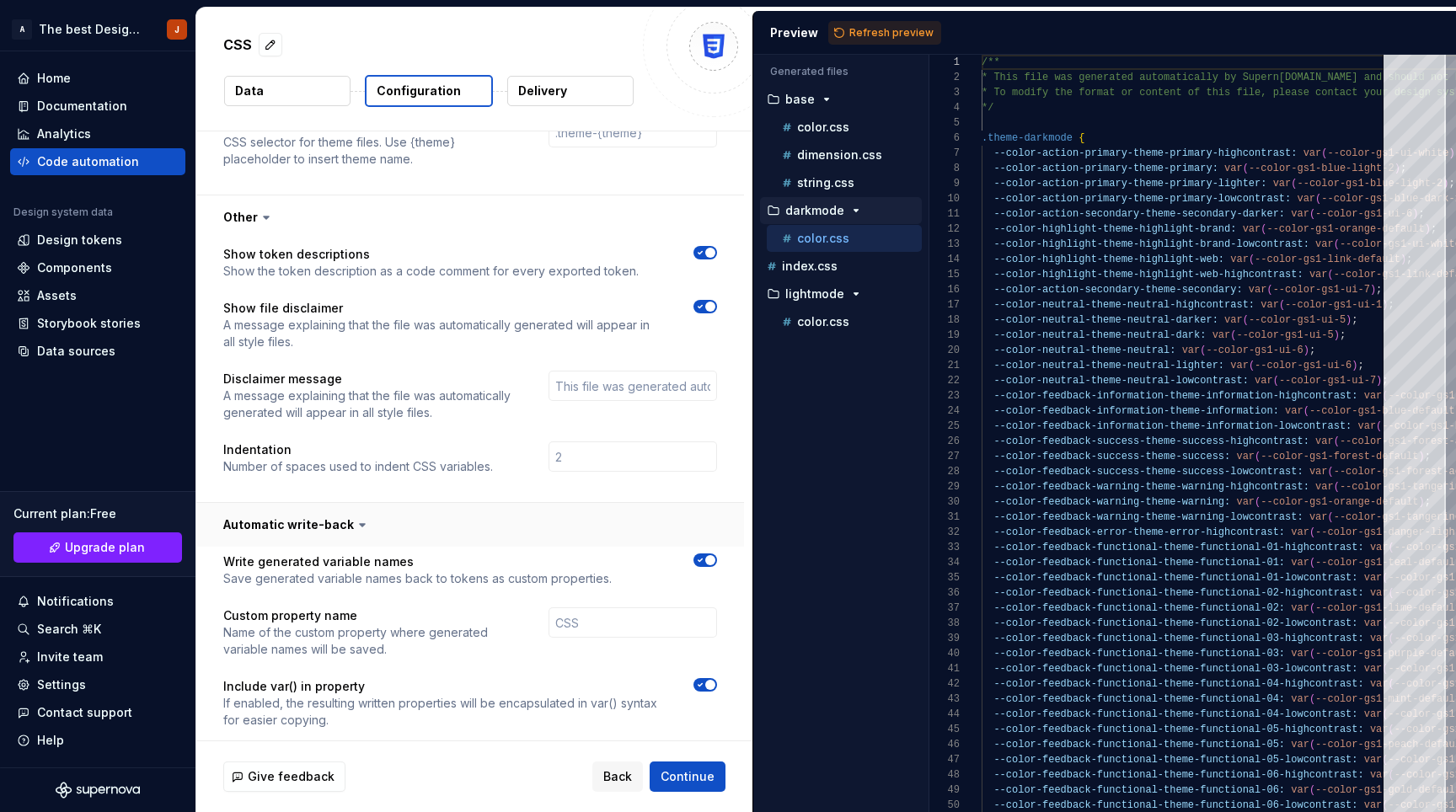
scroll to position [1551, 0]
click at [707, 556] on icon "button" at bounding box center [700, 560] width 13 height 11
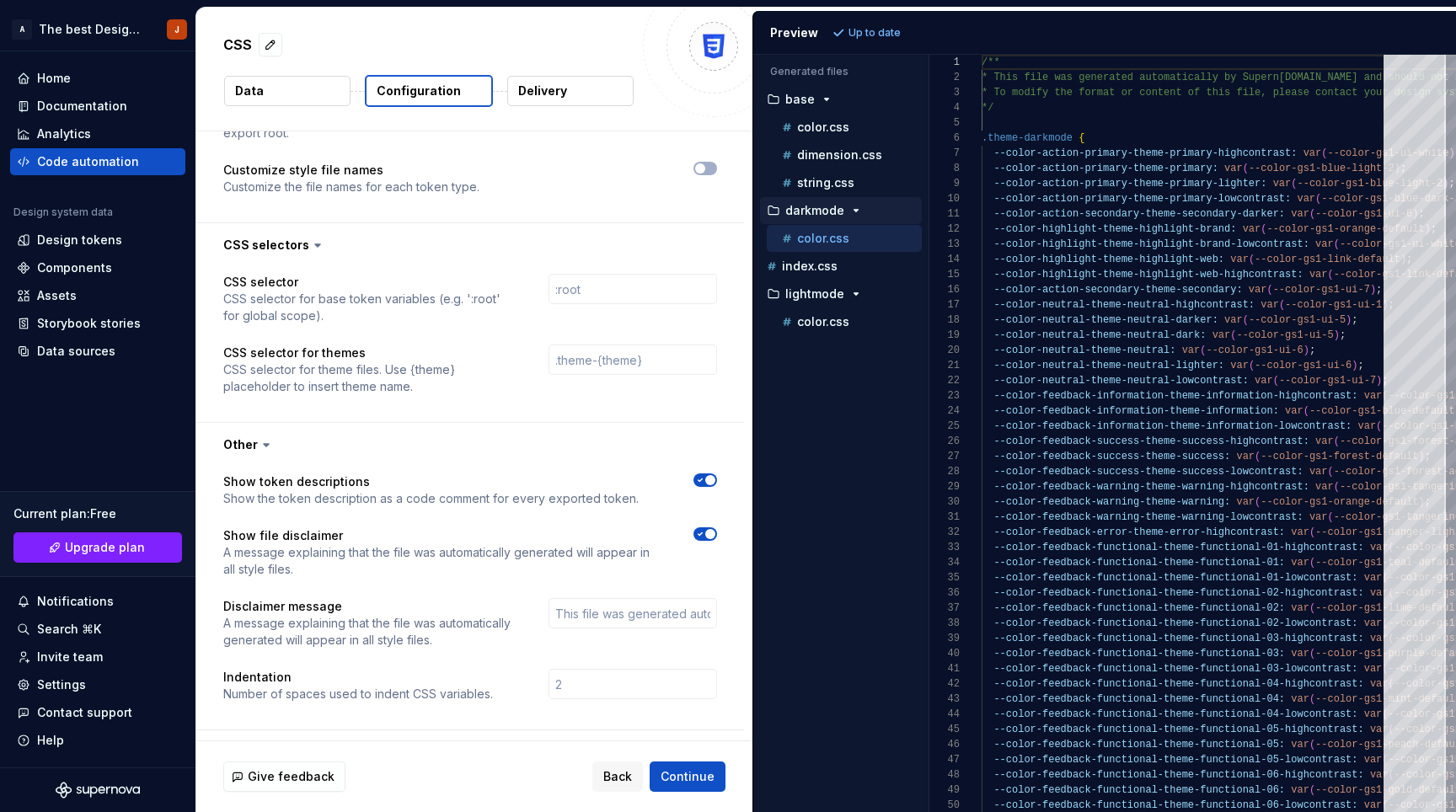
scroll to position [1321, 0]
click at [814, 269] on p "index.css" at bounding box center [810, 266] width 55 height 13
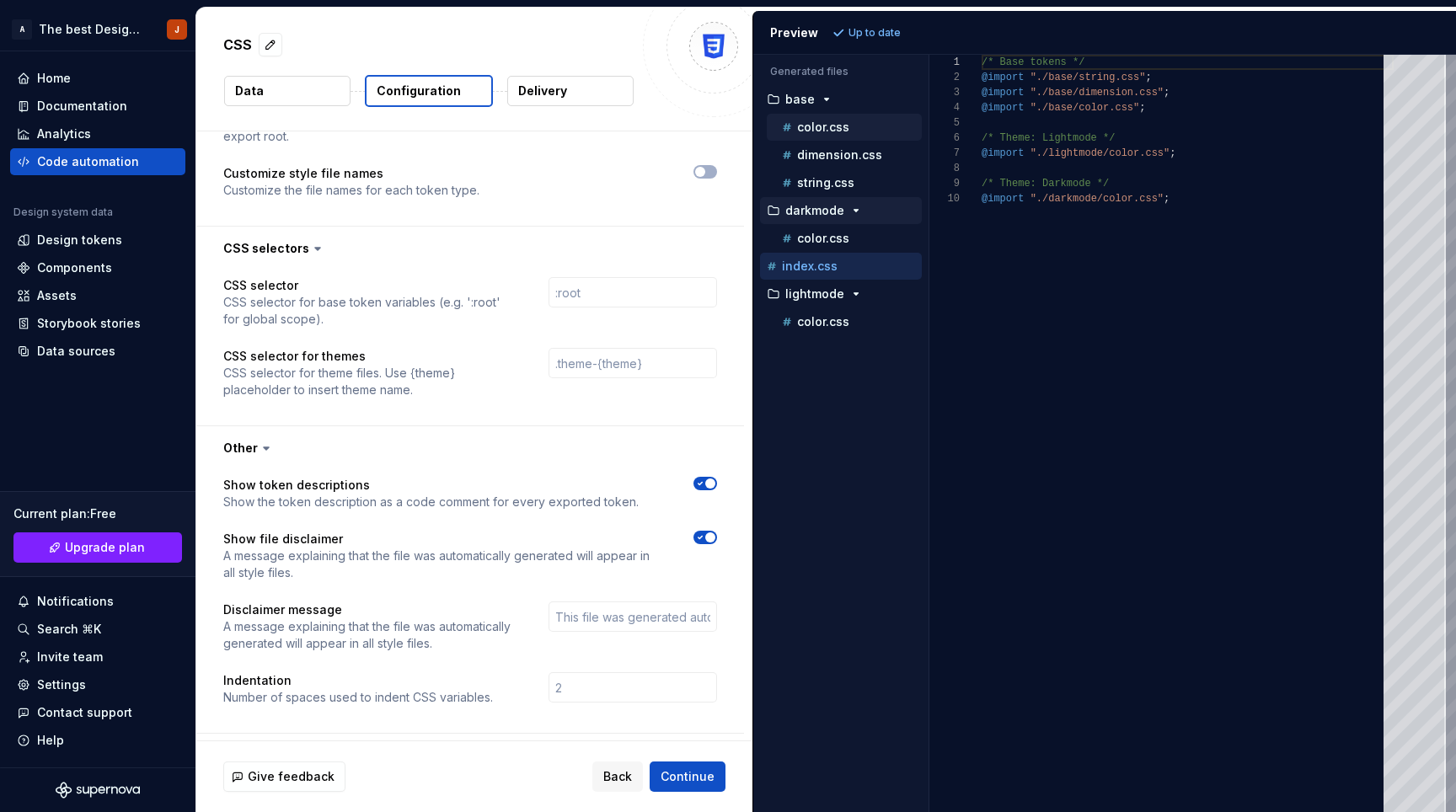
click at [815, 126] on p "color.css" at bounding box center [823, 127] width 53 height 13
type textarea "**********"
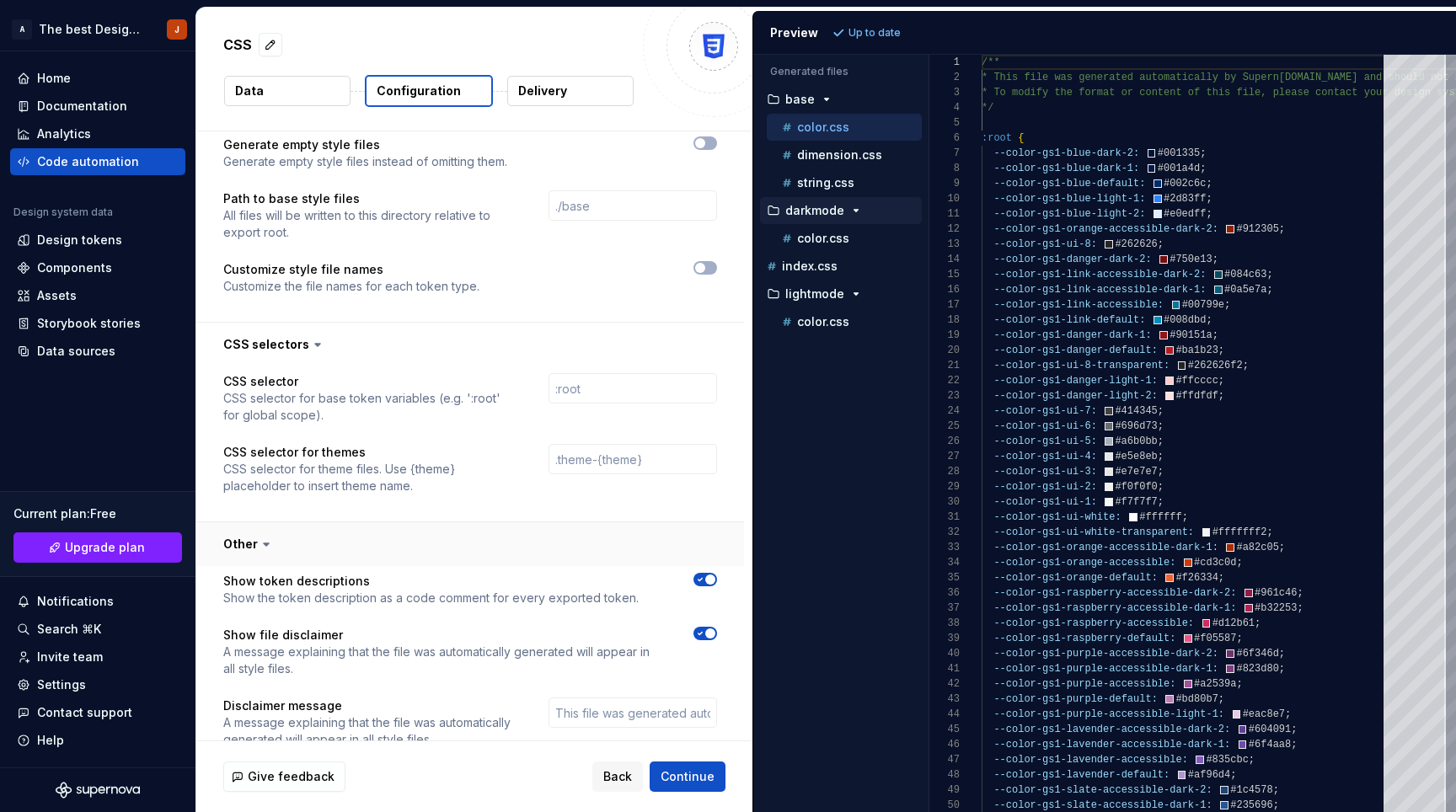
scroll to position [1222, 0]
click at [677, 769] on span "Continue" at bounding box center [688, 777] width 54 height 17
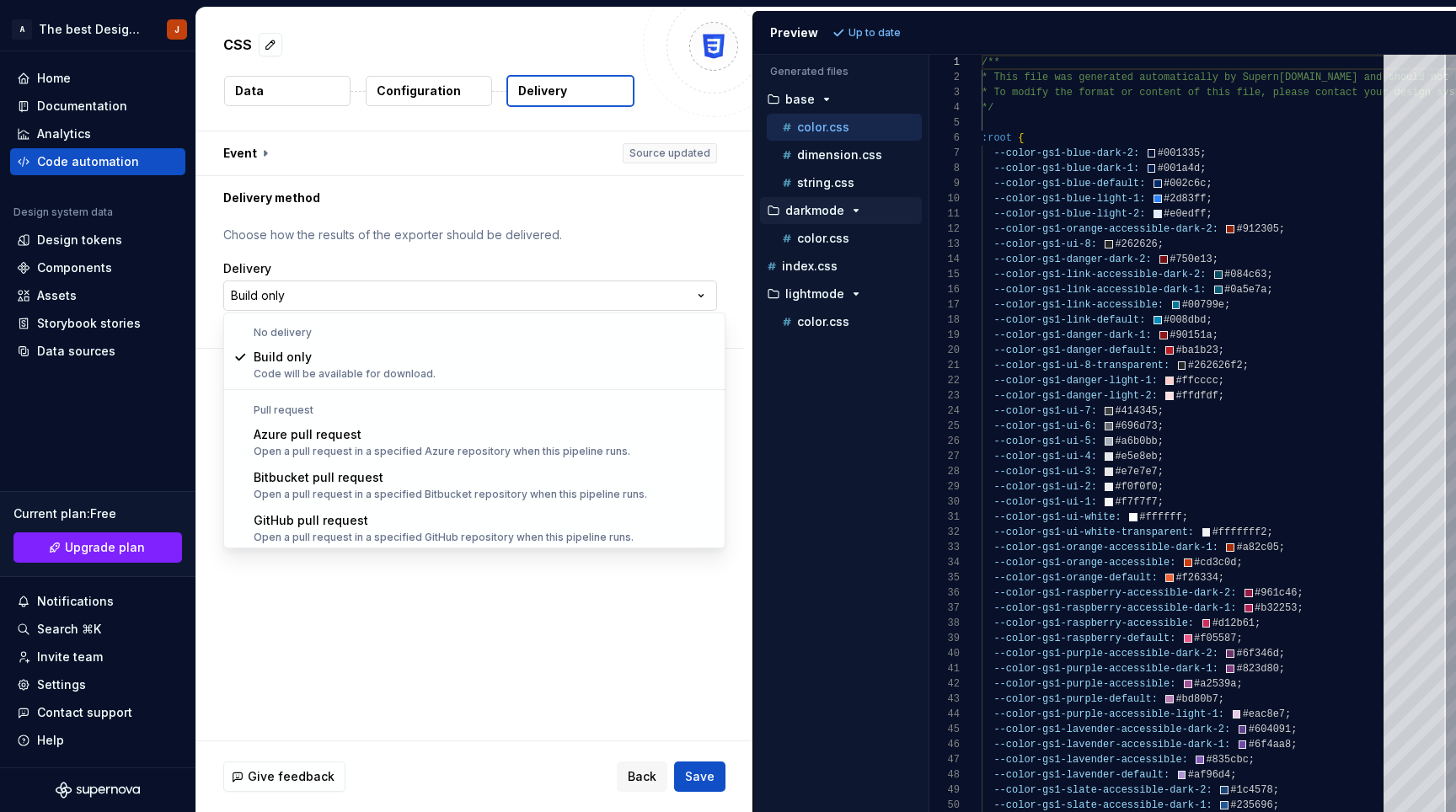
click at [685, 284] on html "**********" at bounding box center [728, 406] width 1456 height 812
click at [479, 614] on html "**********" at bounding box center [728, 406] width 1456 height 812
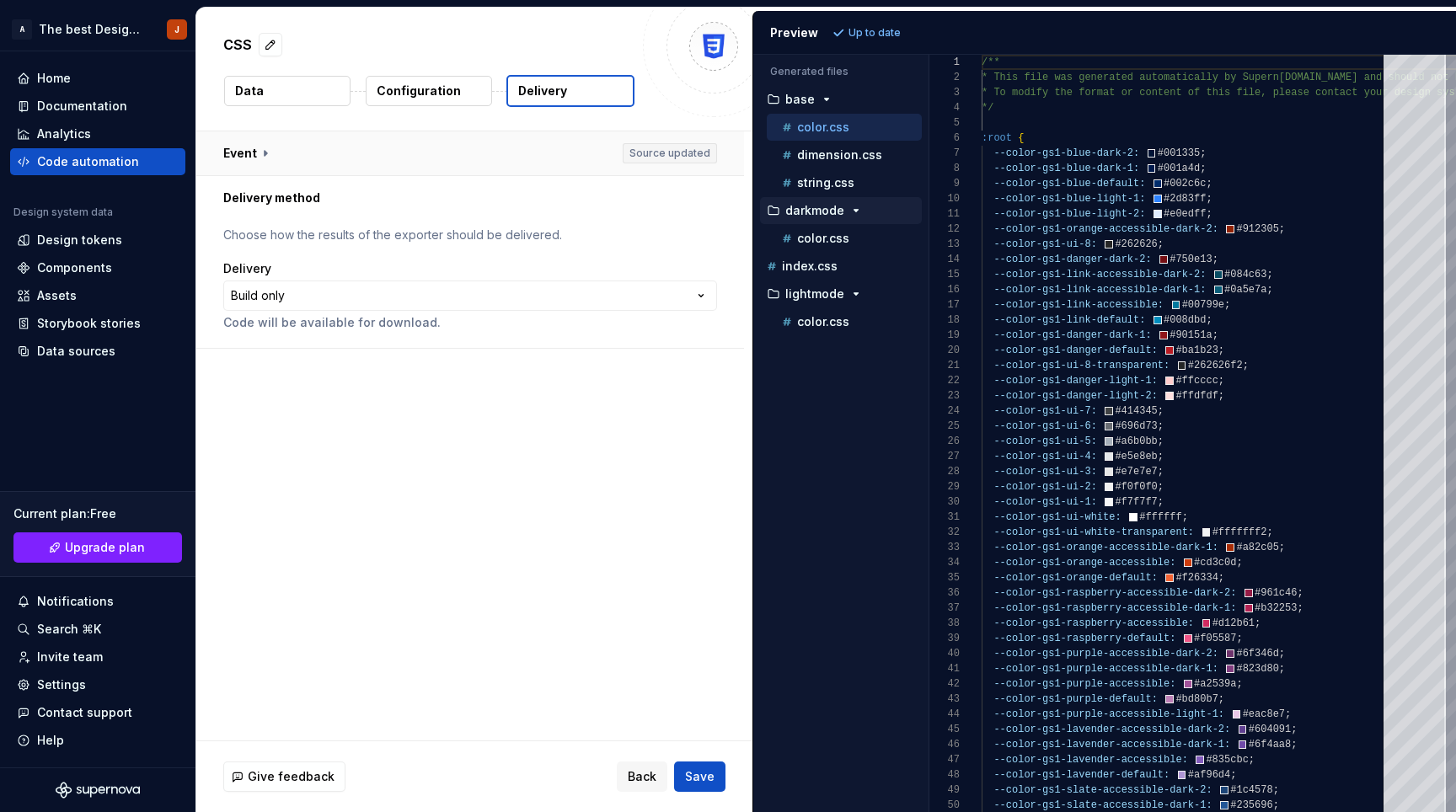
click at [249, 143] on button "button" at bounding box center [470, 153] width 548 height 44
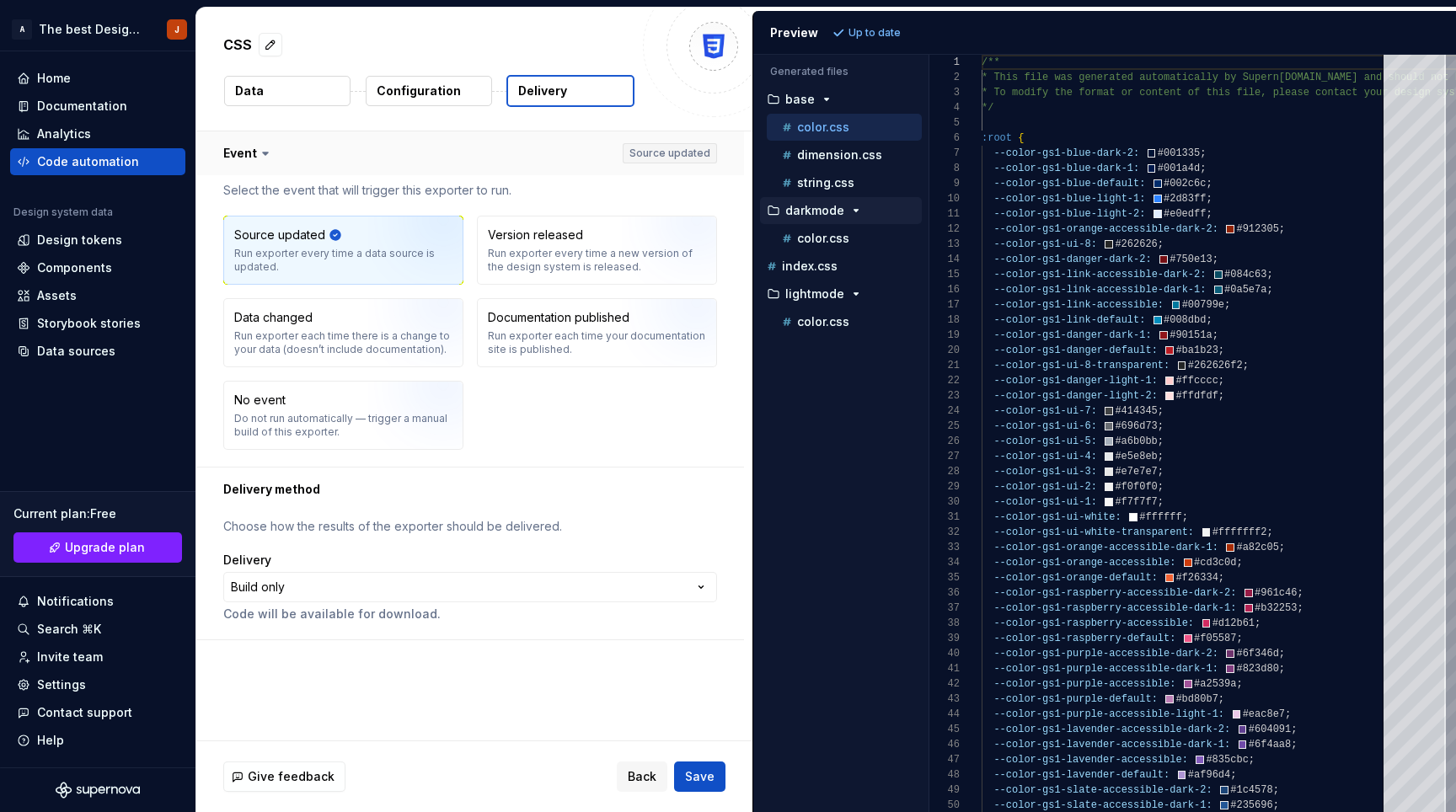
click at [249, 143] on button "button" at bounding box center [470, 153] width 548 height 44
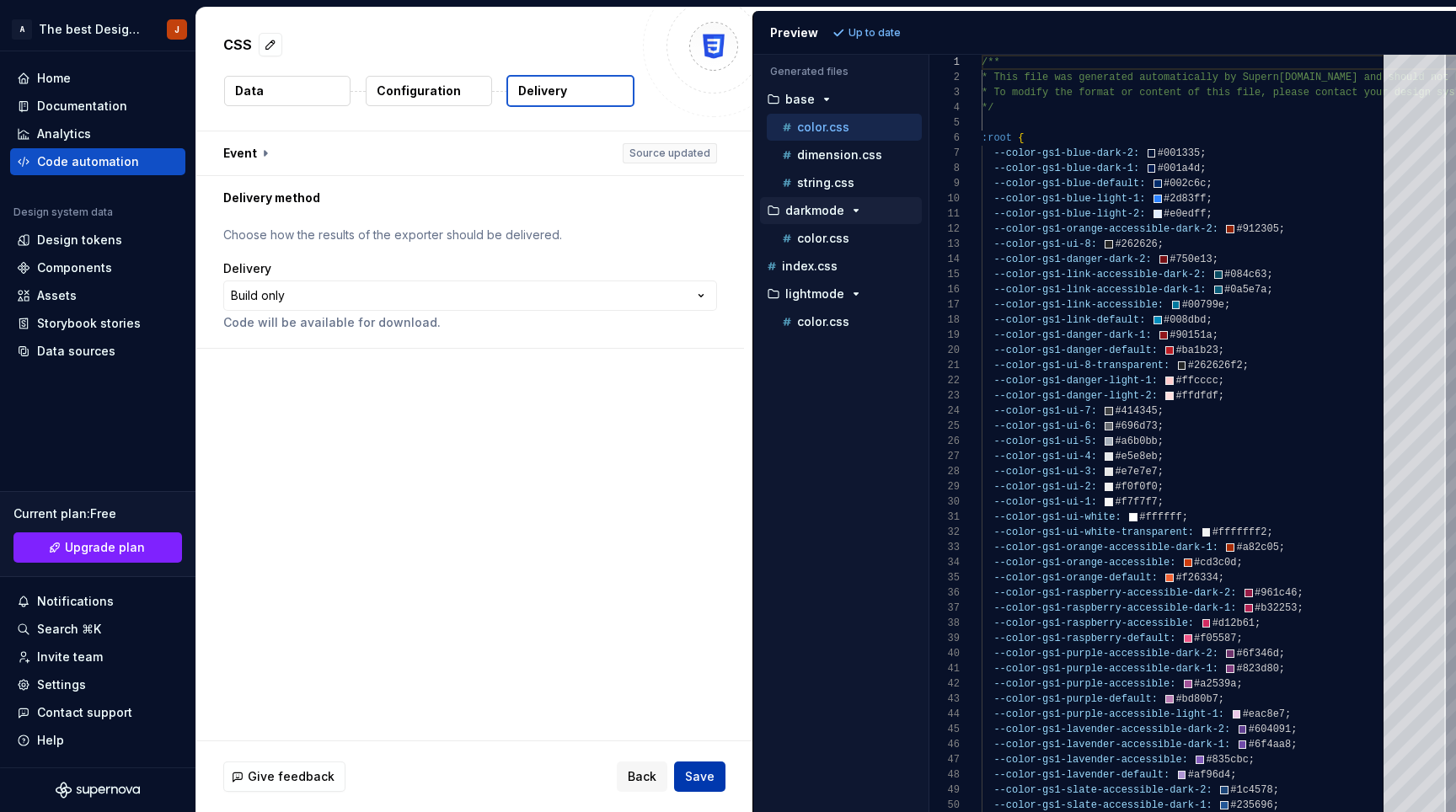
click at [714, 779] on span "Save" at bounding box center [699, 777] width 30 height 17
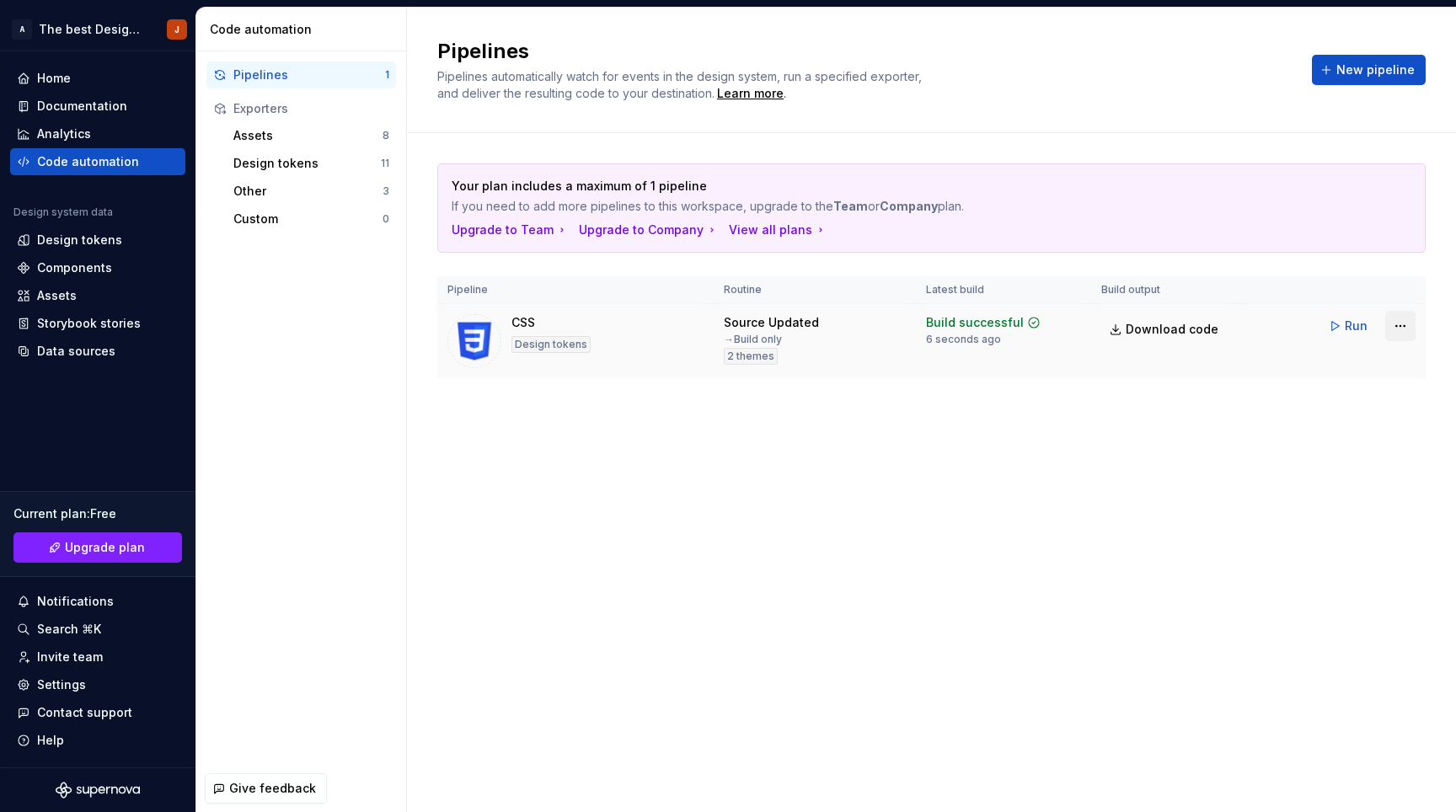
click at [1397, 326] on html "A The best Design System J Home Documentation Analytics Code automation Design …" at bounding box center [728, 406] width 1456 height 812
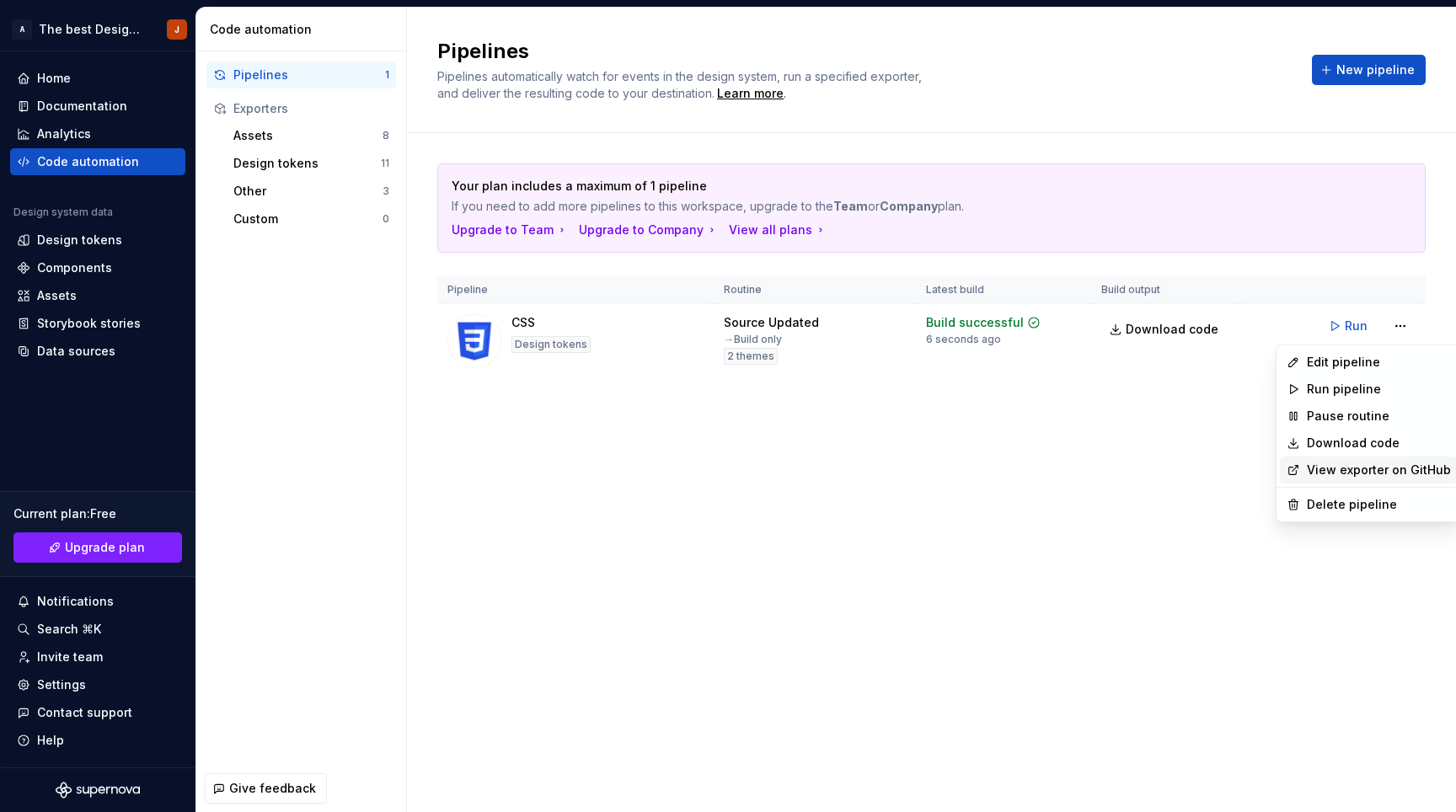
click at [1350, 472] on link "View exporter on GitHub" at bounding box center [1379, 471] width 144 height 17
click at [1404, 333] on html "A The best Design System J Home Documentation Analytics Code automation Design …" at bounding box center [728, 406] width 1456 height 812
click at [1009, 569] on html "A The best Design System J Home Documentation Analytics Code automation Design …" at bounding box center [728, 406] width 1456 height 812
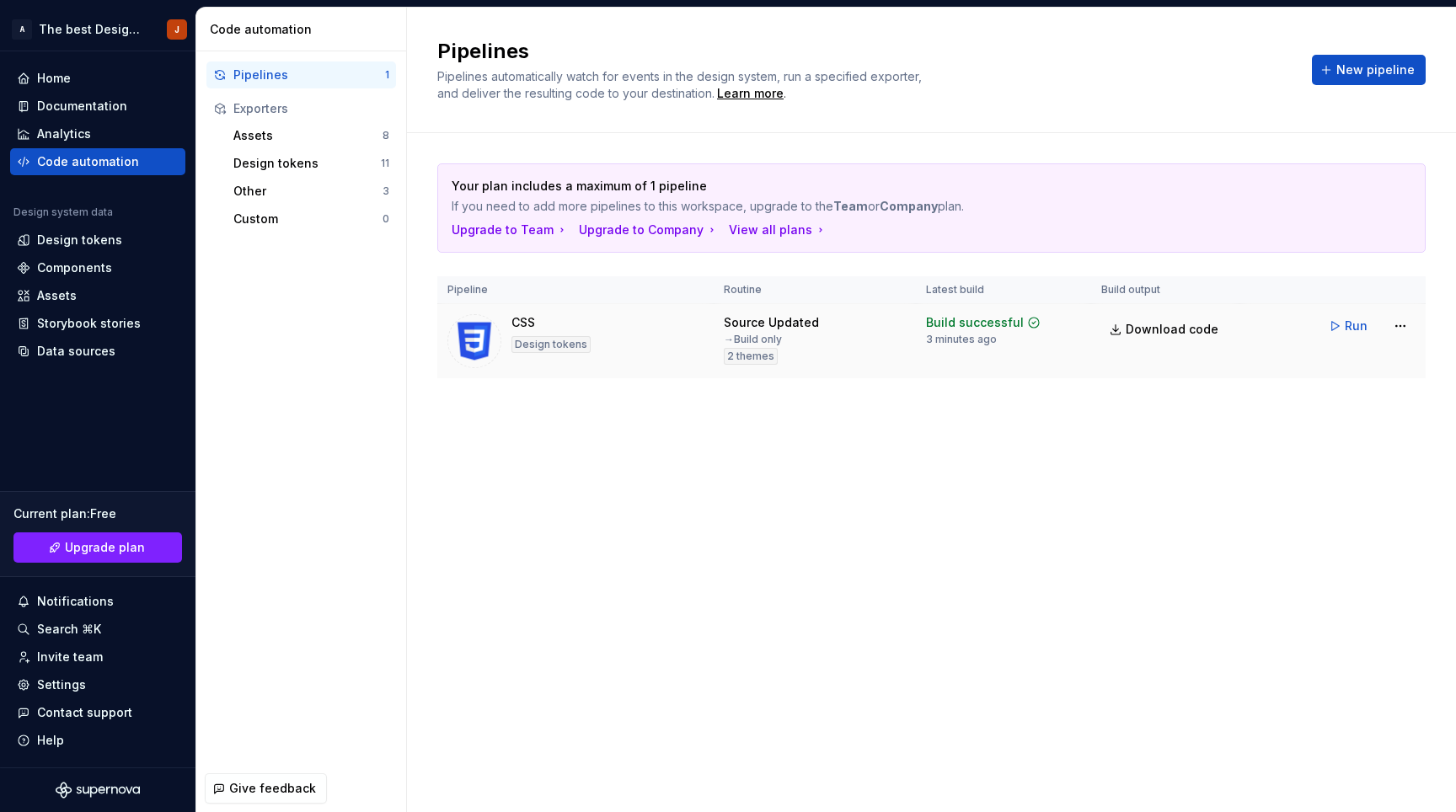
click at [607, 332] on div "CSS Design tokens" at bounding box center [576, 341] width 256 height 54
click at [1355, 325] on span "Run" at bounding box center [1357, 326] width 23 height 17
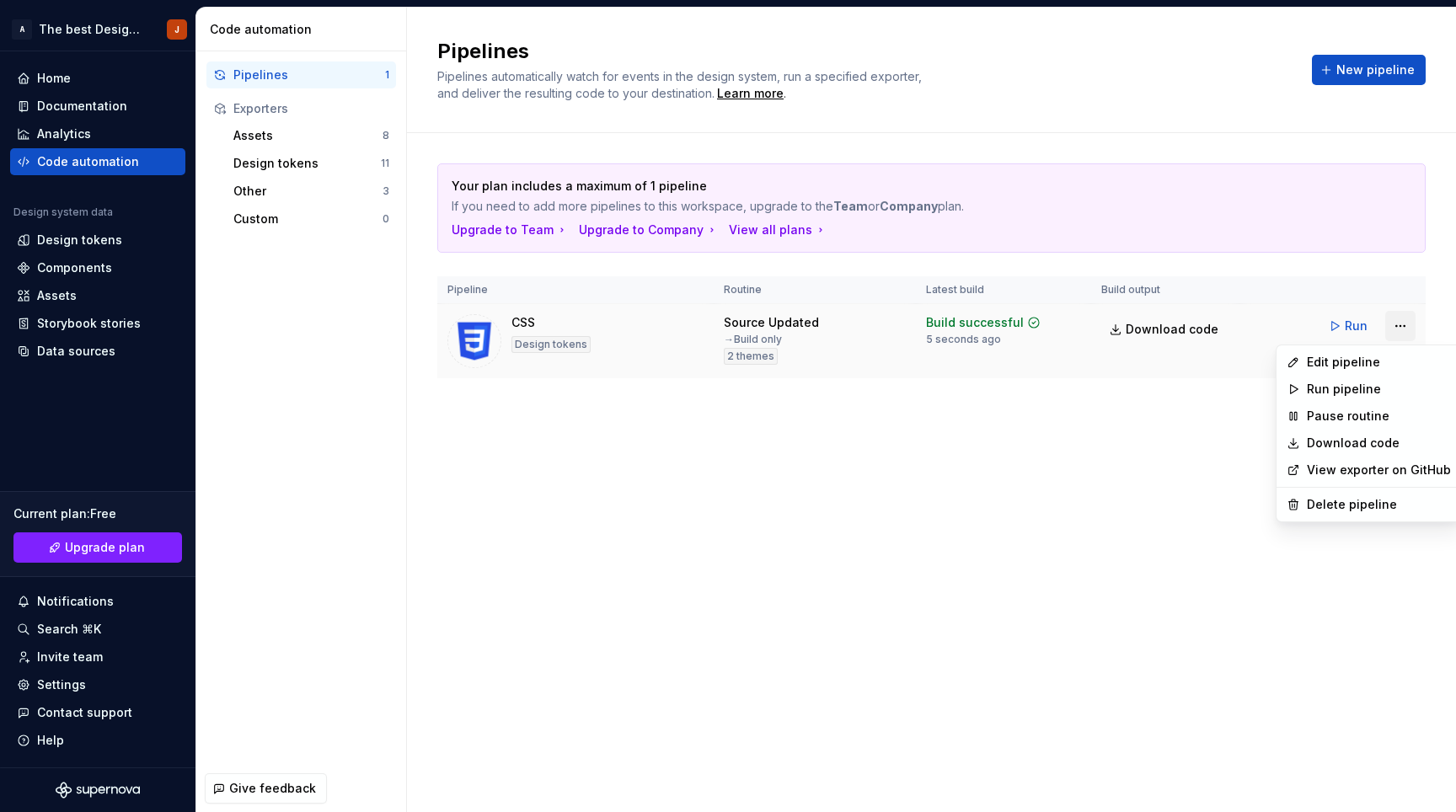
click at [1399, 322] on html "A The best Design System J Home Documentation Analytics Code automation Design …" at bounding box center [728, 406] width 1456 height 812
click at [1350, 362] on div "Edit pipeline" at bounding box center [1379, 362] width 144 height 17
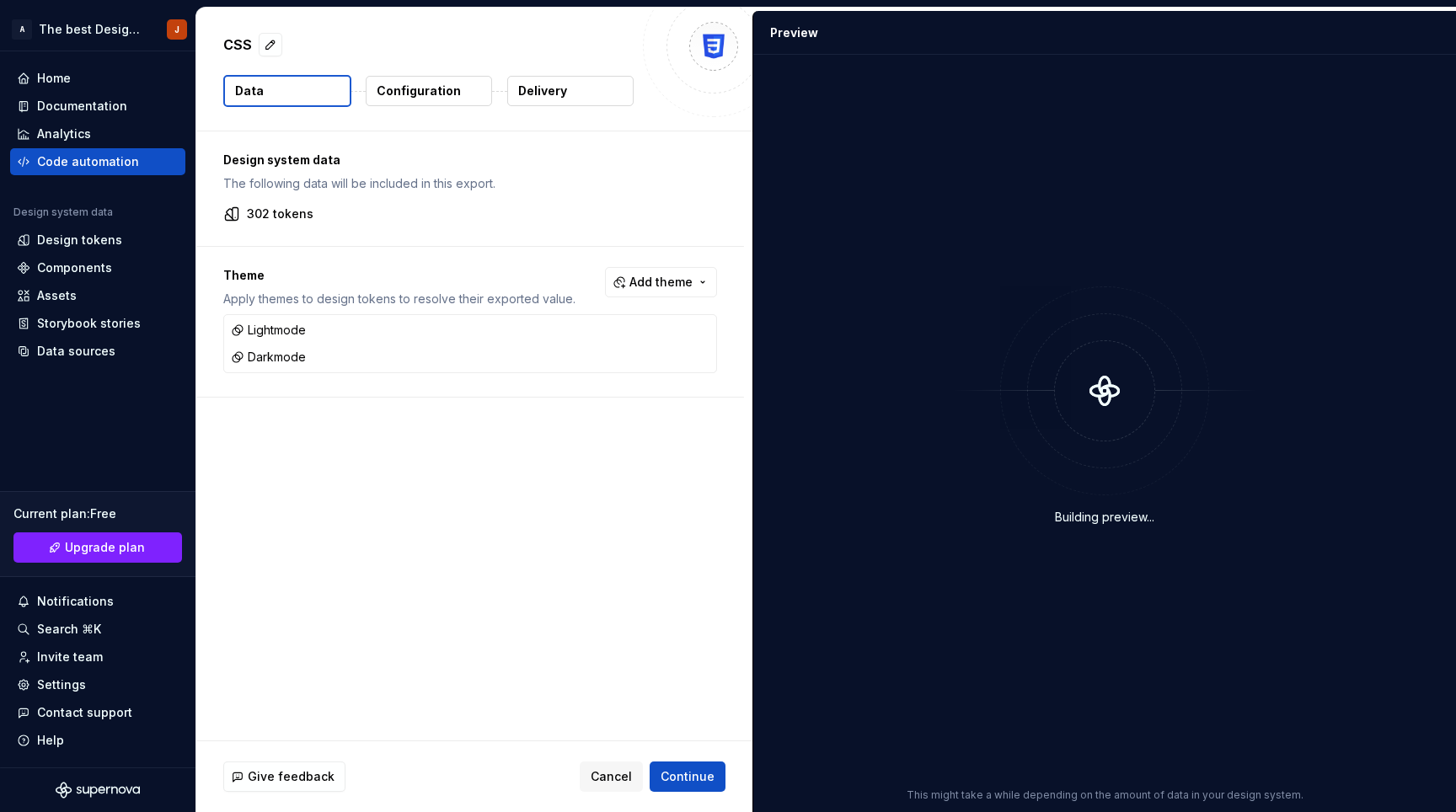
click at [415, 92] on p "Configuration" at bounding box center [419, 91] width 84 height 17
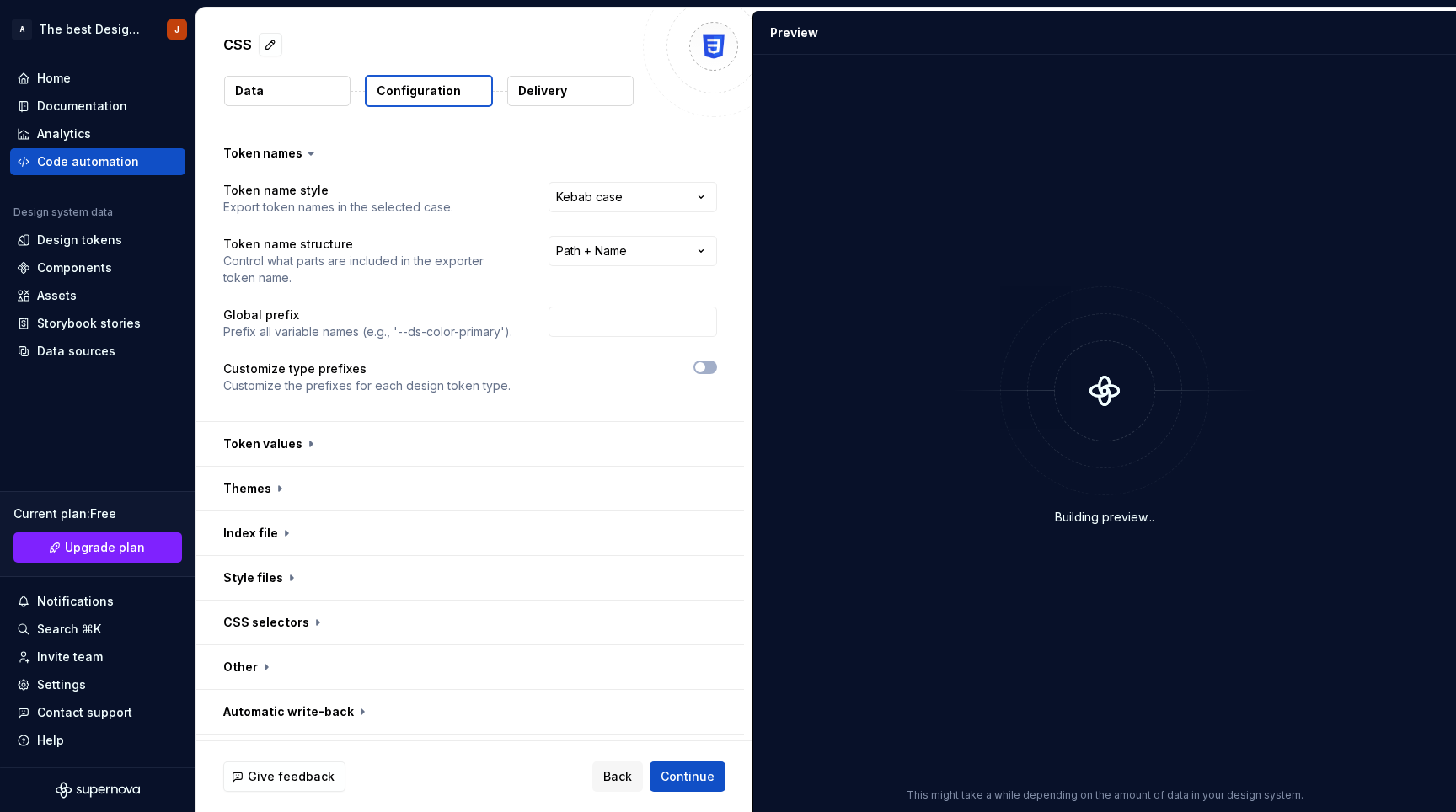
click at [557, 82] on p "Delivery" at bounding box center [542, 91] width 49 height 17
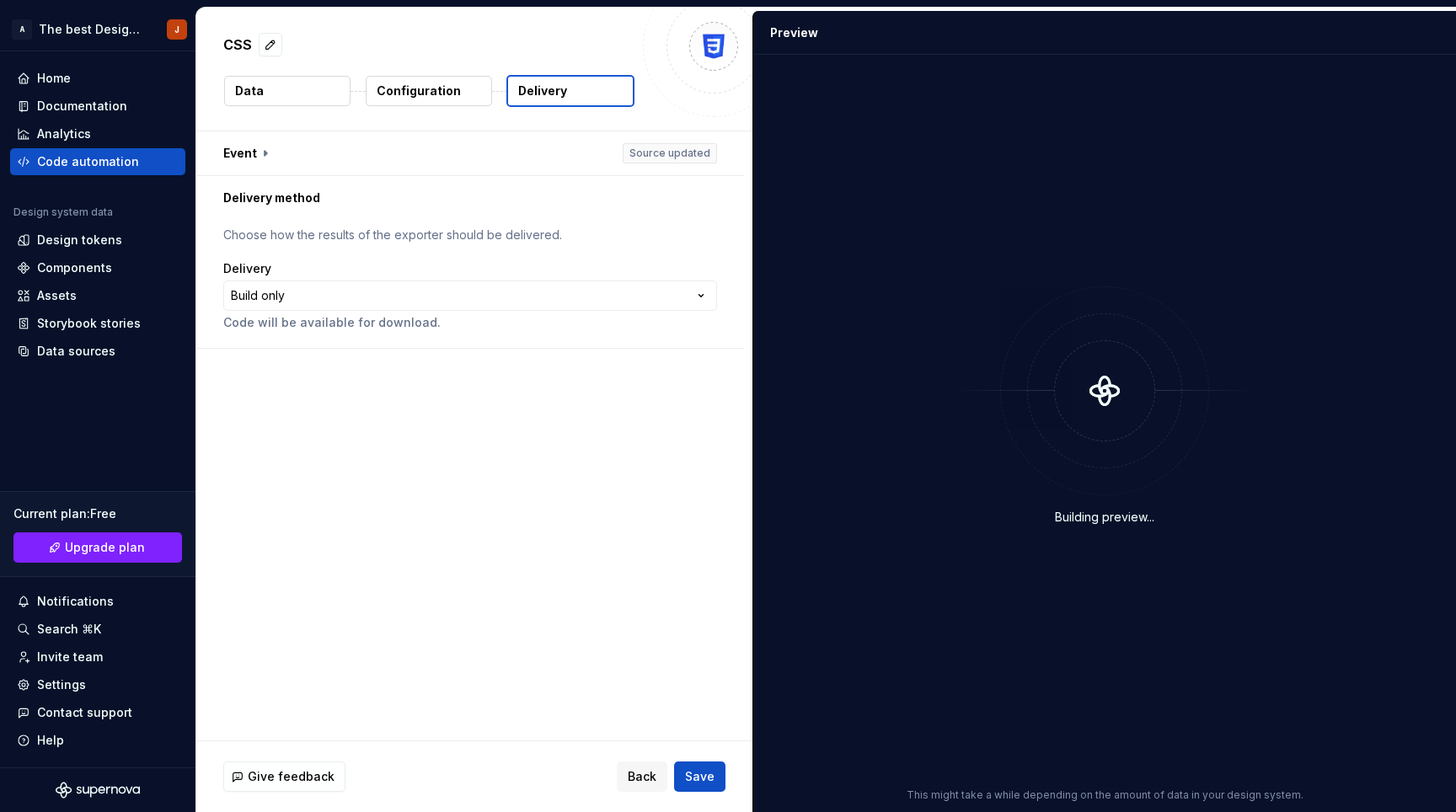
click at [416, 318] on p "Code will be available for download." at bounding box center [470, 323] width 494 height 17
click at [427, 308] on html "**********" at bounding box center [728, 406] width 1456 height 812
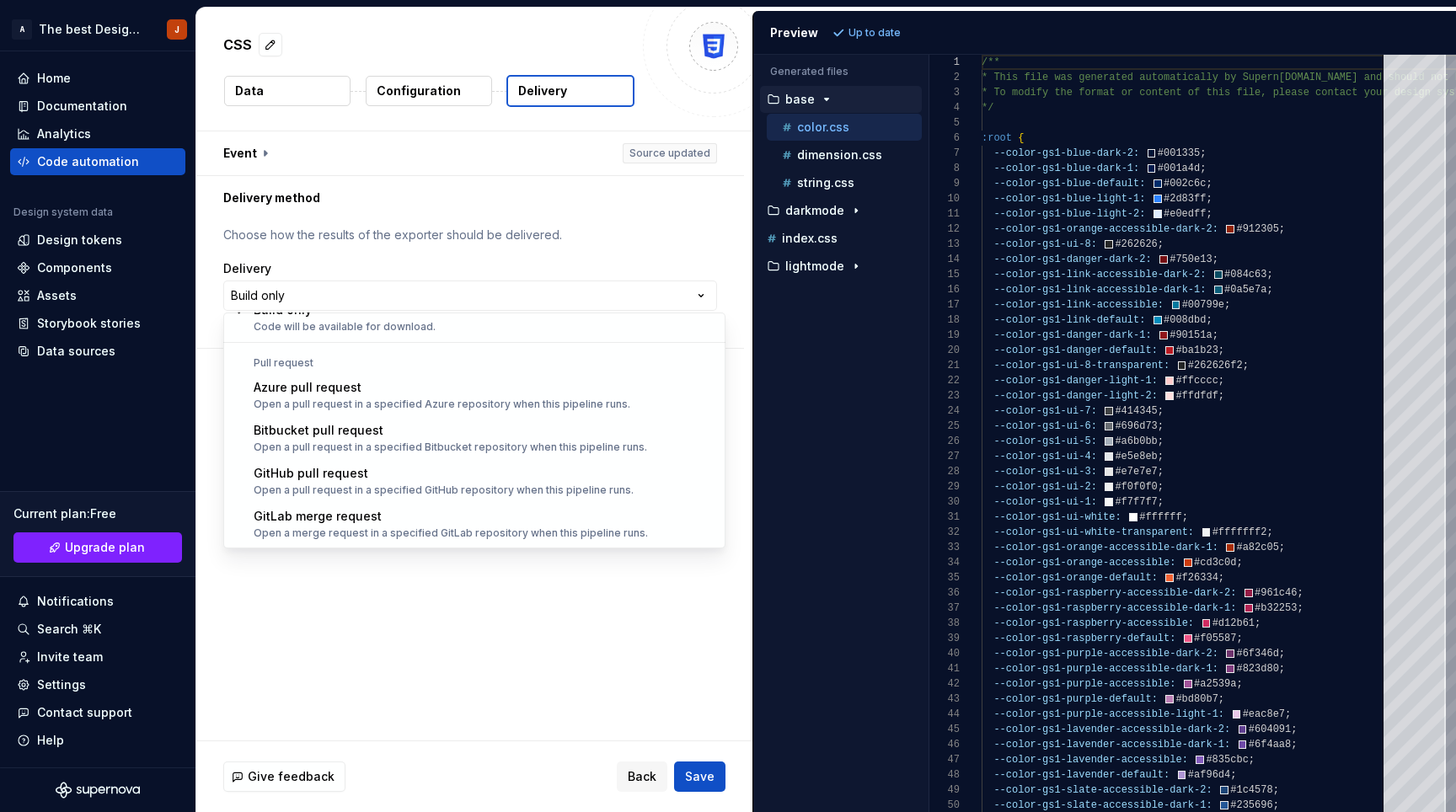
scroll to position [47, 0]
select select "******"
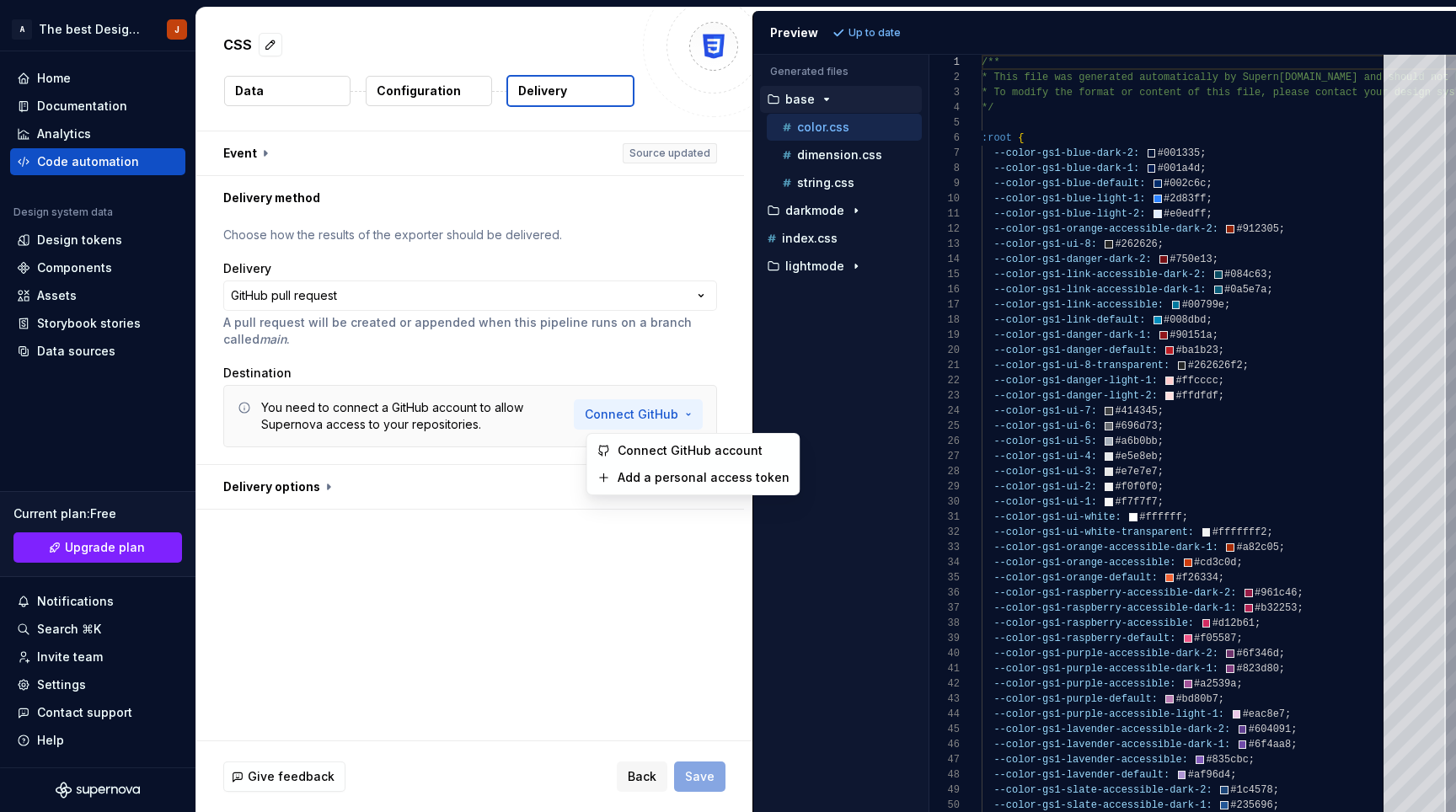
click at [633, 412] on html "**********" at bounding box center [728, 406] width 1456 height 812
click at [647, 443] on span "Connect GitHub account" at bounding box center [704, 451] width 172 height 17
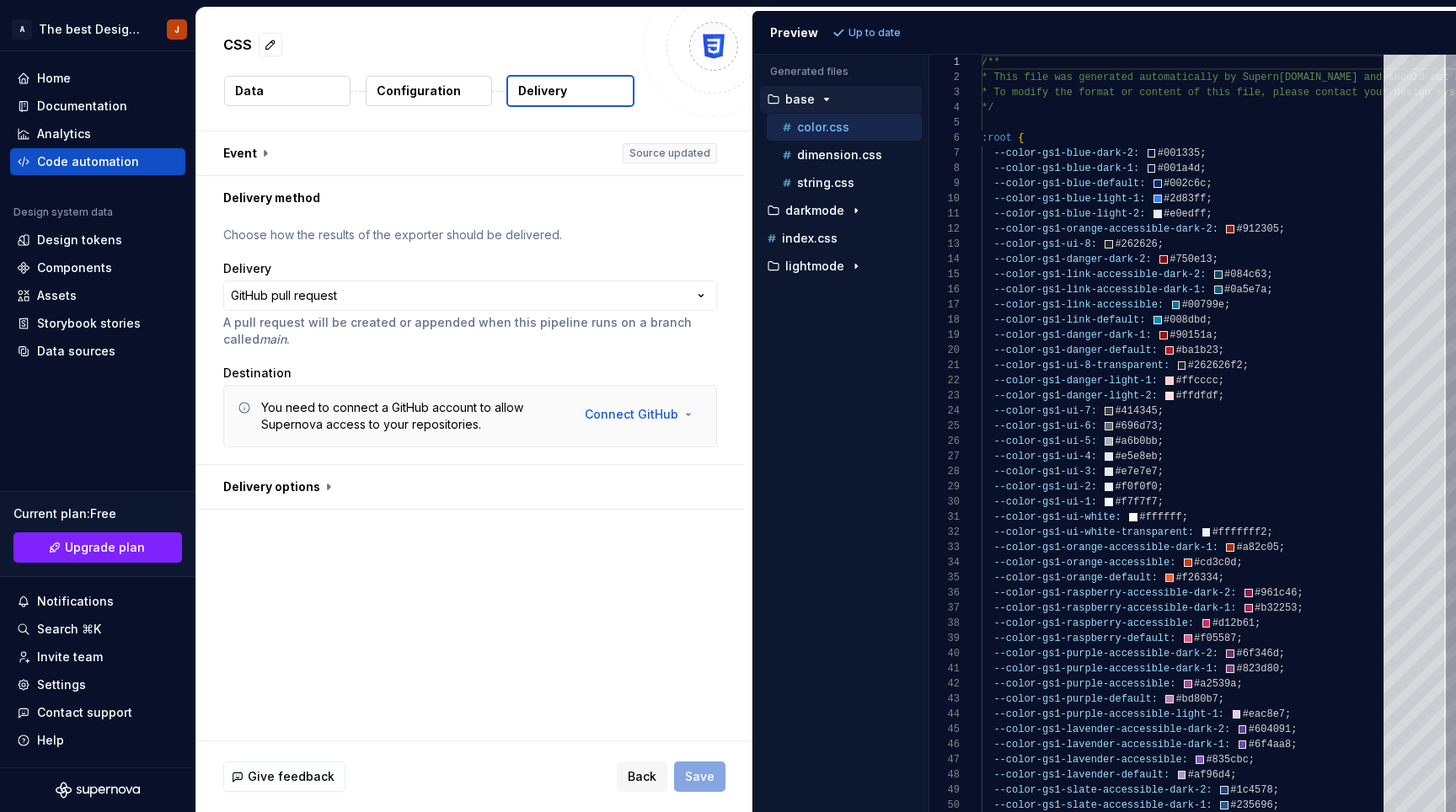
click at [642, 463] on div "**********" at bounding box center [470, 341] width 548 height 244
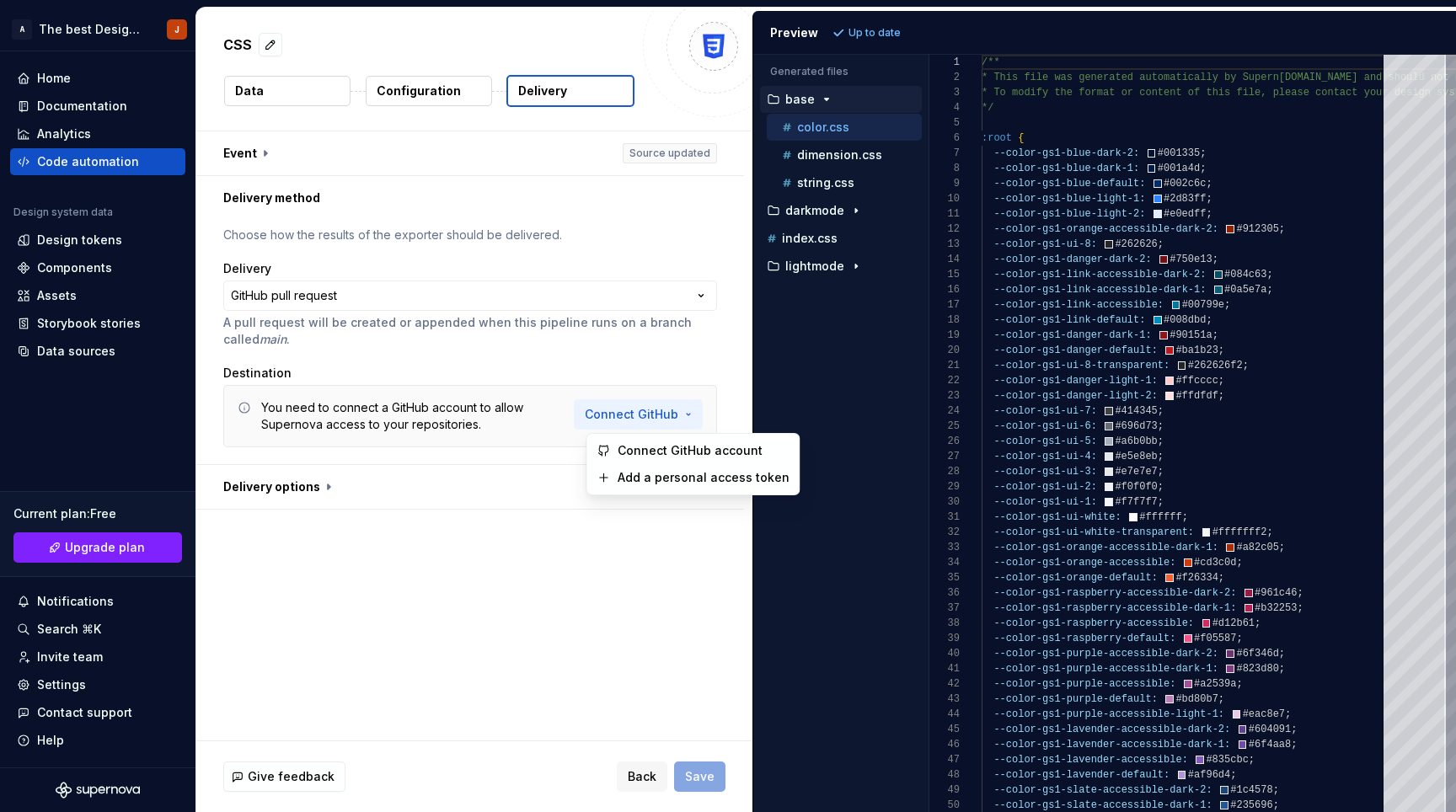
click at [659, 416] on html "**********" at bounding box center [728, 406] width 1456 height 812
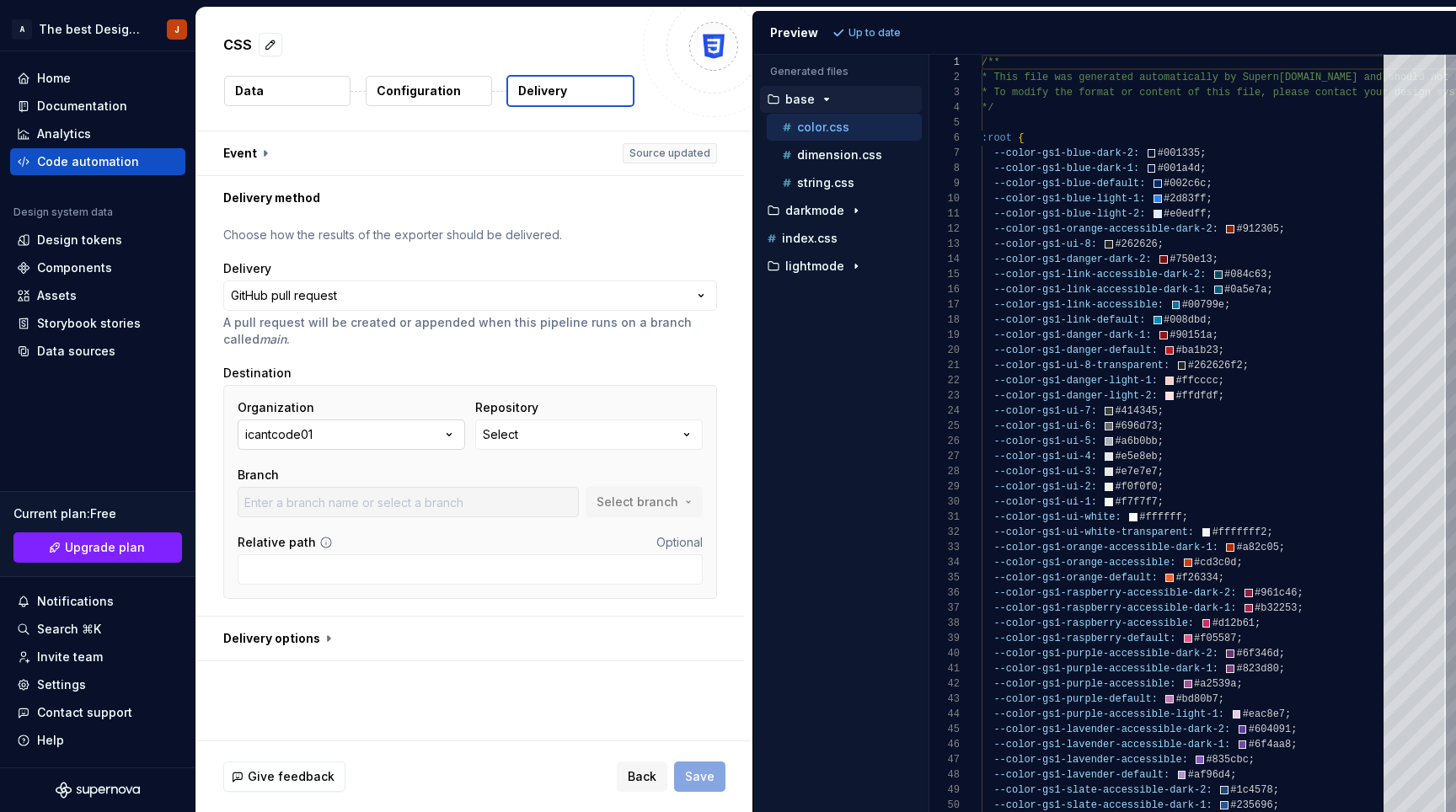
click at [452, 431] on icon "button" at bounding box center [450, 435] width 17 height 17
click at [600, 438] on button "Select" at bounding box center [589, 435] width 228 height 31
click at [627, 442] on button "Select" at bounding box center [589, 435] width 228 height 31
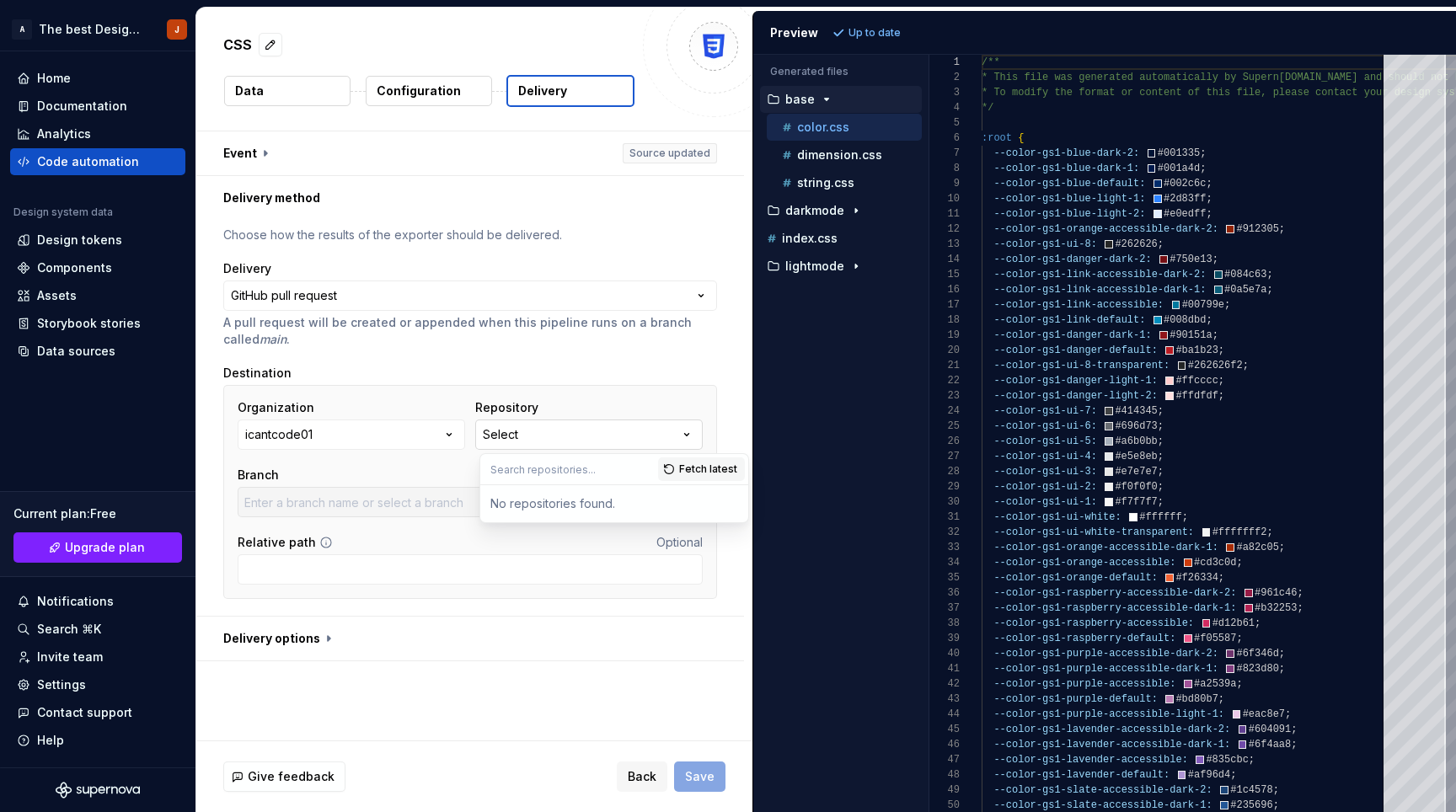
click at [627, 440] on button "Select" at bounding box center [589, 435] width 228 height 31
click at [693, 437] on icon "button" at bounding box center [687, 435] width 17 height 17
type input "best"
click at [691, 469] on span "Fetch latest" at bounding box center [708, 470] width 58 height 13
click at [606, 502] on div "Best-Design-System" at bounding box center [572, 502] width 122 height 17
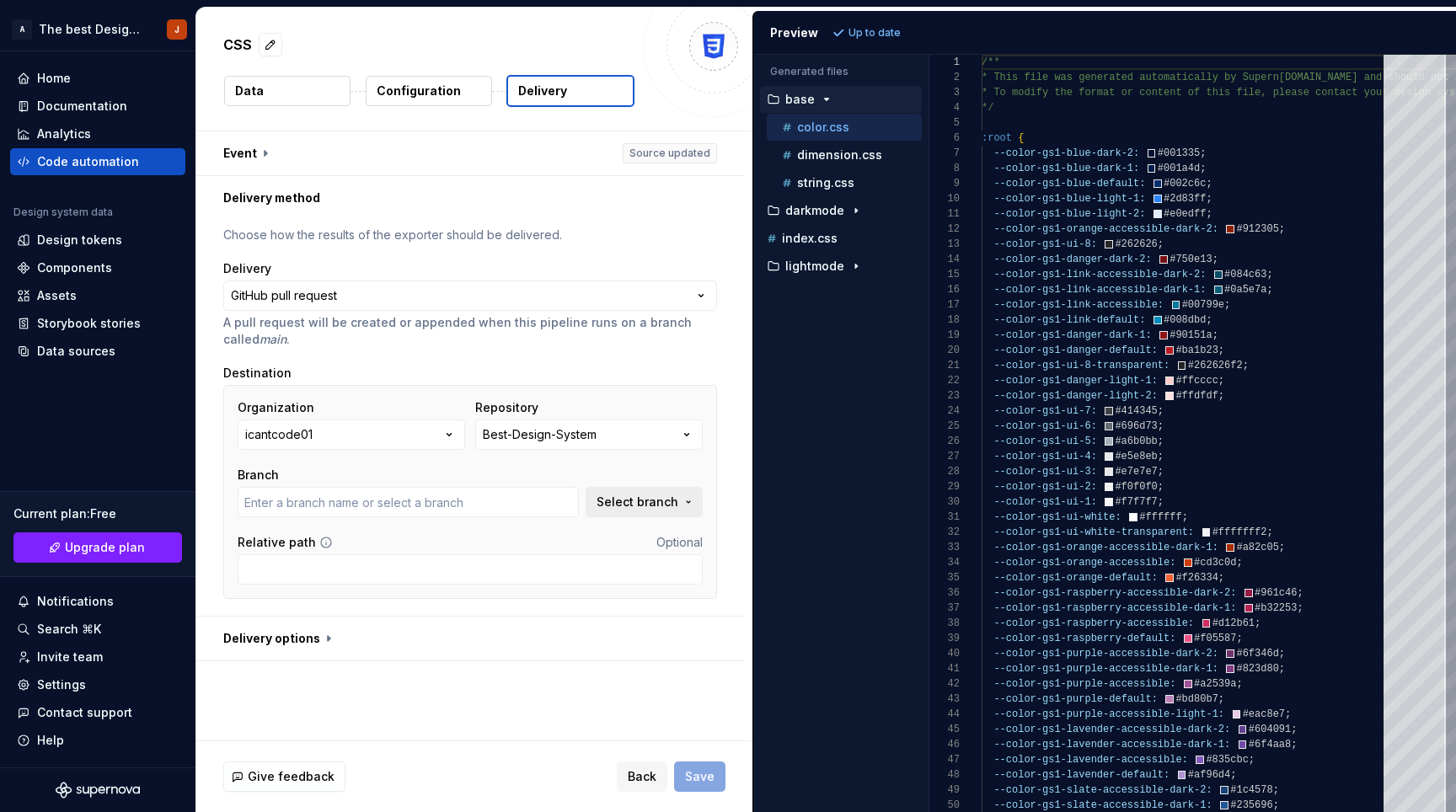
click at [648, 511] on button "Select branch" at bounding box center [644, 502] width 117 height 31
click at [645, 500] on span "Select branch" at bounding box center [637, 502] width 81 height 17
click at [348, 641] on button "button" at bounding box center [470, 639] width 548 height 44
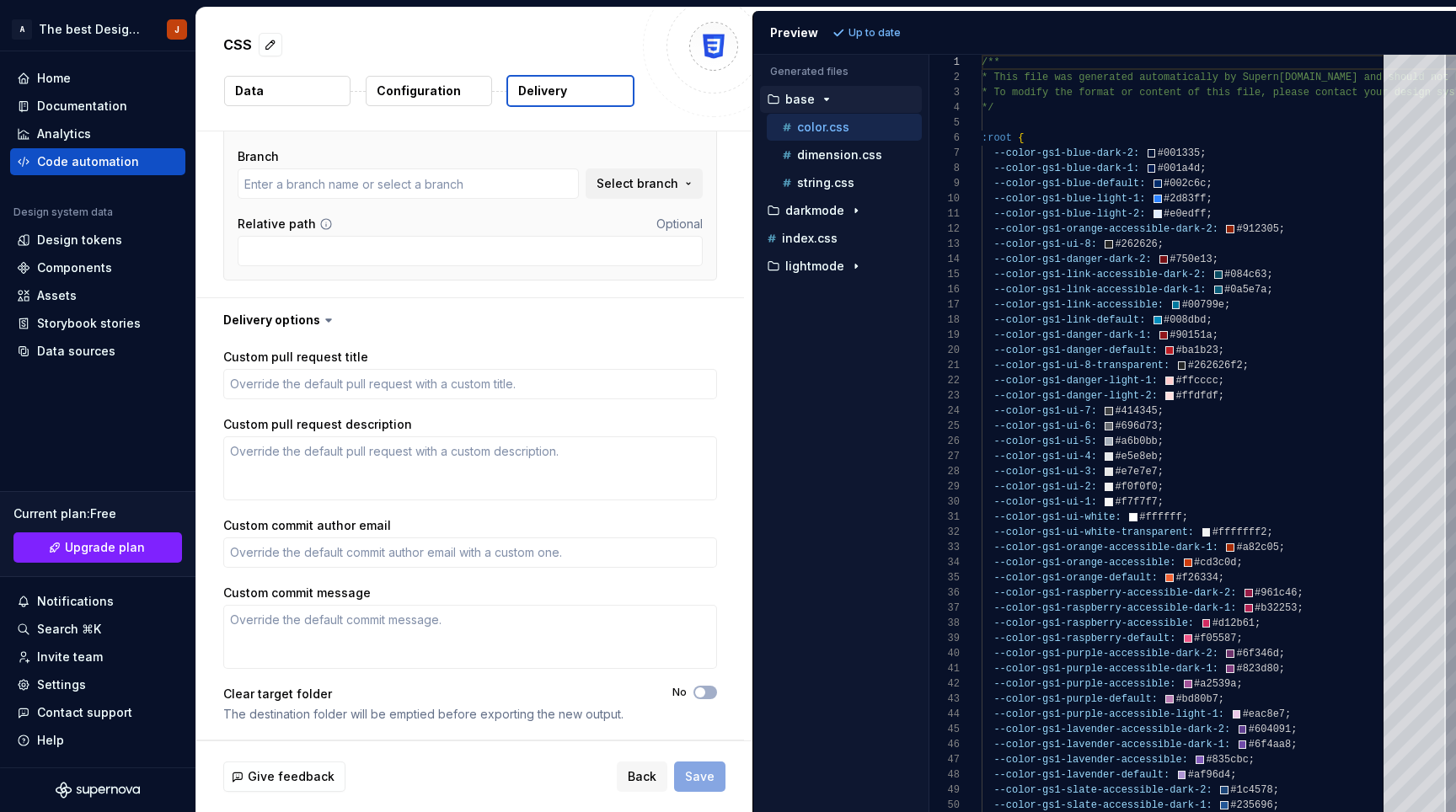
scroll to position [318, 0]
click at [697, 771] on div "Back Save" at bounding box center [672, 777] width 109 height 31
type input "F"
type textarea "*"
type input "Fi"
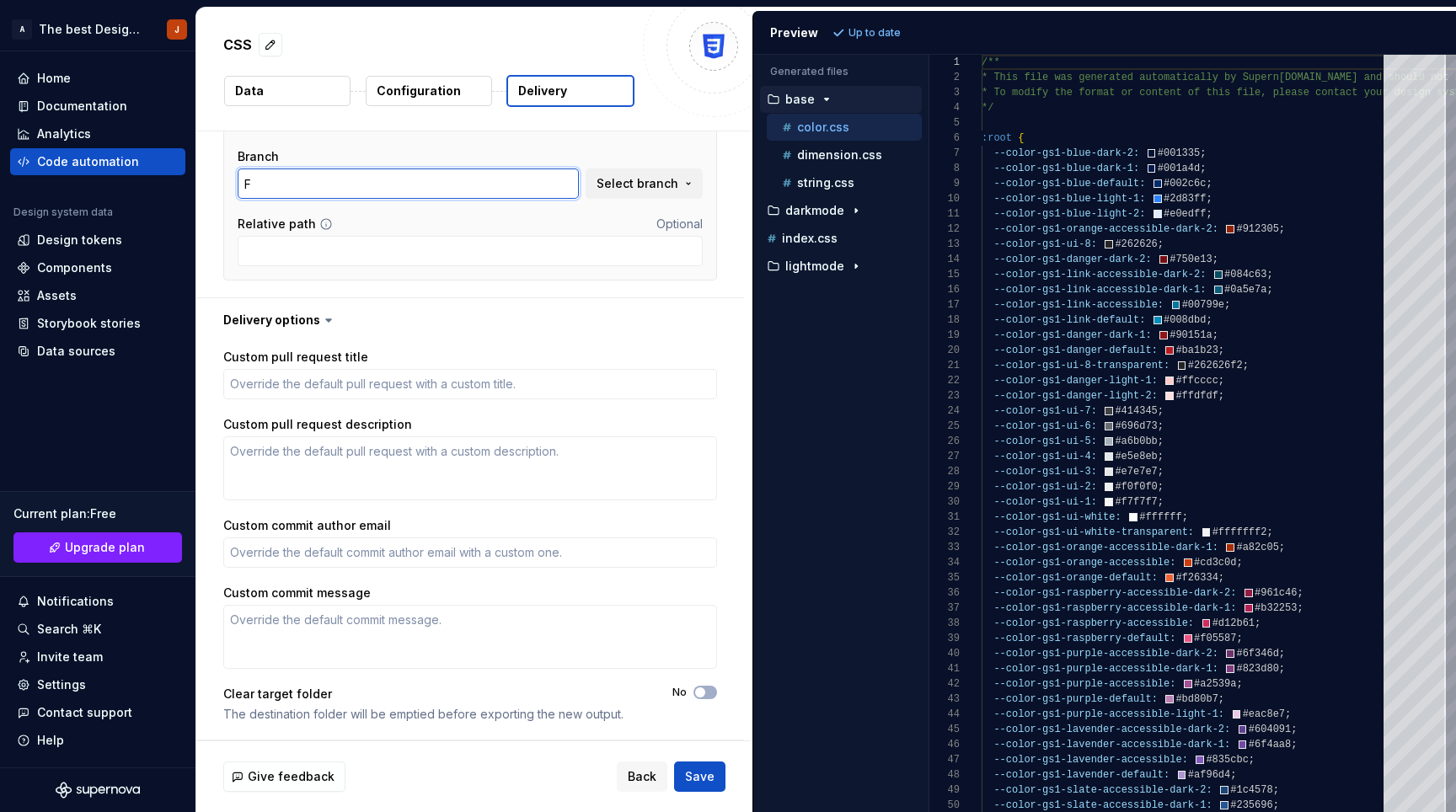
type textarea "*"
type input "Fir"
type textarea "*"
type input "Firs"
type textarea "*"
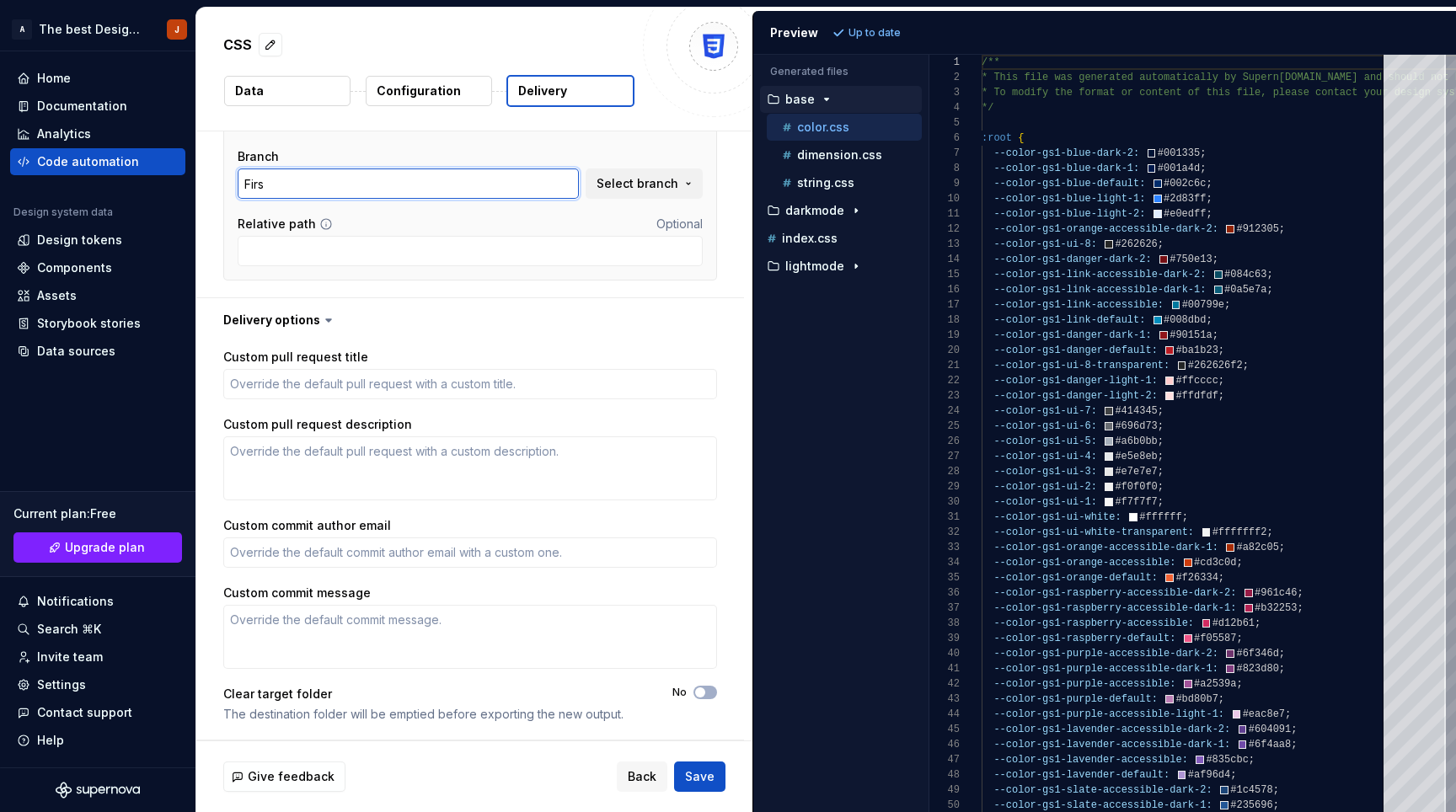
type input "First"
type textarea "*"
type input "First"
type textarea "*"
type input "First B"
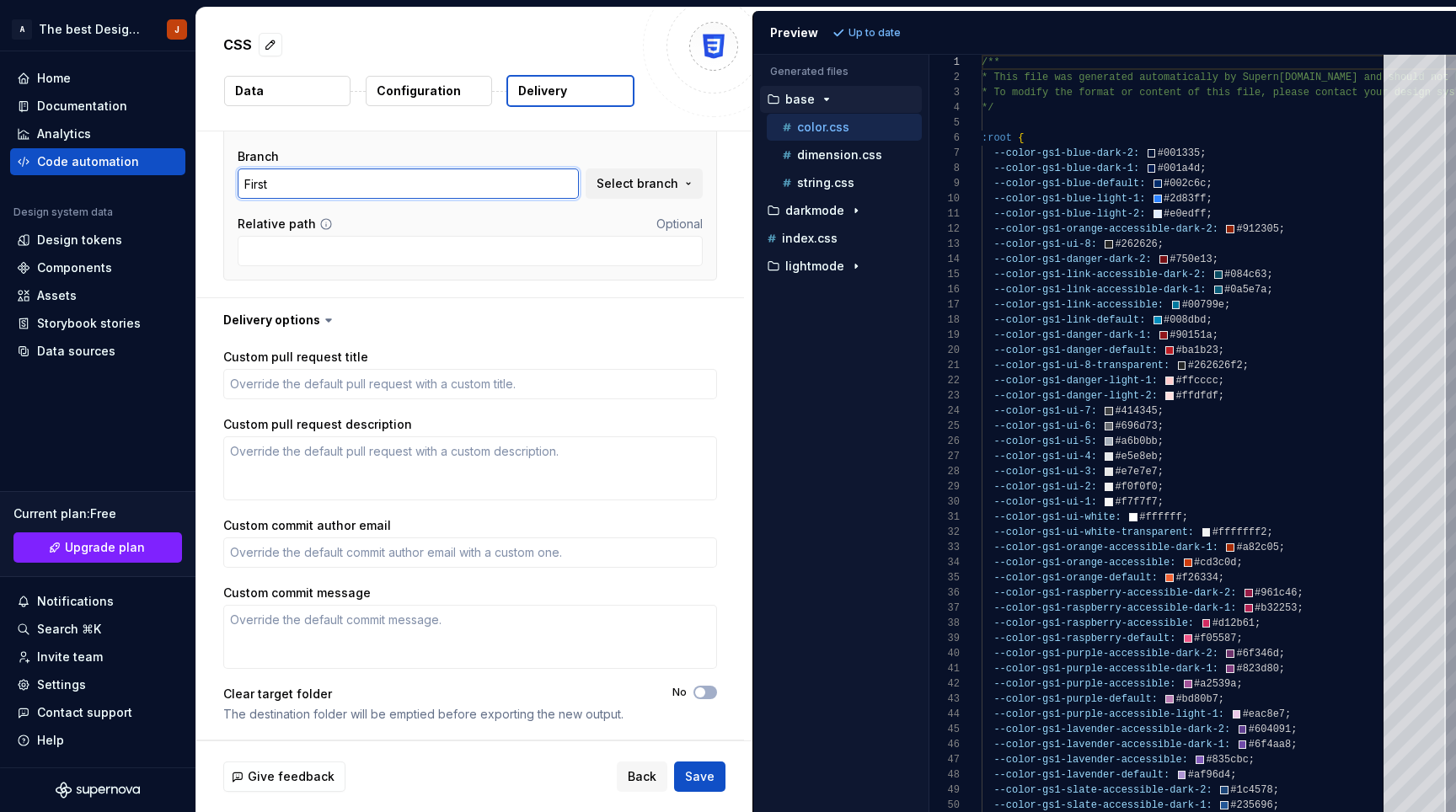
type textarea "*"
type input "First BR"
type textarea "*"
type input "First B"
type textarea "*"
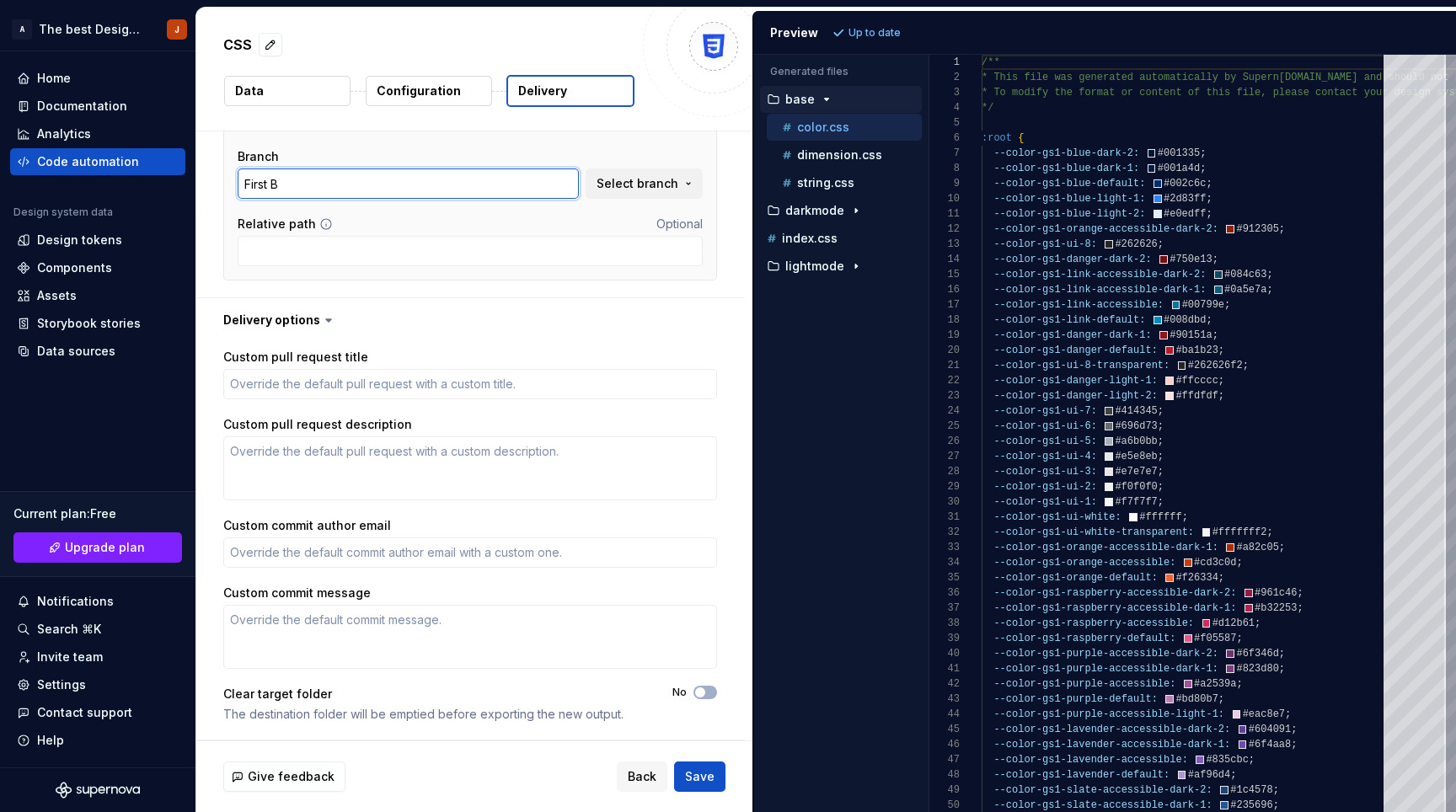
type input "First Br"
type textarea "*"
type input "First B"
type textarea "*"
type input "First Br"
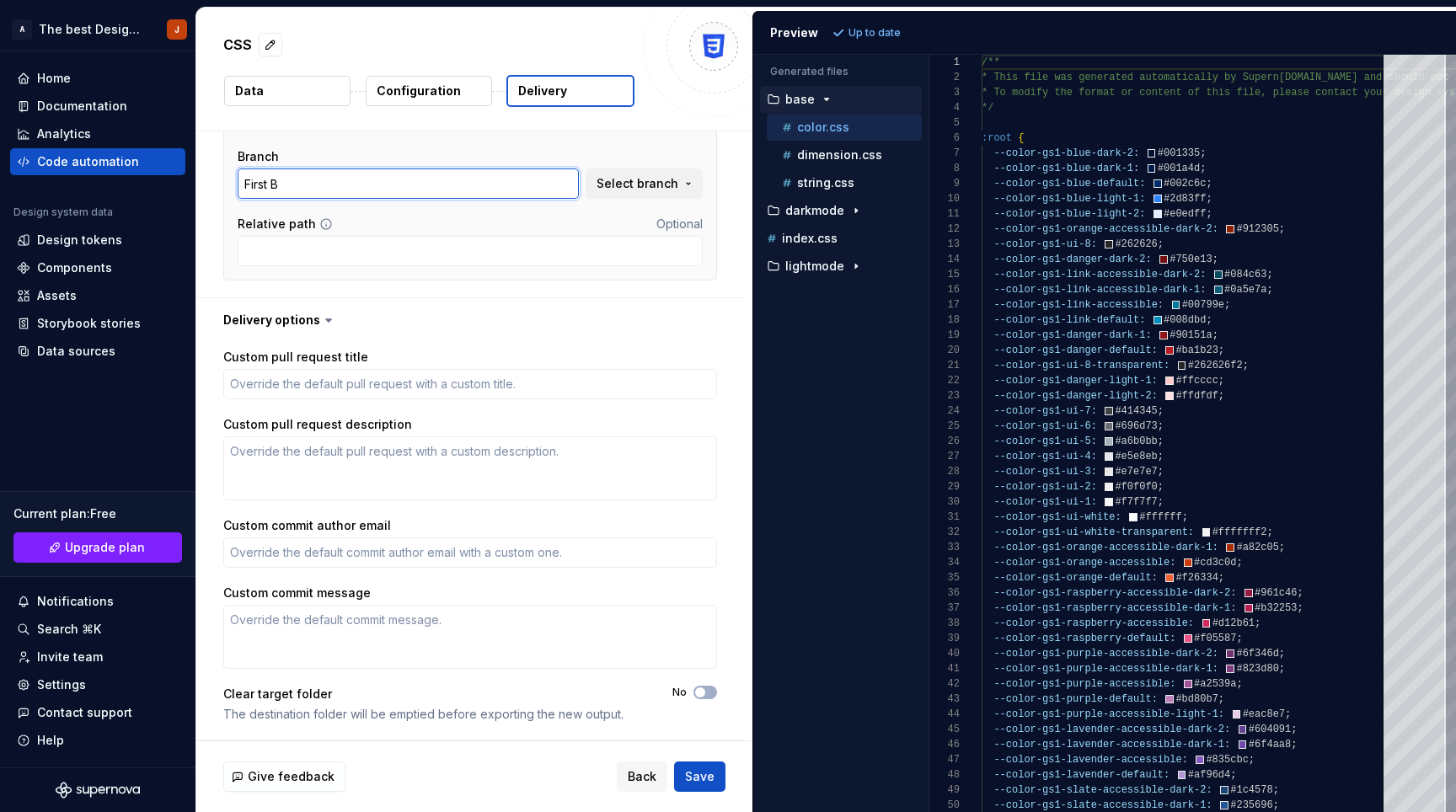
type textarea "*"
type input "First Bra"
type textarea "*"
type input "First Bran"
type textarea "*"
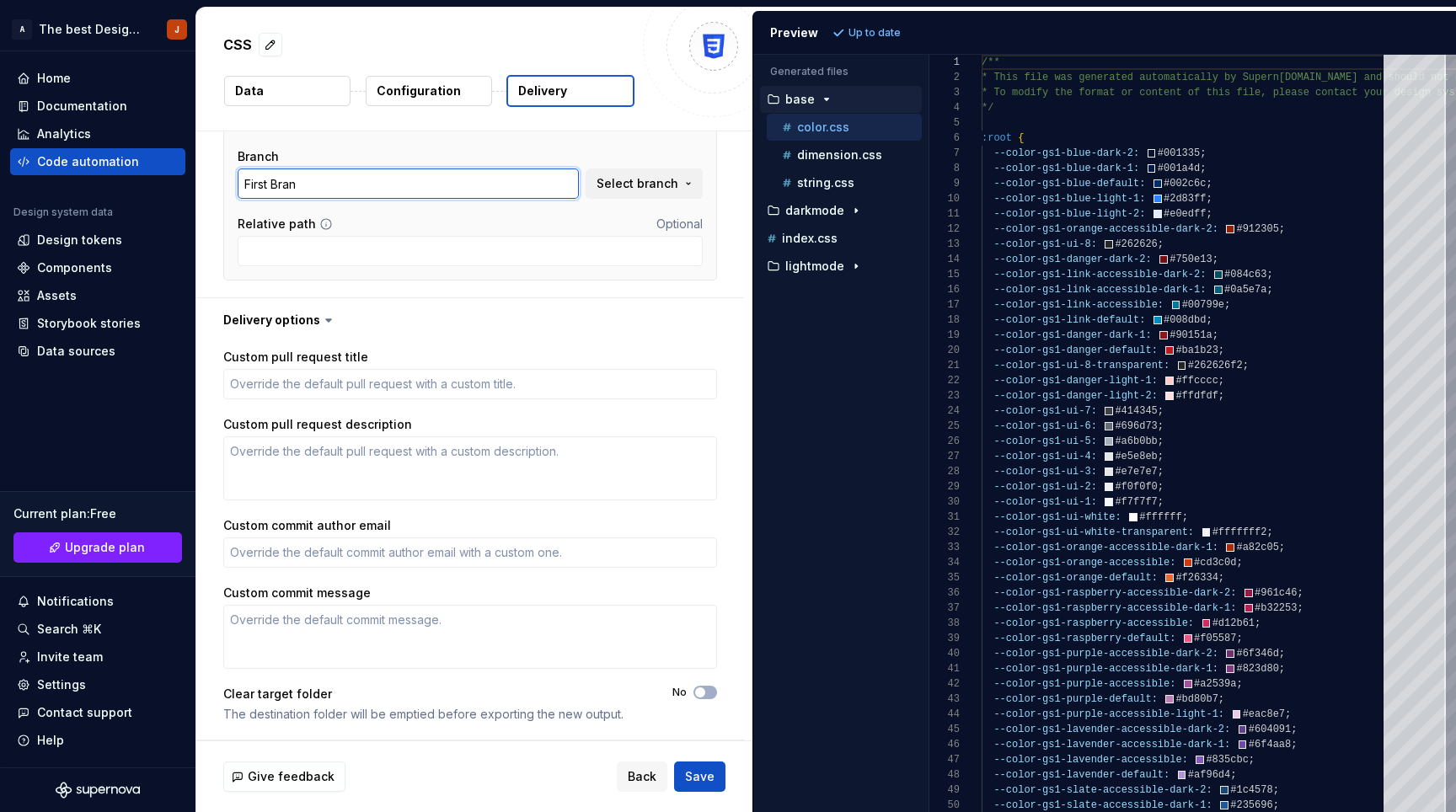
type input "First Branc"
type textarea "*"
type input "First Branch"
type textarea "*"
type input "First Branch"
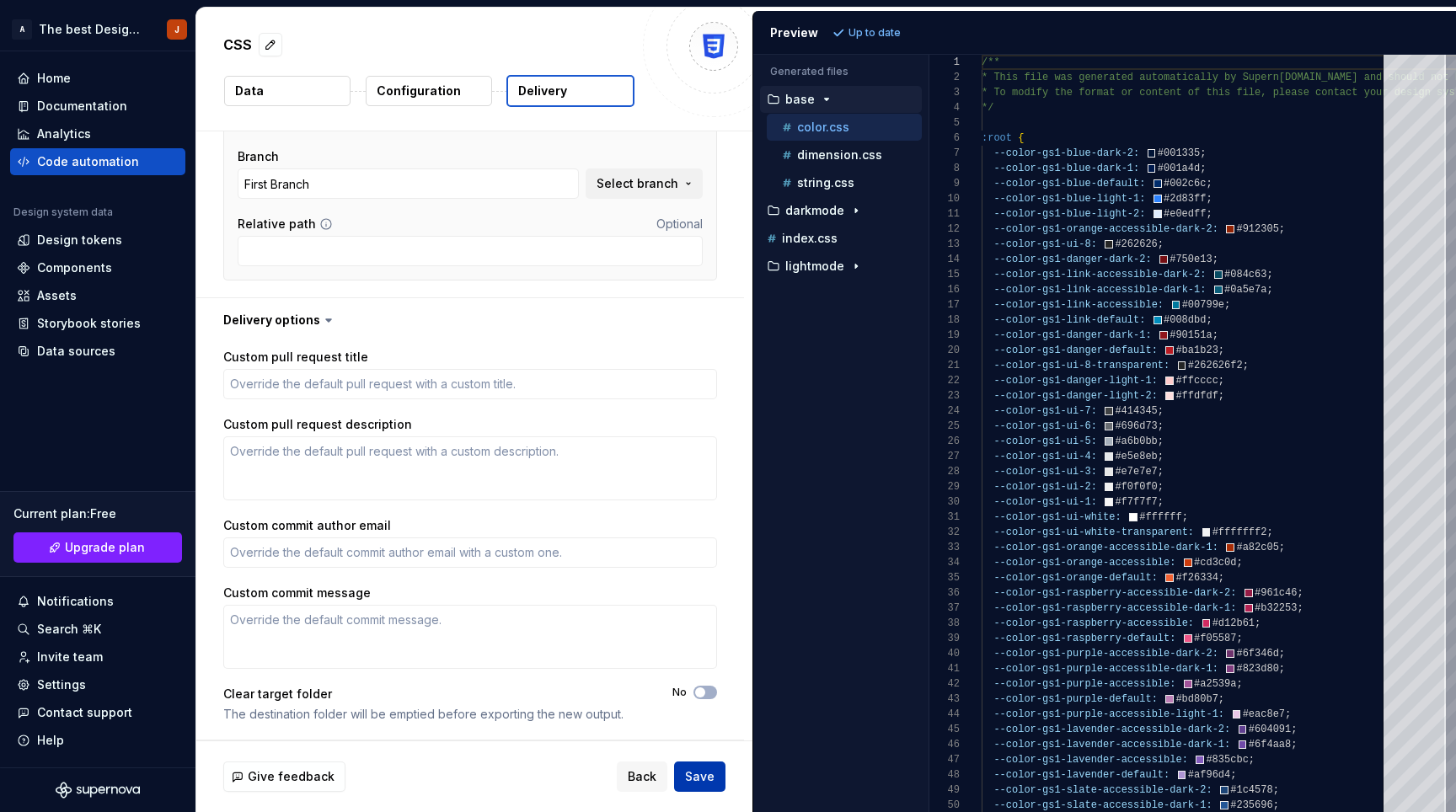
click at [702, 775] on span "Save" at bounding box center [699, 777] width 30 height 17
type textarea "*"
